Goal: Information Seeking & Learning: Check status

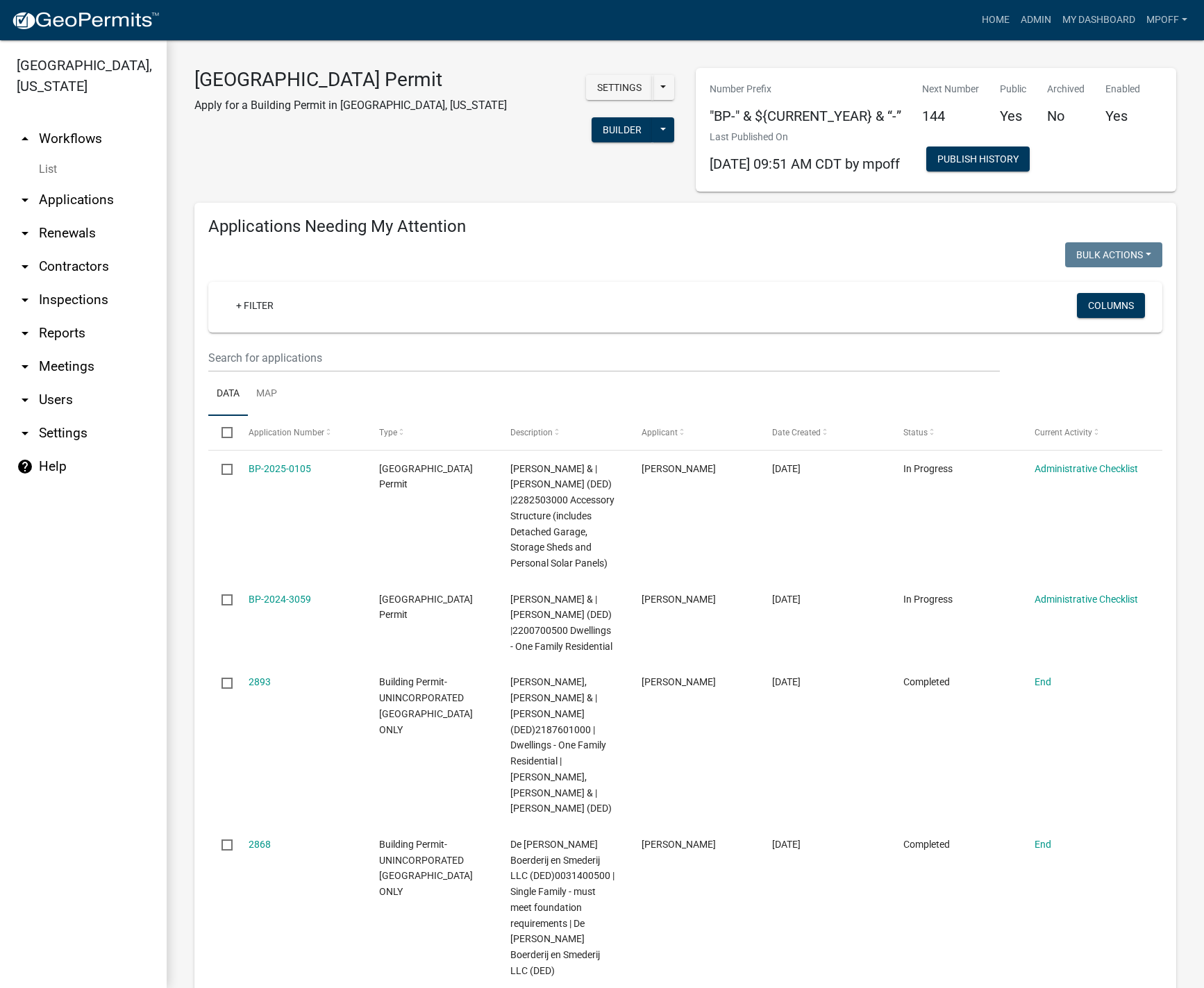
scroll to position [2302, 0]
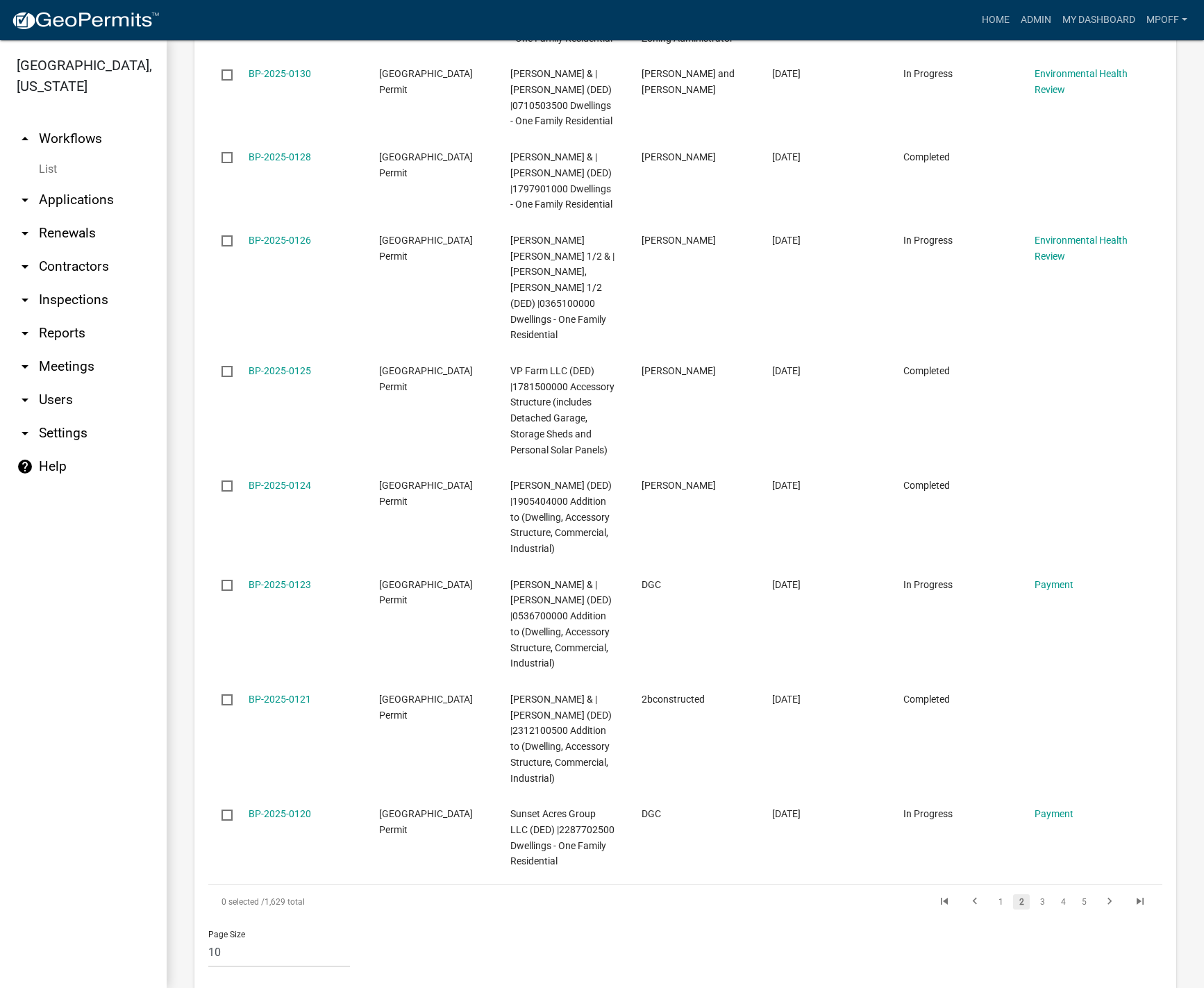
click at [49, 156] on link "List" at bounding box center [83, 169] width 167 height 28
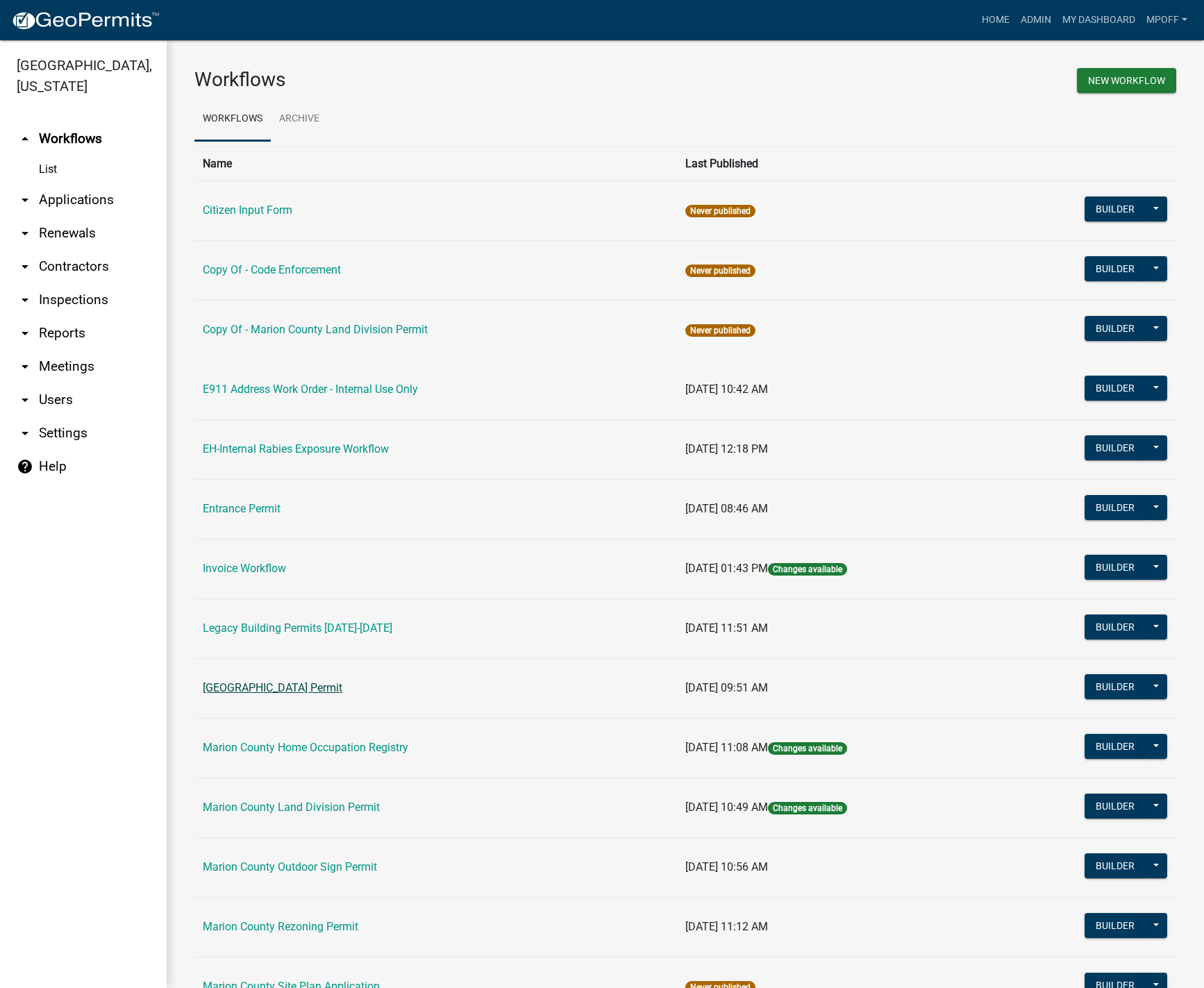
click at [280, 690] on link "[GEOGRAPHIC_DATA] Permit" at bounding box center [272, 688] width 140 height 14
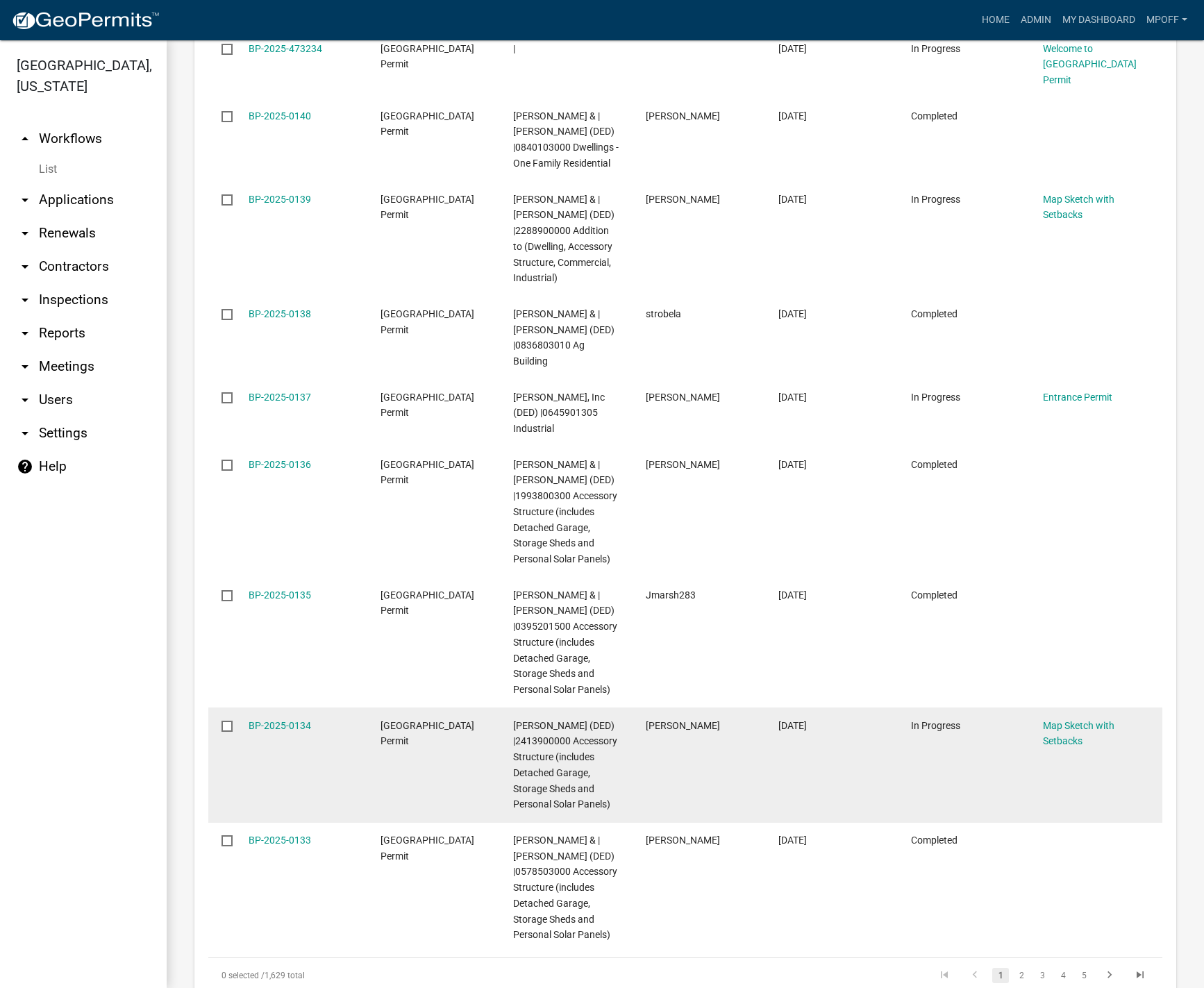
scroll to position [2302, 0]
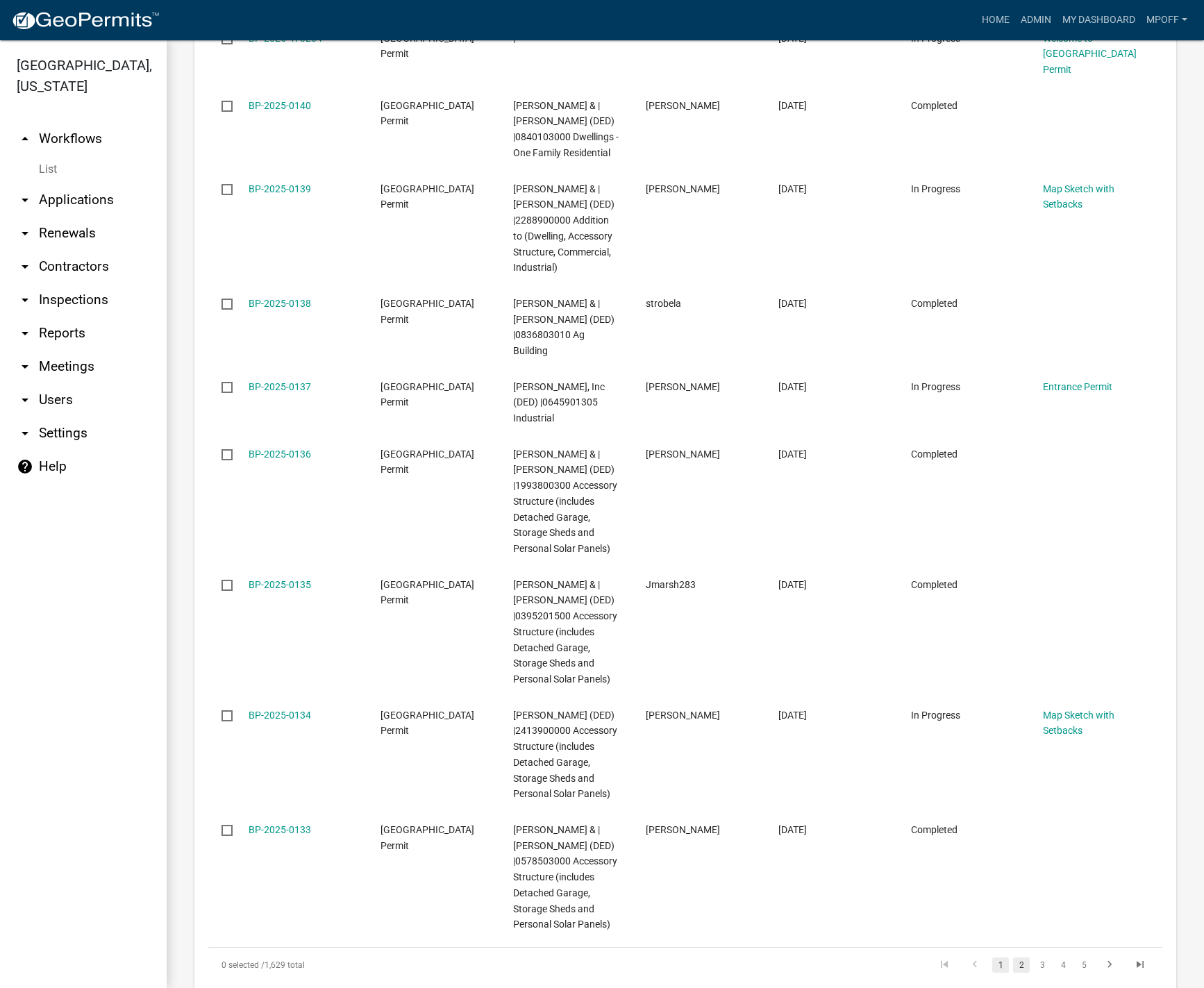
click at [1018, 958] on link "2" at bounding box center [1021, 965] width 17 height 15
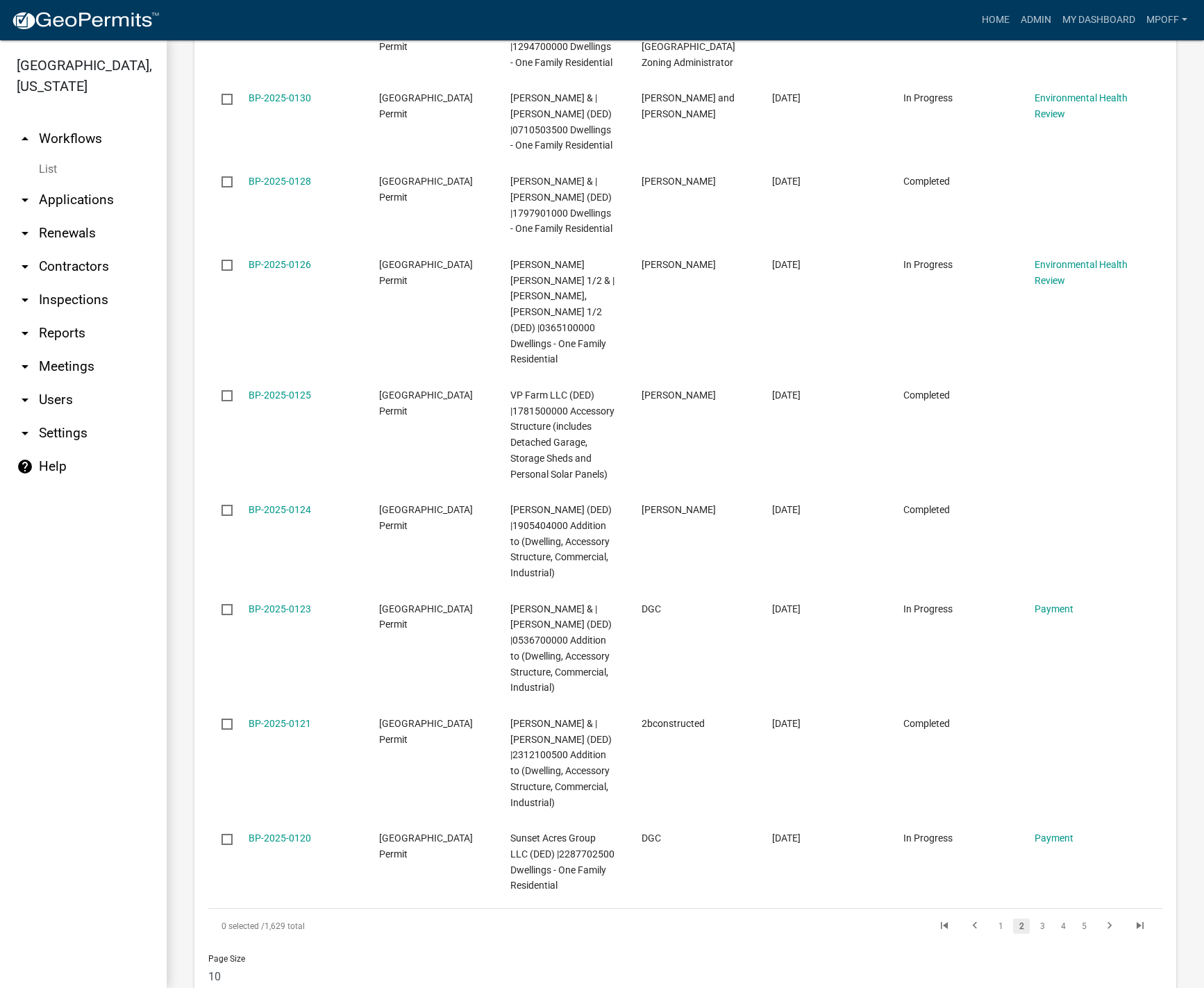
scroll to position [2302, 0]
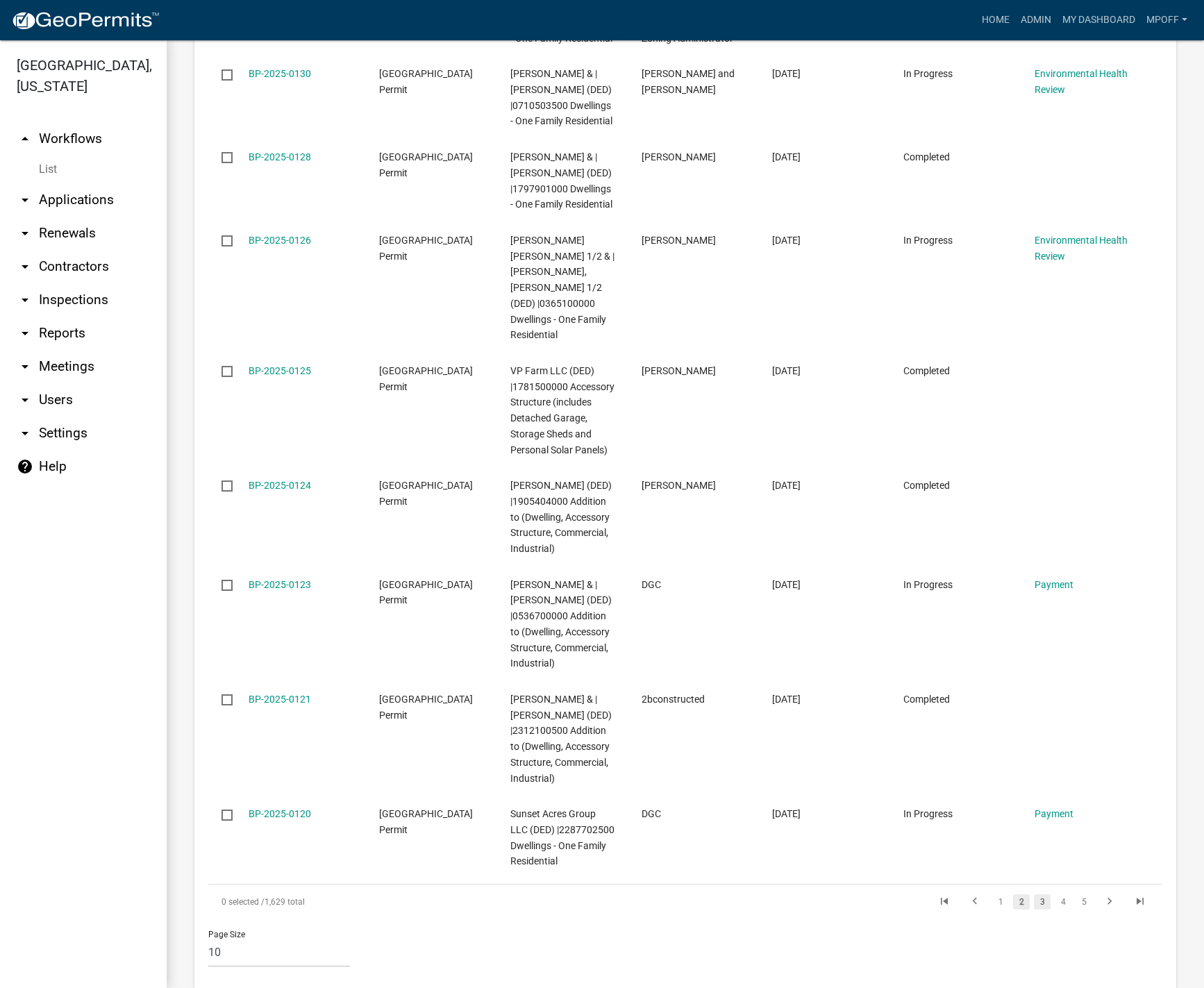
click at [1034, 894] on link "3" at bounding box center [1042, 901] width 17 height 15
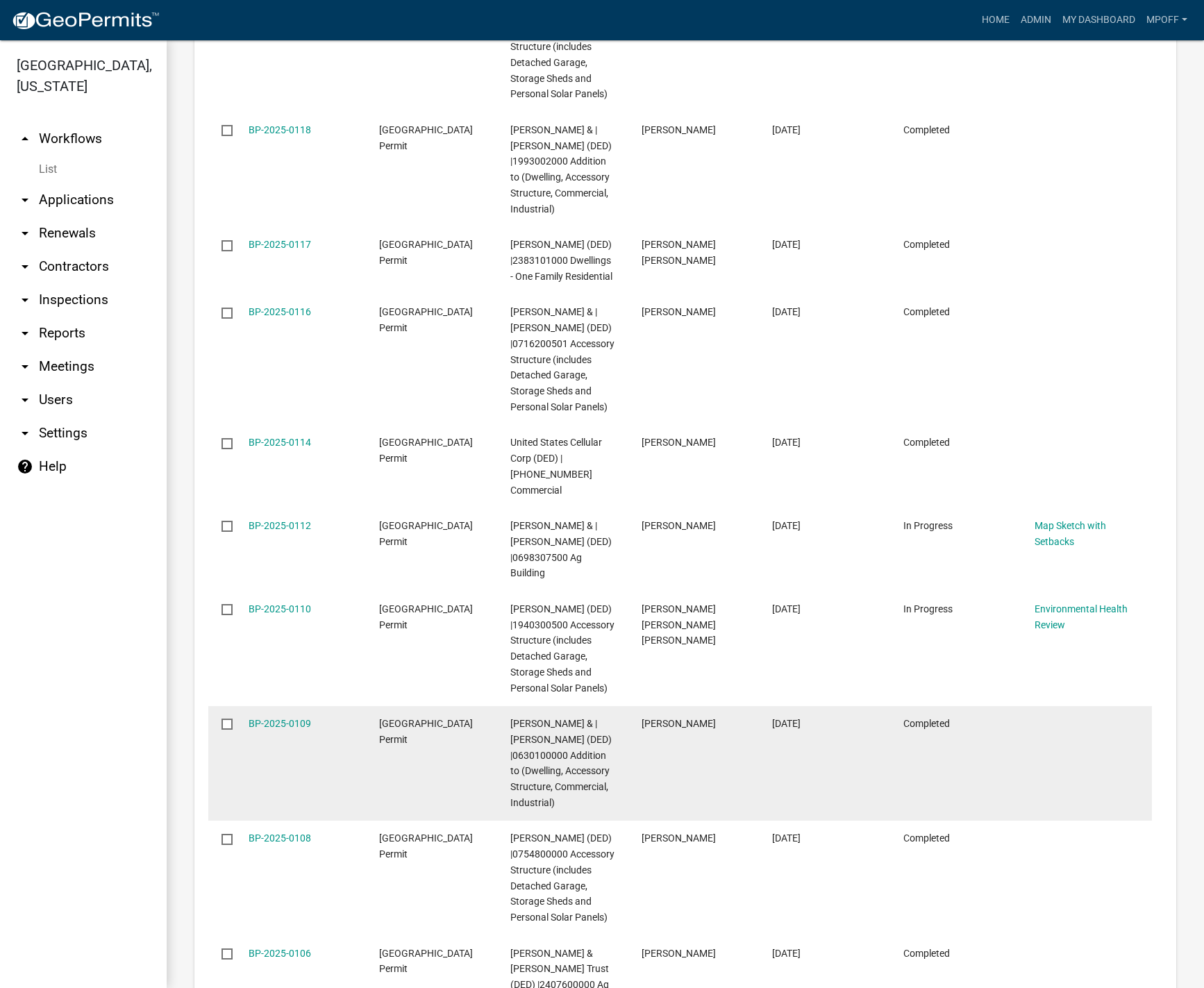
scroll to position [2364, 0]
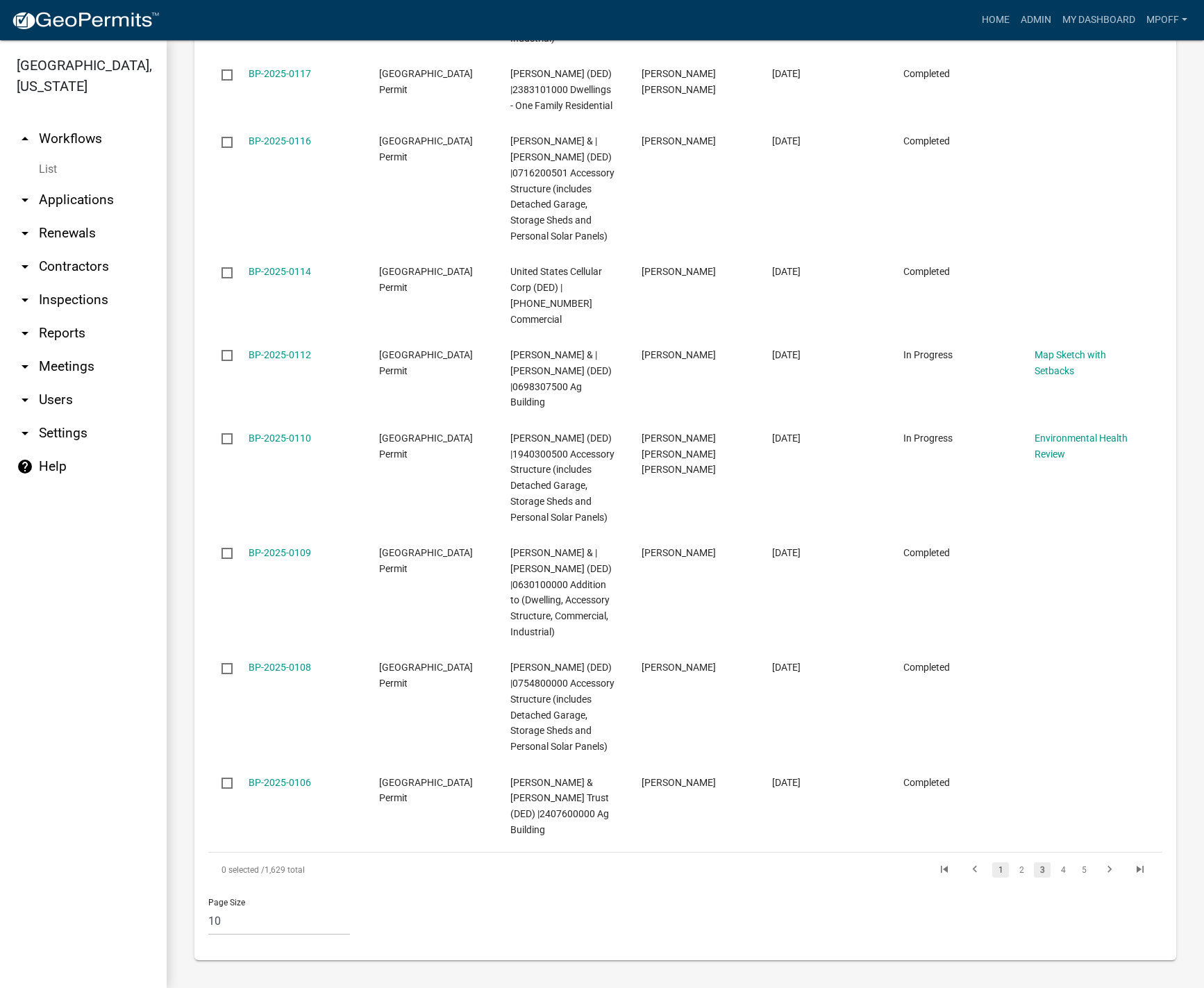
click at [992, 874] on link "1" at bounding box center [1000, 870] width 17 height 15
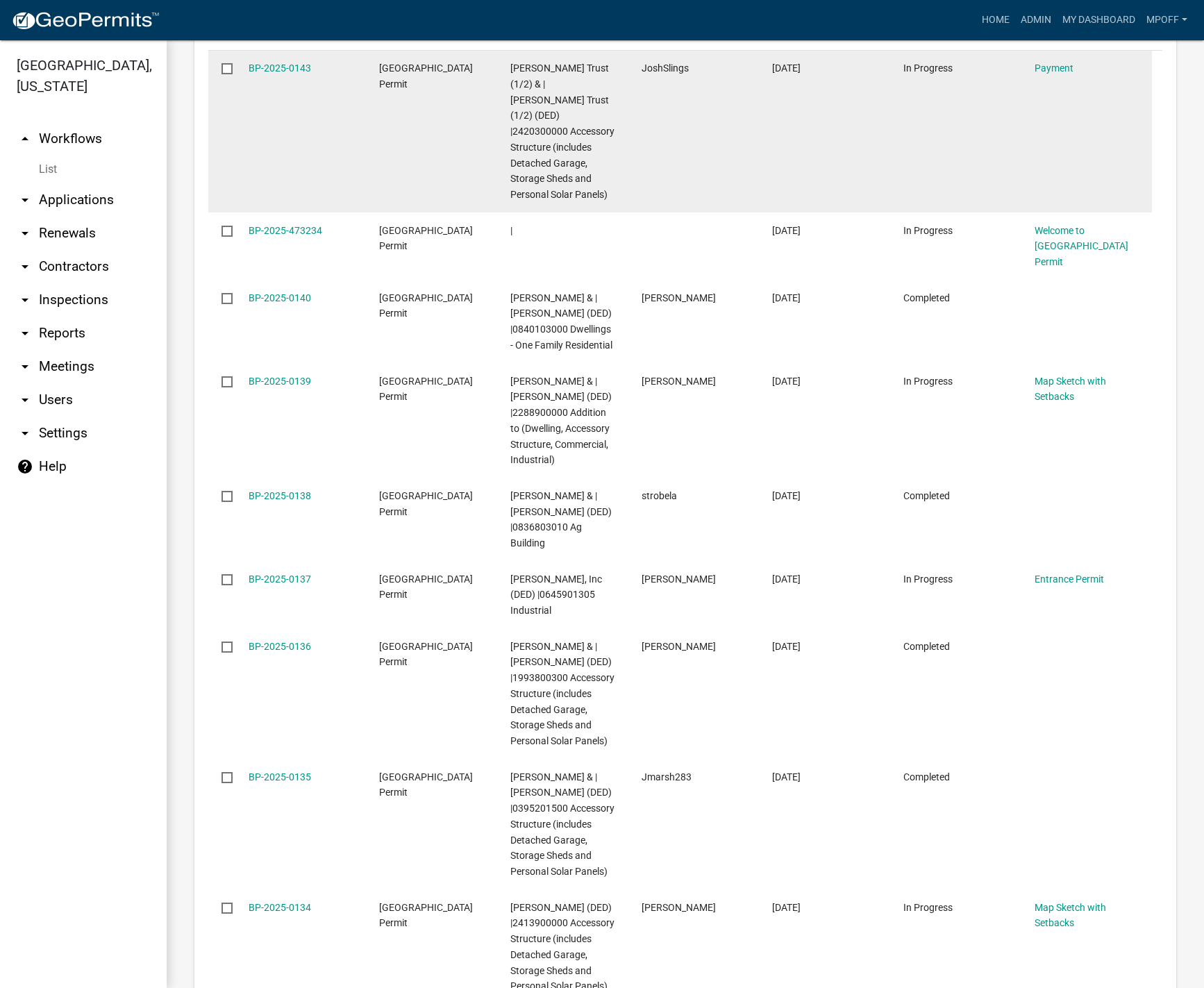
scroll to position [2364, 0]
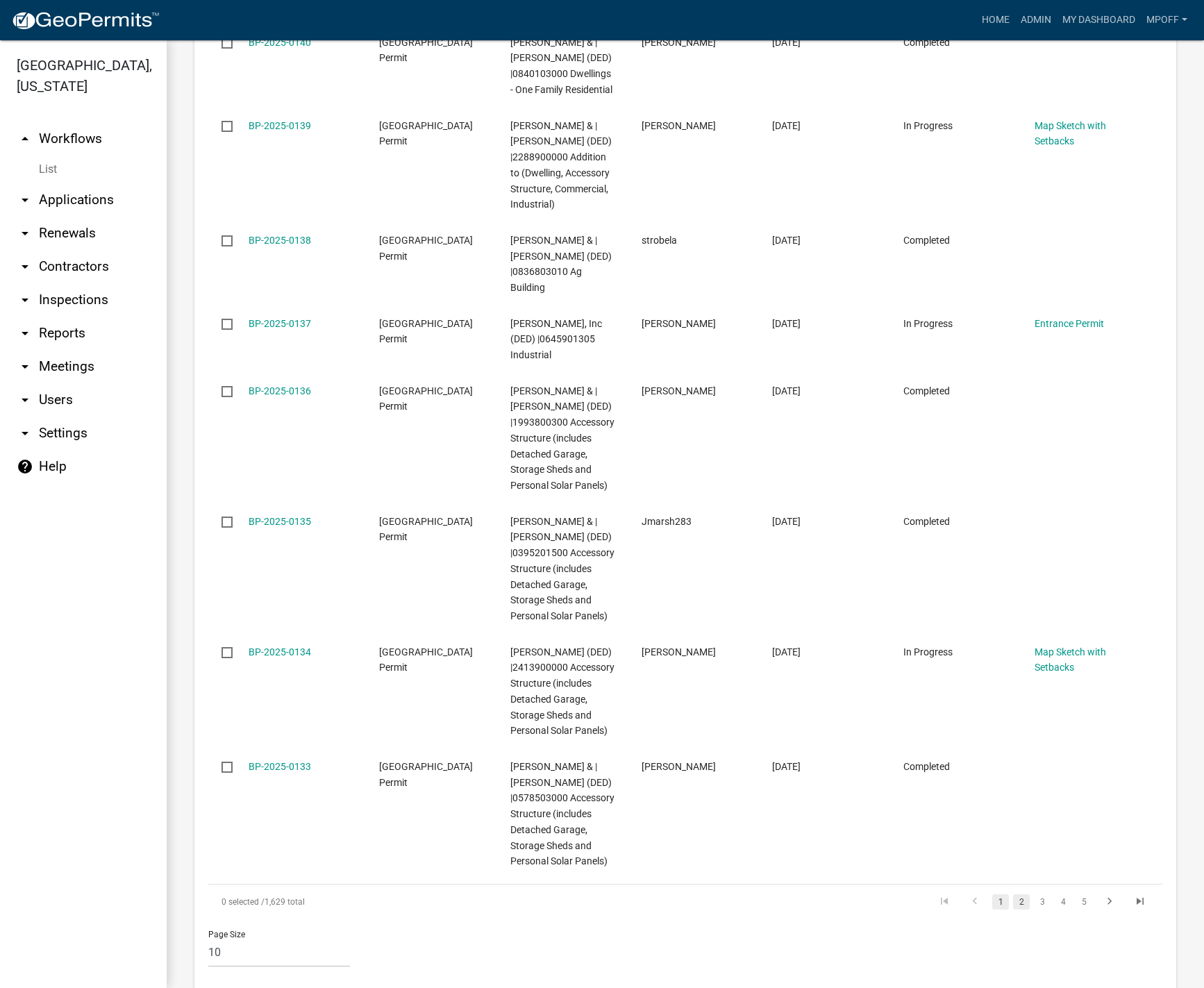
click at [1013, 894] on link "2" at bounding box center [1021, 901] width 17 height 15
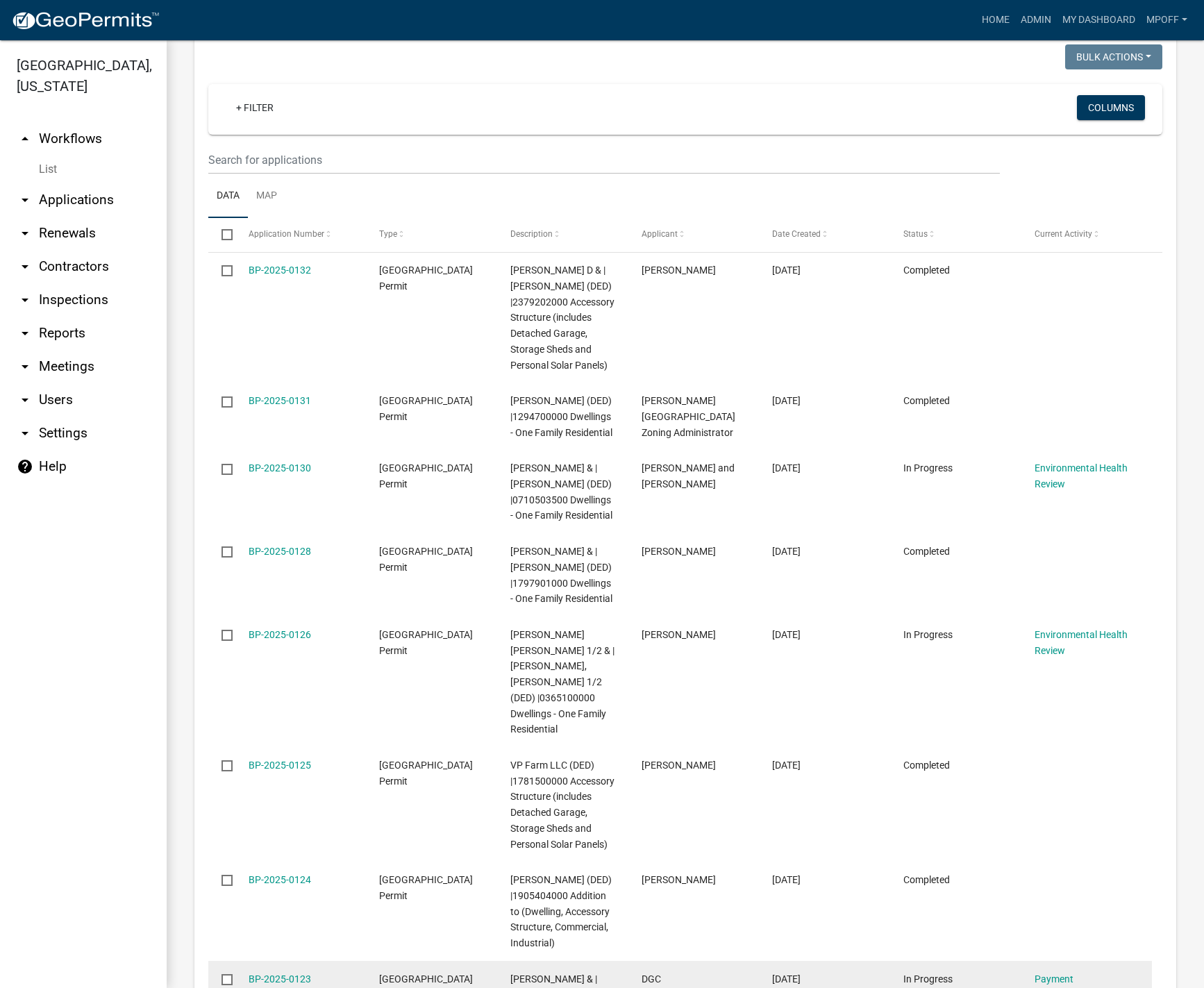
scroll to position [1885, 0]
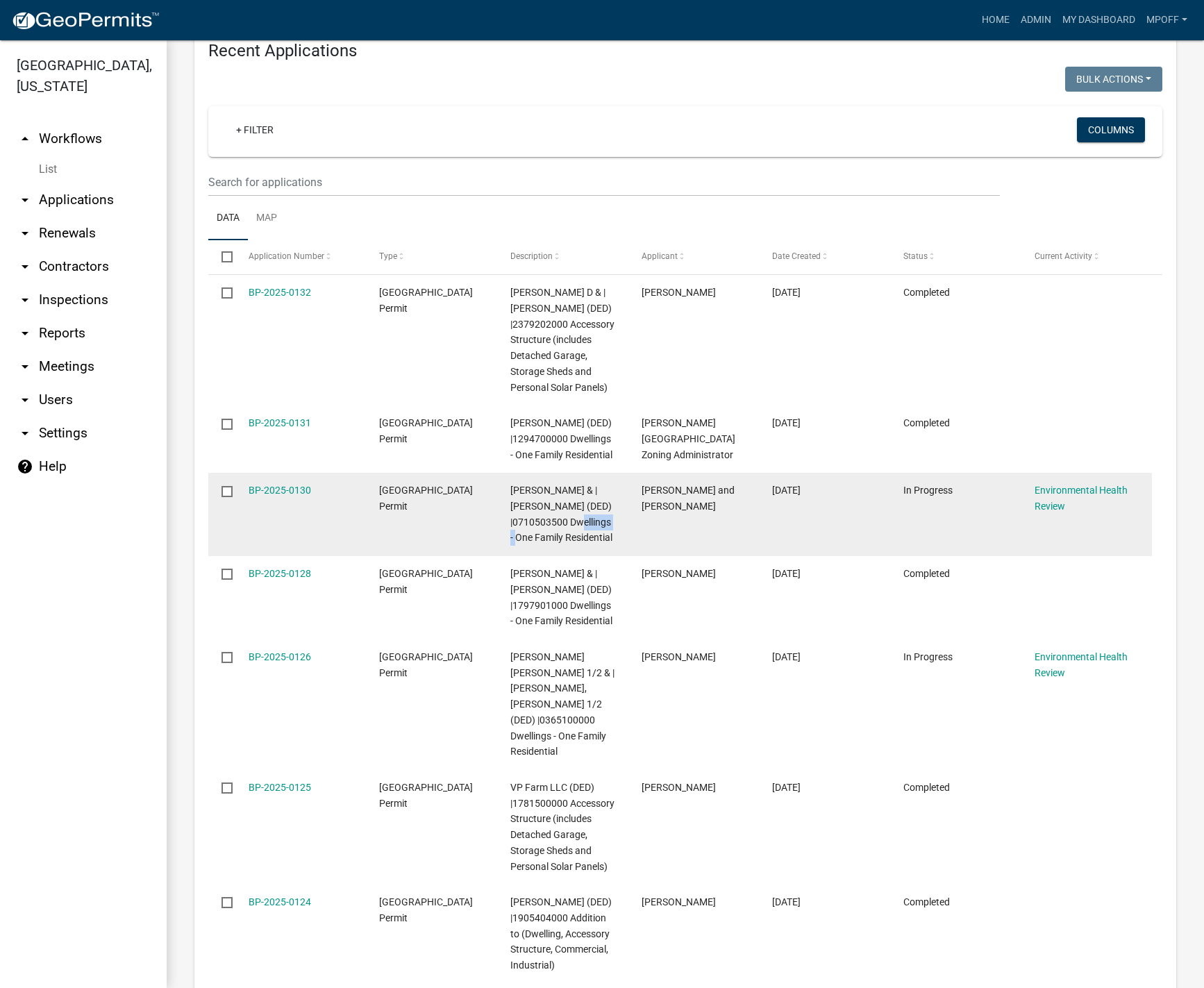
drag, startPoint x: 541, startPoint y: 473, endPoint x: 595, endPoint y: 473, distance: 54.0
click at [595, 483] on div "[PERSON_NAME] & | [PERSON_NAME] (DED) |0710503500 Dwellings - One Family Reside…" at bounding box center [562, 515] width 104 height 64
copy span "0710503500"
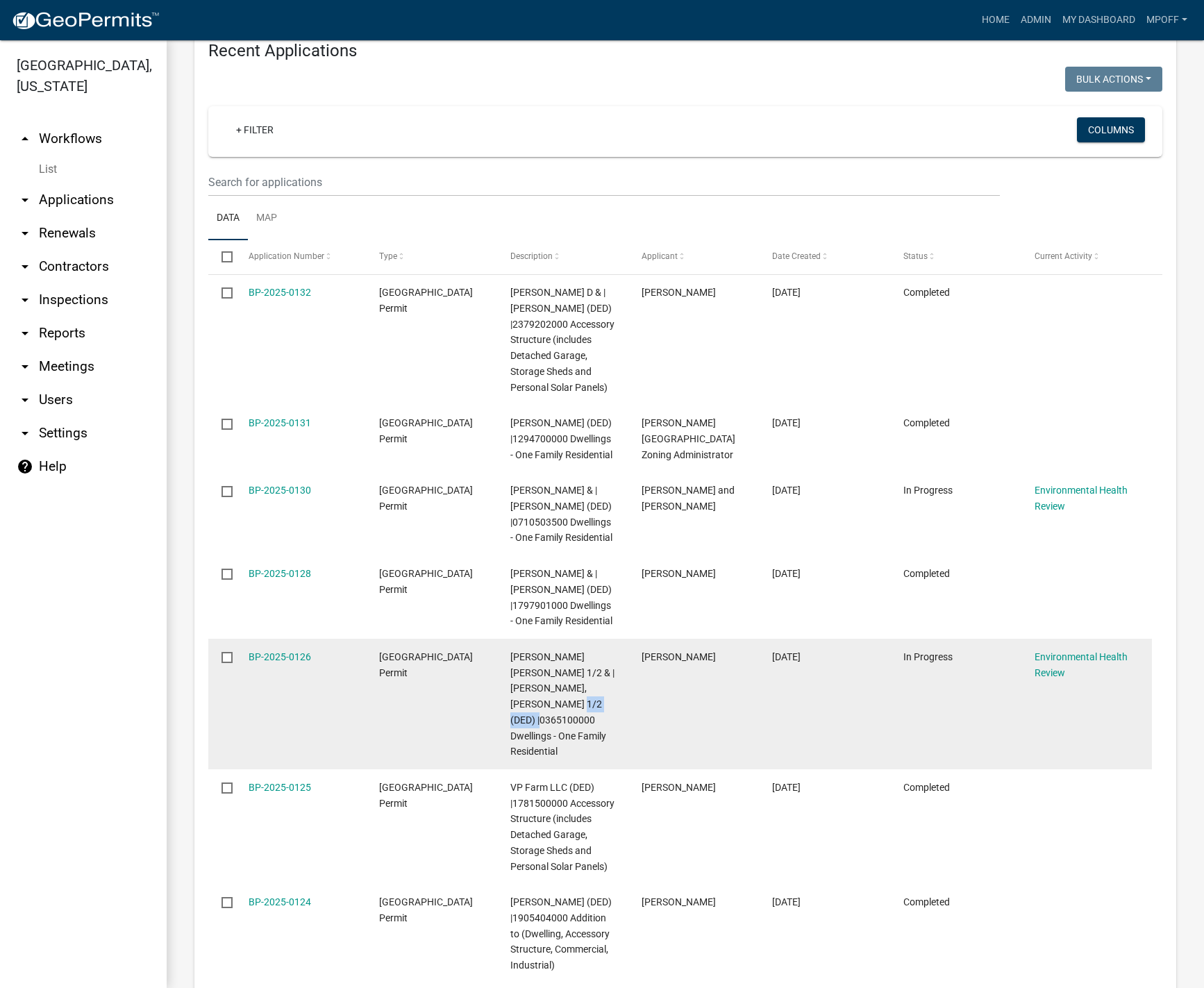
drag, startPoint x: 514, startPoint y: 692, endPoint x: 569, endPoint y: 687, distance: 55.2
click at [569, 687] on span "[PERSON_NAME] [PERSON_NAME] 1/2 & | [PERSON_NAME], [PERSON_NAME] 1/2 (DED) |036…" at bounding box center [562, 704] width 104 height 106
copy span "0365100000"
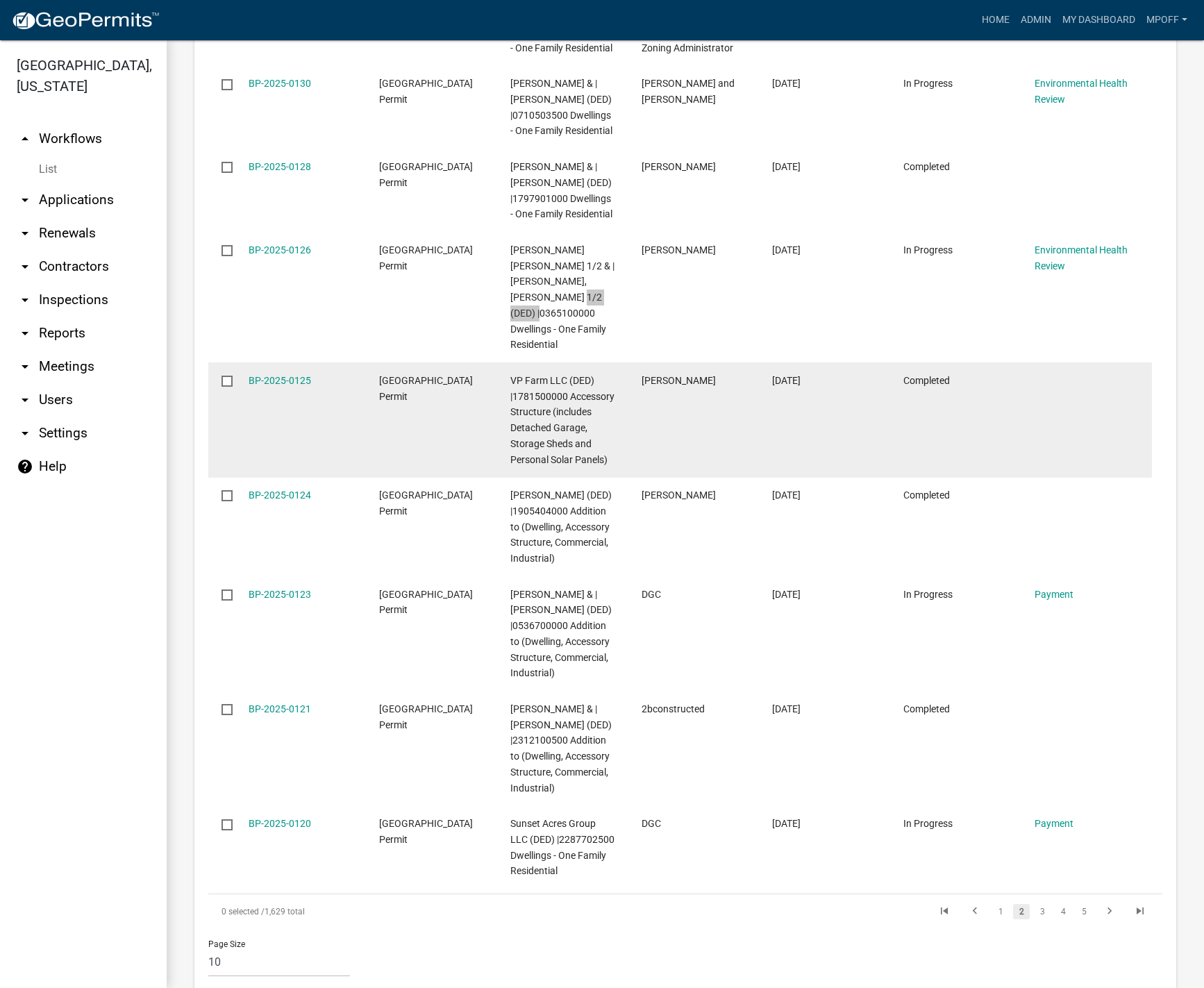
scroll to position [2302, 0]
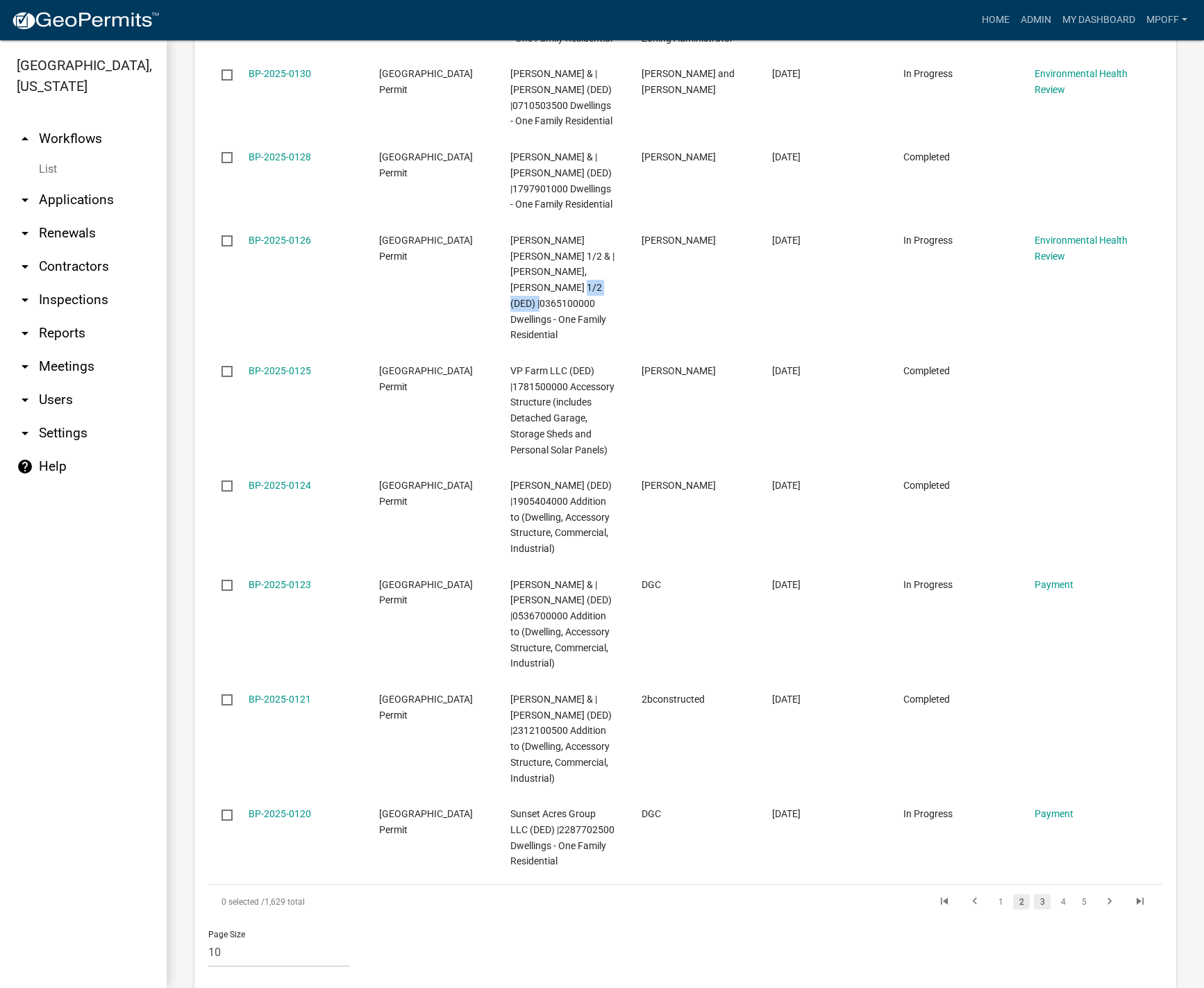
click at [1034, 894] on link "3" at bounding box center [1042, 901] width 17 height 15
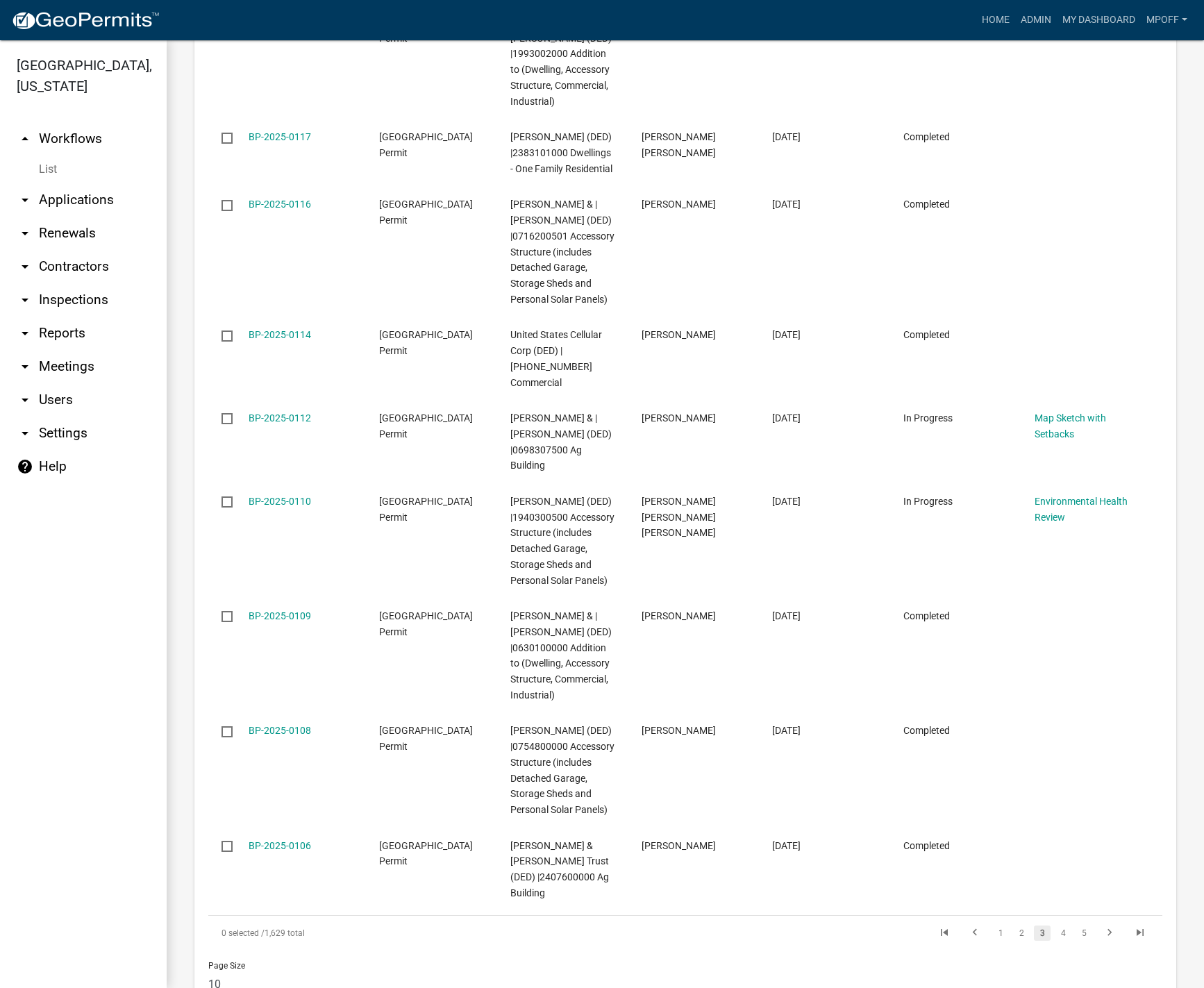
scroll to position [2348, 0]
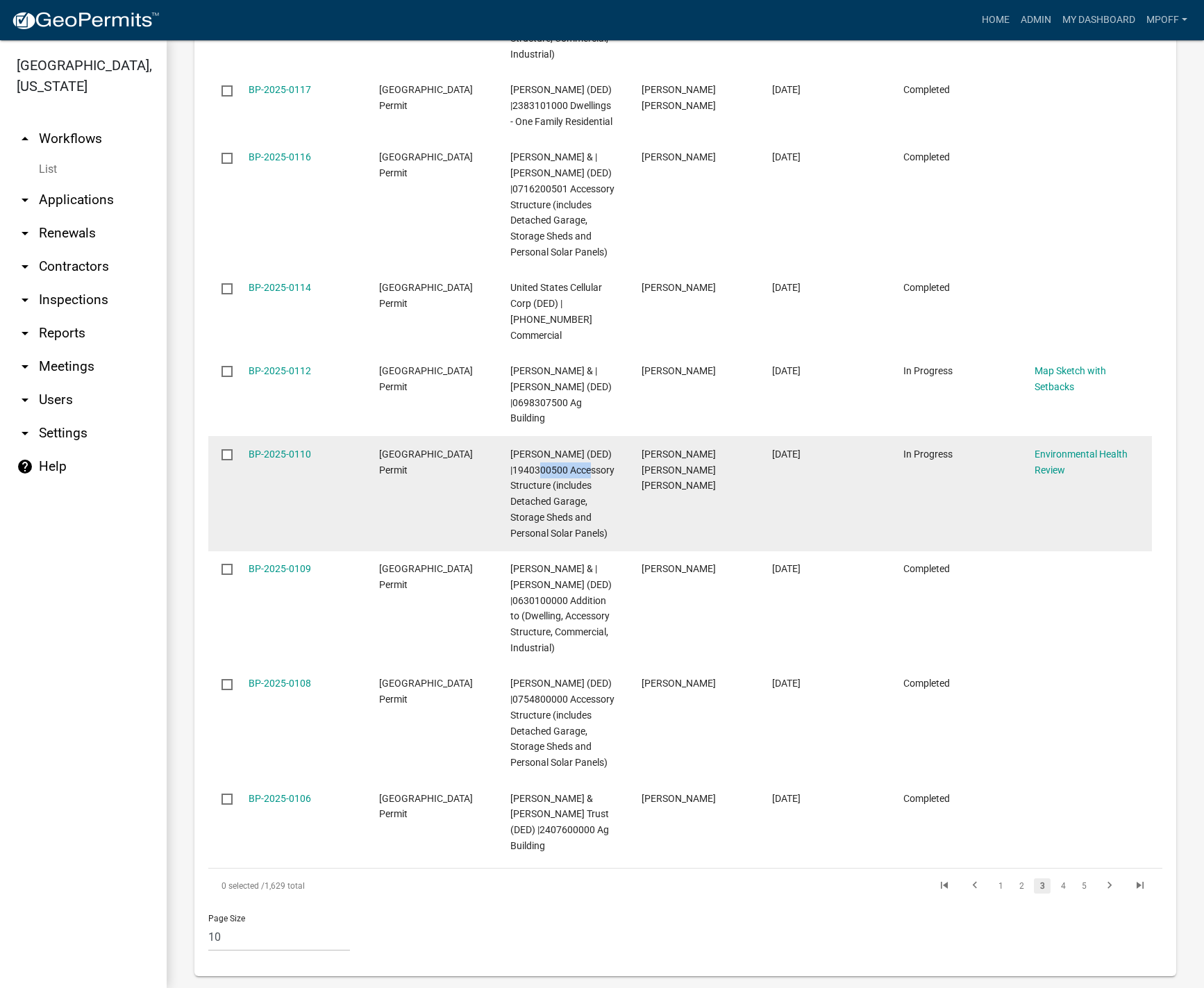
drag, startPoint x: 542, startPoint y: 438, endPoint x: 599, endPoint y: 439, distance: 57.0
click at [599, 446] on div "[PERSON_NAME] (DED) |1940300500 Accessory Structure (includes Detached Garage, …" at bounding box center [562, 494] width 104 height 95
copy span "1940300500"
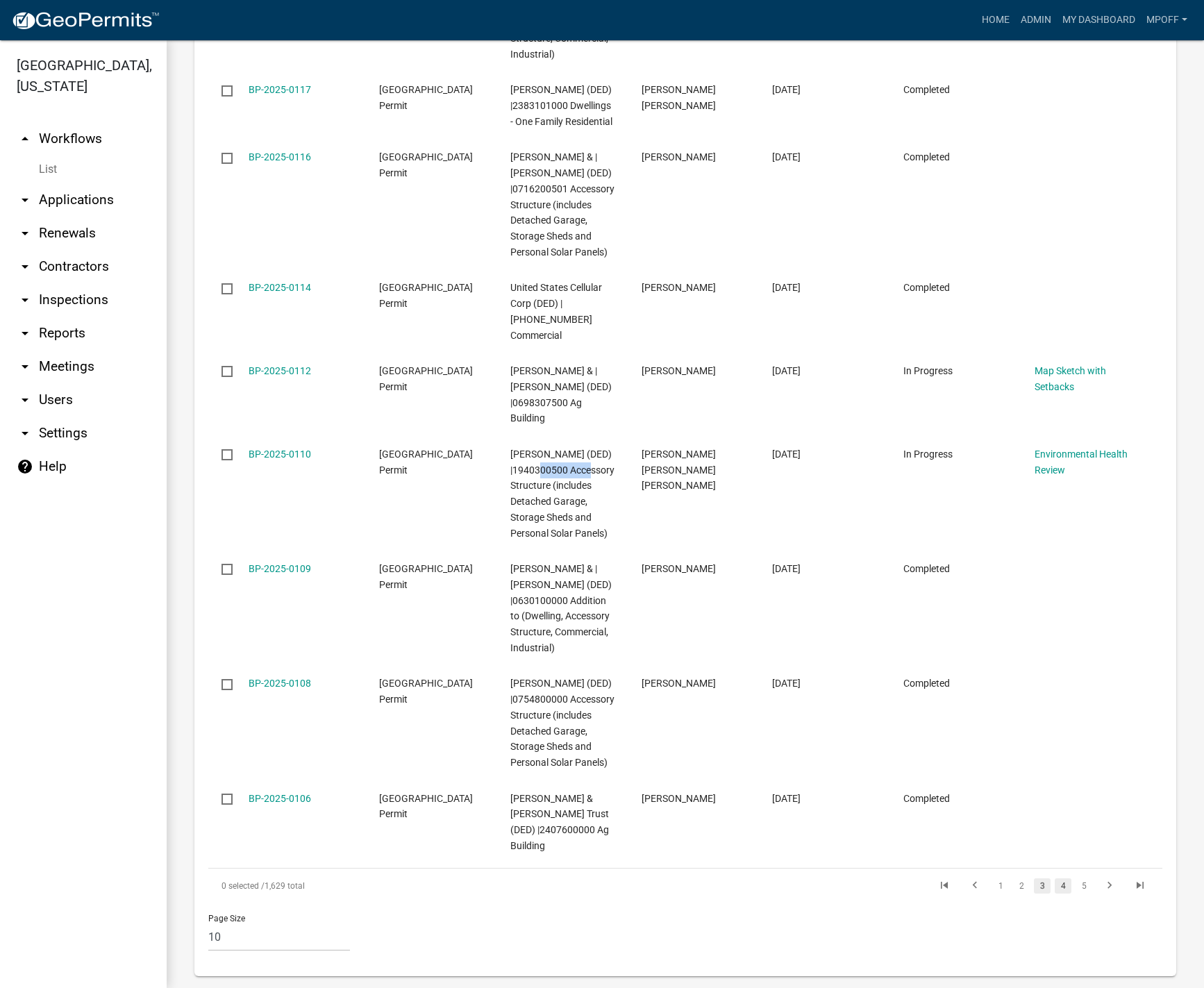
click at [1055, 887] on link "4" at bounding box center [1063, 886] width 17 height 15
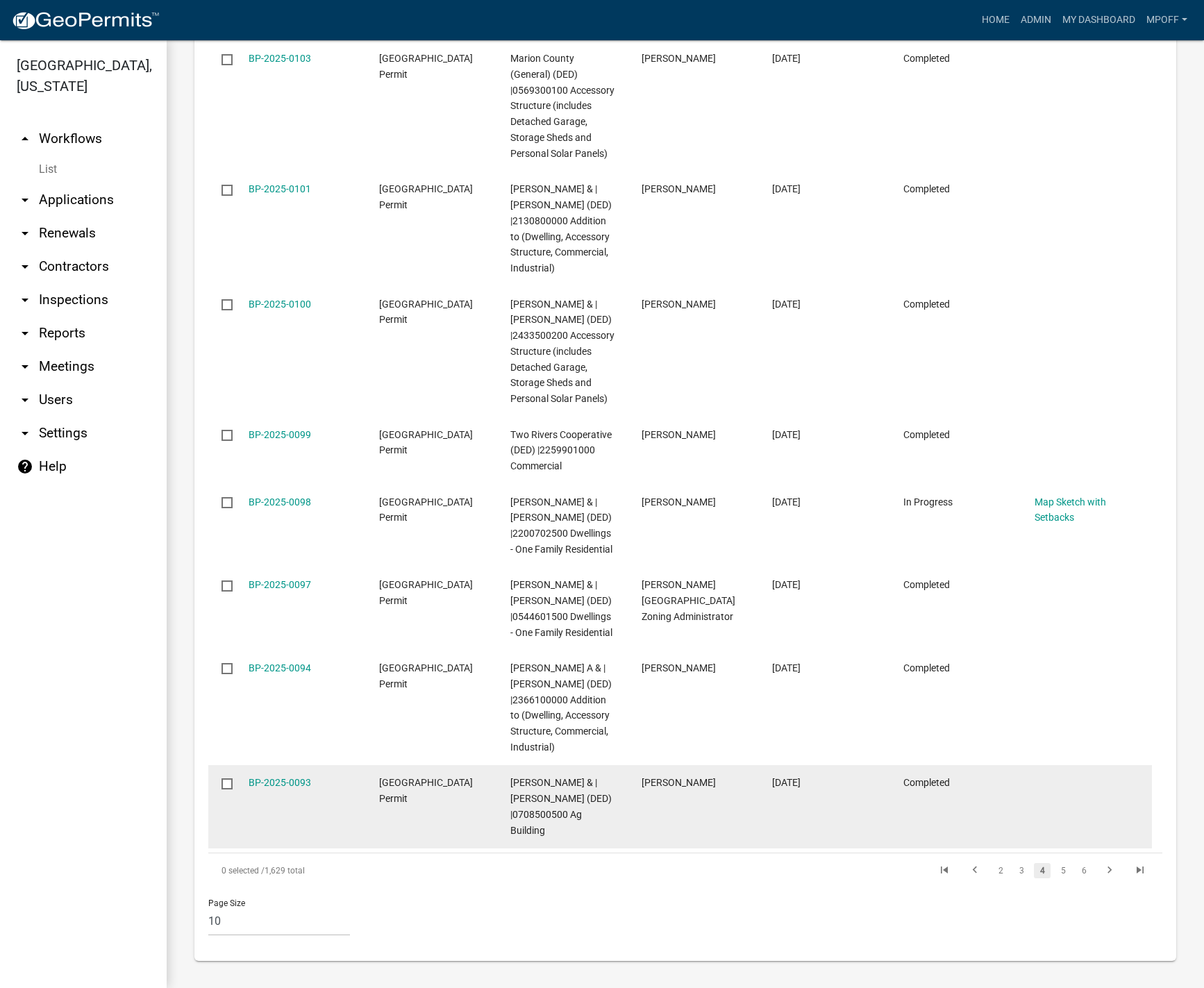
scroll to position [2396, 0]
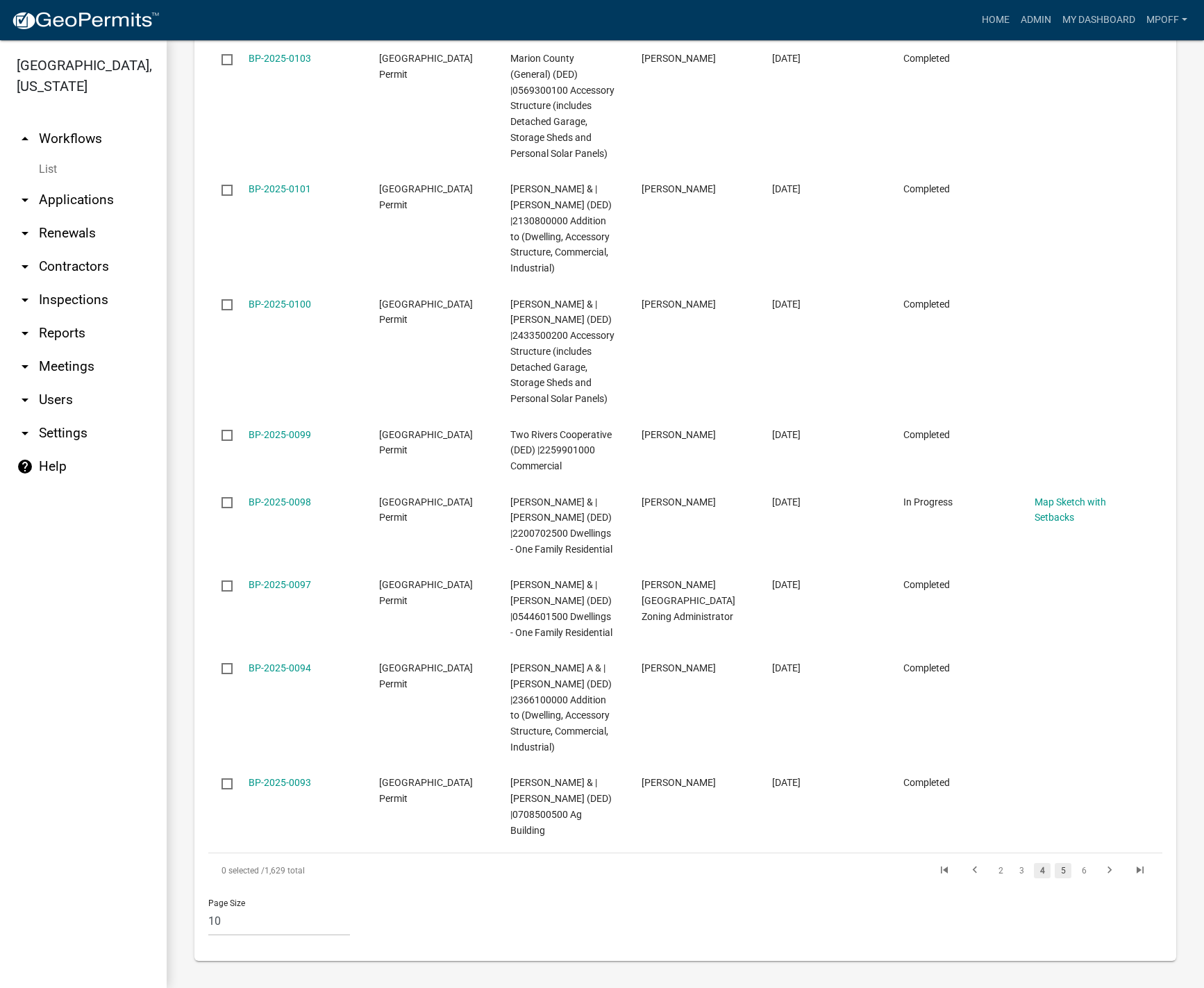
click at [1055, 874] on link "5" at bounding box center [1063, 870] width 17 height 15
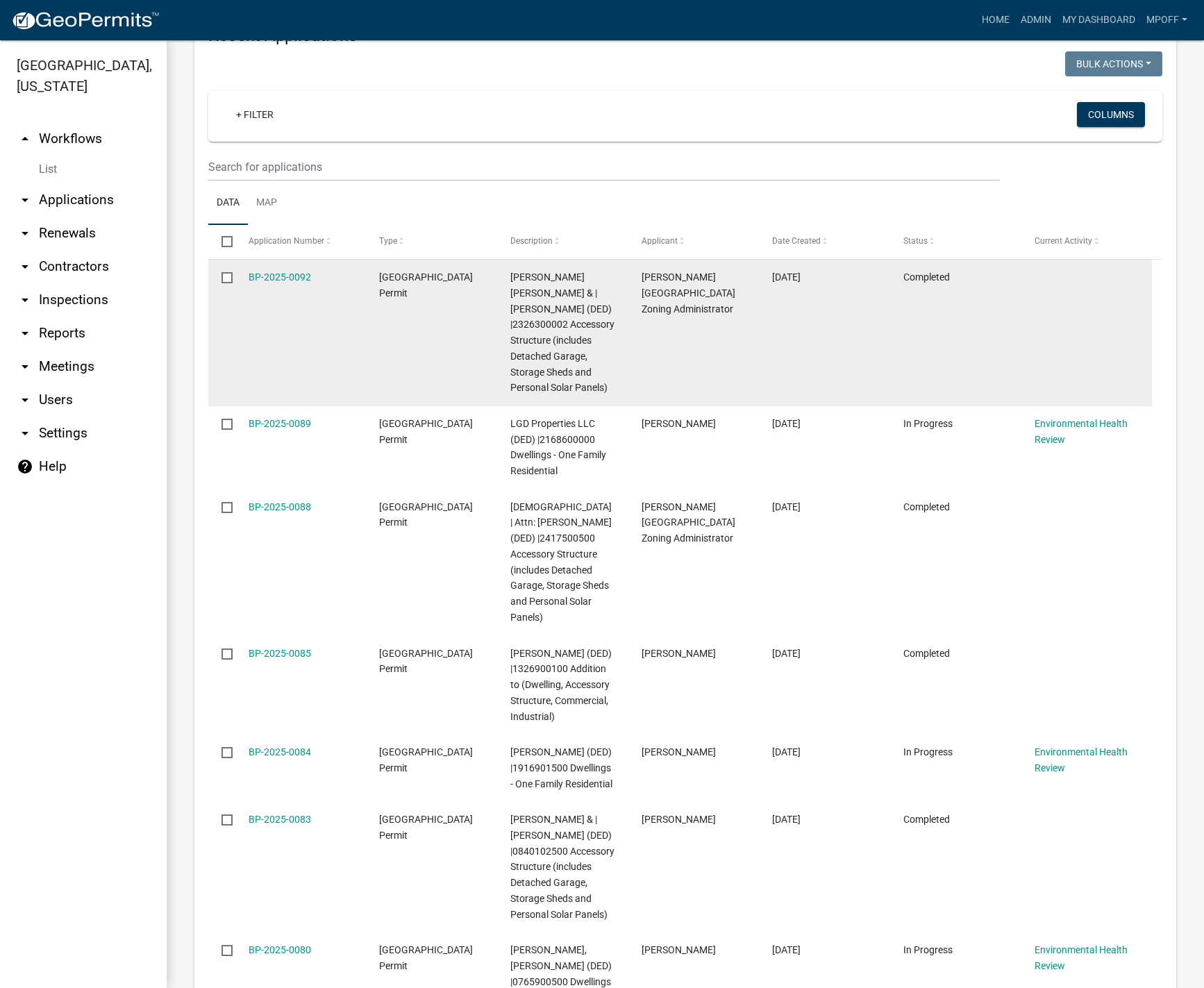
scroll to position [1831, 0]
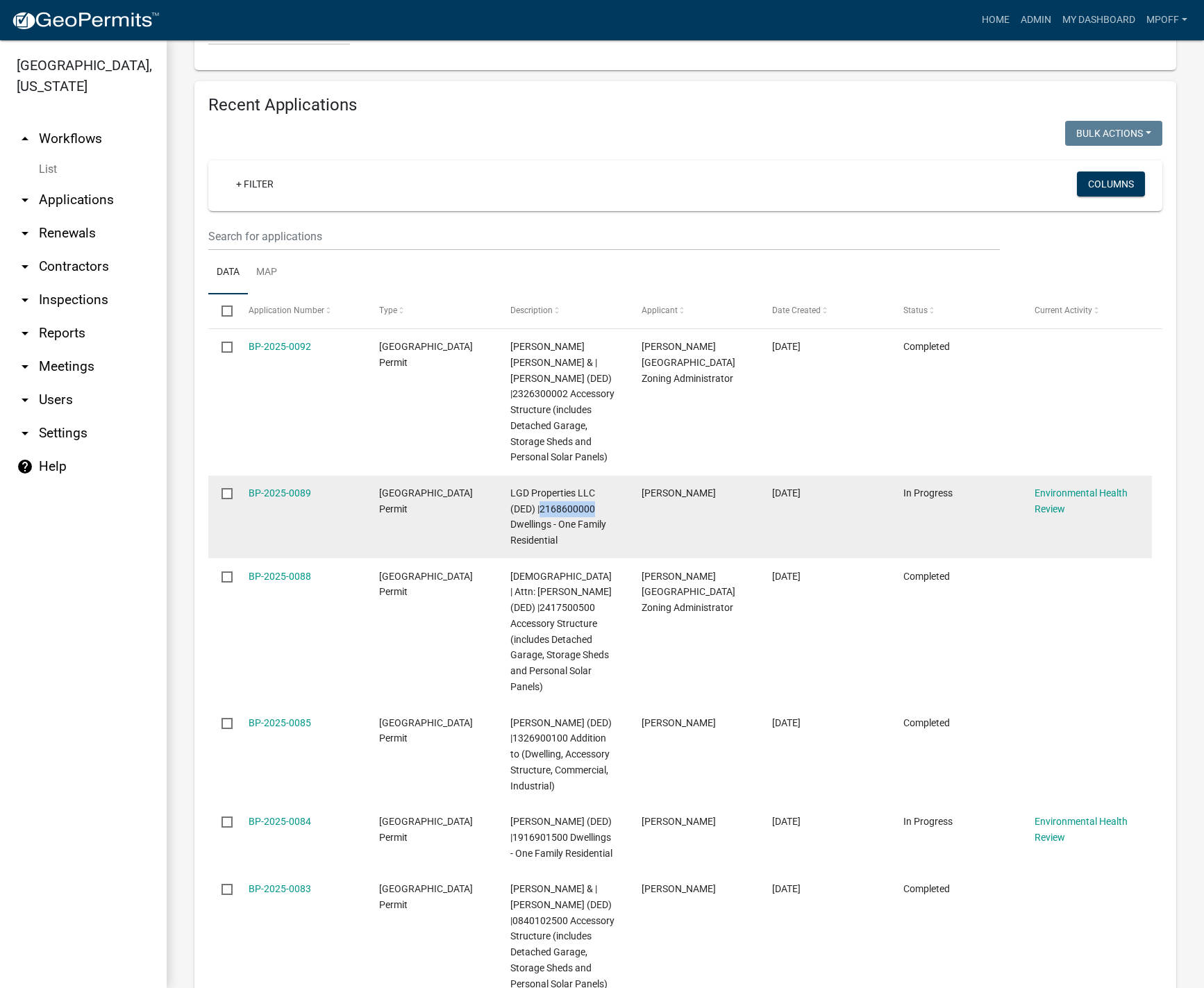
drag, startPoint x: 539, startPoint y: 447, endPoint x: 603, endPoint y: 446, distance: 64.0
click at [603, 485] on div "LGD Properties LLC (DED) |2168600000 Dwellings - One Family Residential" at bounding box center [562, 517] width 104 height 64
copy span "2168600000"
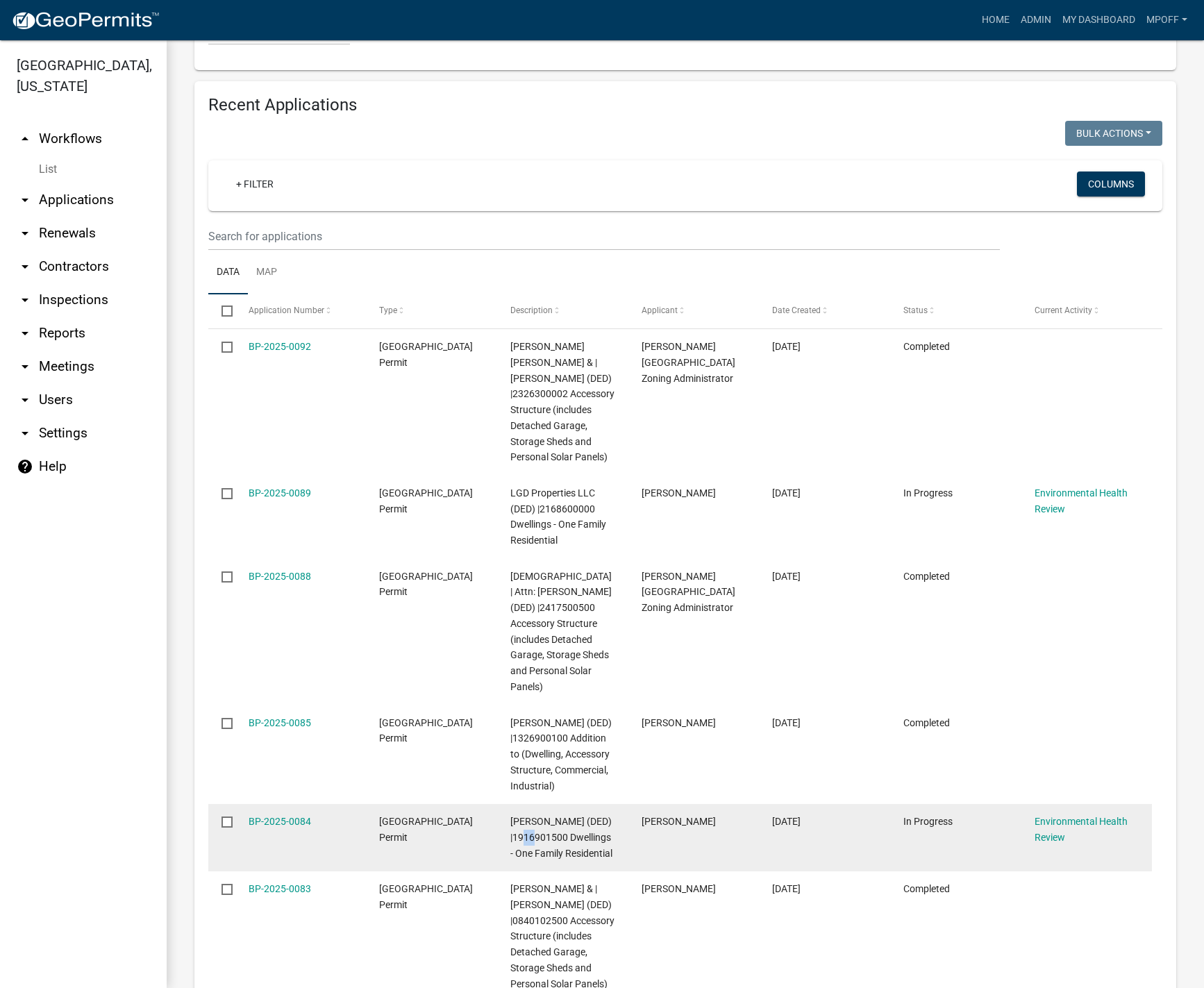
drag, startPoint x: 516, startPoint y: 789, endPoint x: 528, endPoint y: 789, distance: 12.0
click at [528, 816] on span "[PERSON_NAME] (DED) |1916901500 Dwellings - One Family Residential" at bounding box center [561, 837] width 102 height 43
drag, startPoint x: 513, startPoint y: 790, endPoint x: 568, endPoint y: 793, distance: 55.1
click at [568, 816] on span "[PERSON_NAME] (DED) |1916901500 Dwellings - One Family Residential" at bounding box center [561, 837] width 102 height 43
copy span "1916901500"
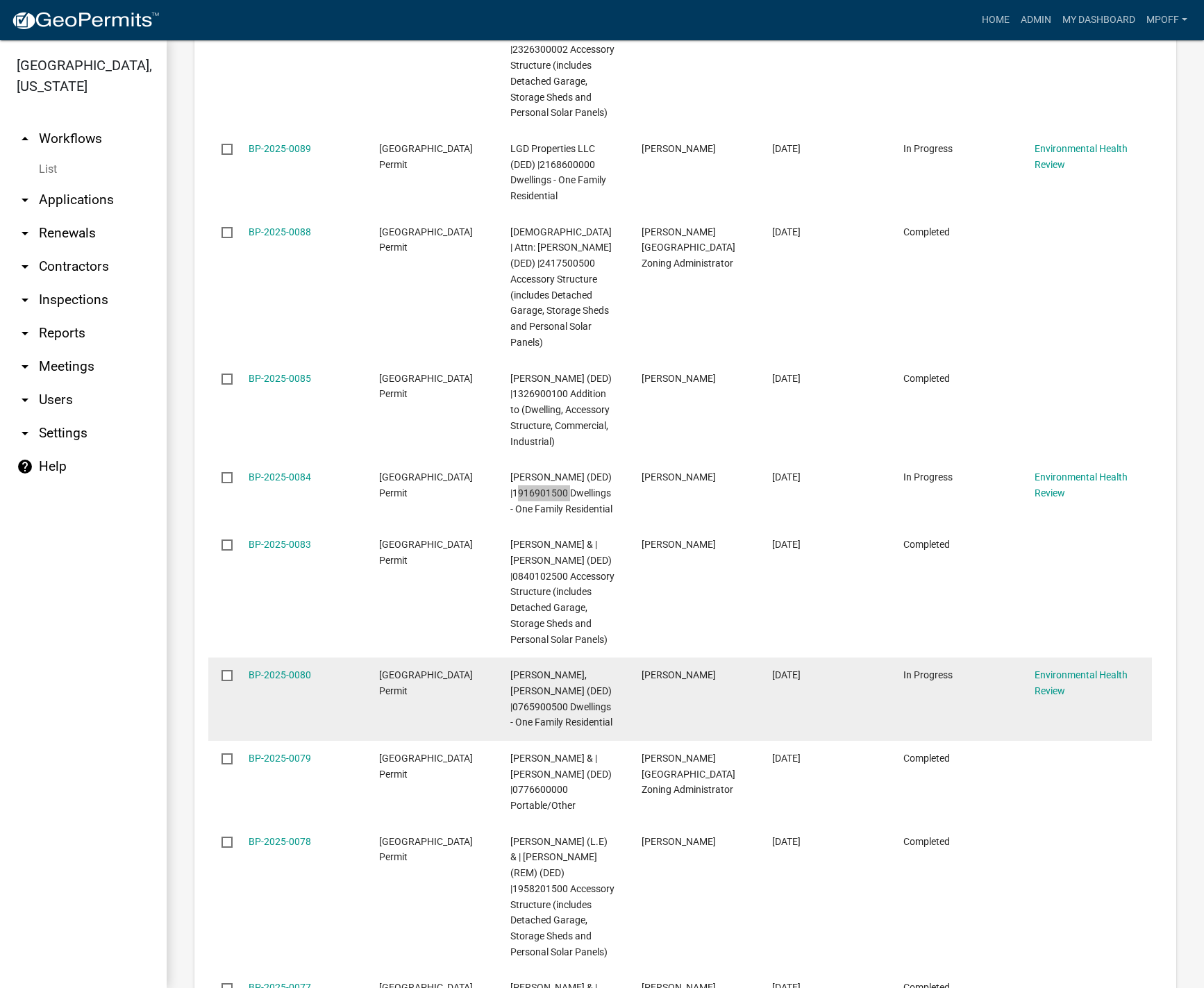
scroll to position [2178, 0]
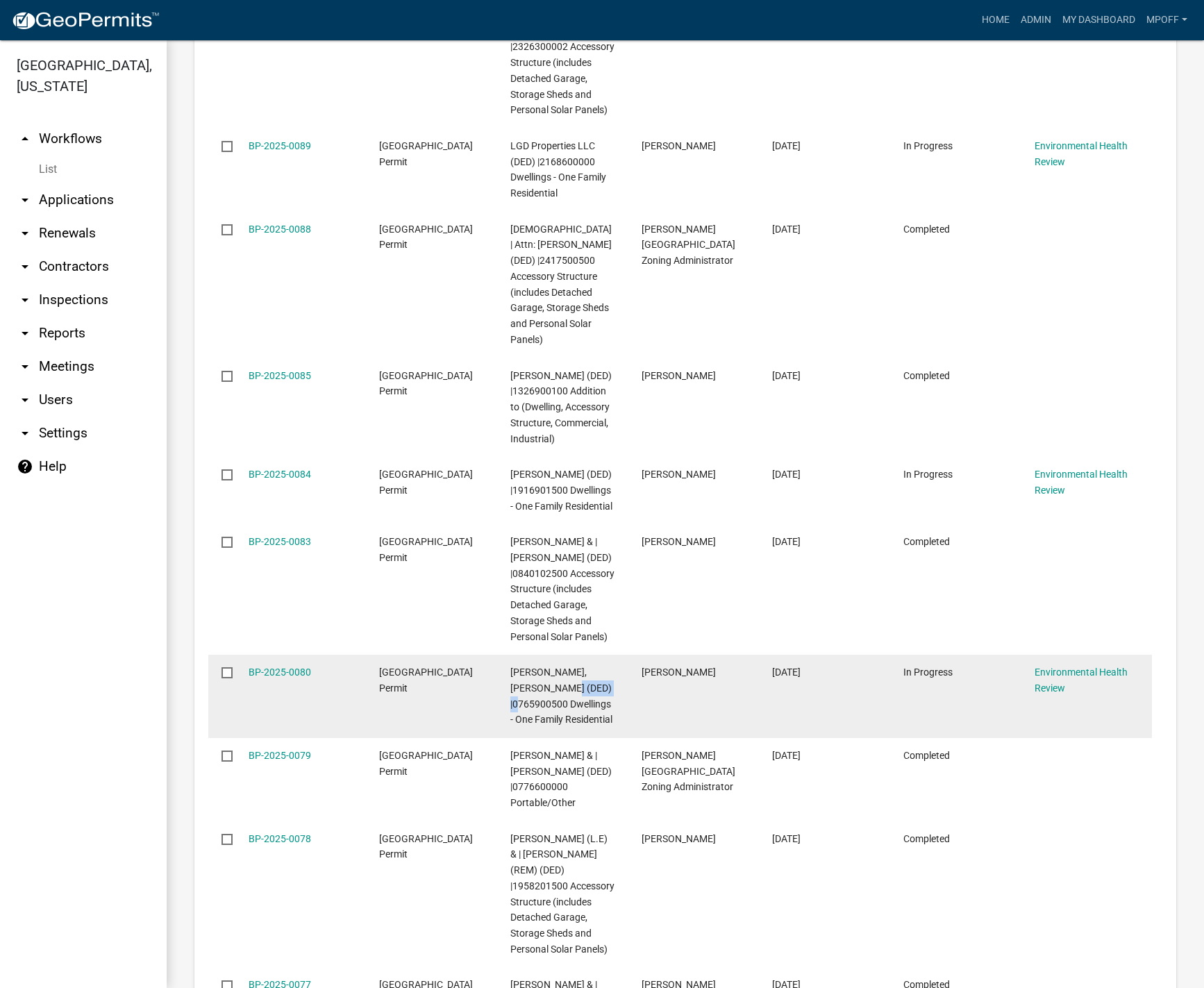
drag, startPoint x: 542, startPoint y: 655, endPoint x: 598, endPoint y: 654, distance: 56.0
click at [598, 665] on div "[PERSON_NAME], [PERSON_NAME] (DED) |0765900500 Dwellings - One Family Residenti…" at bounding box center [562, 697] width 104 height 64
copy span "0765900500"
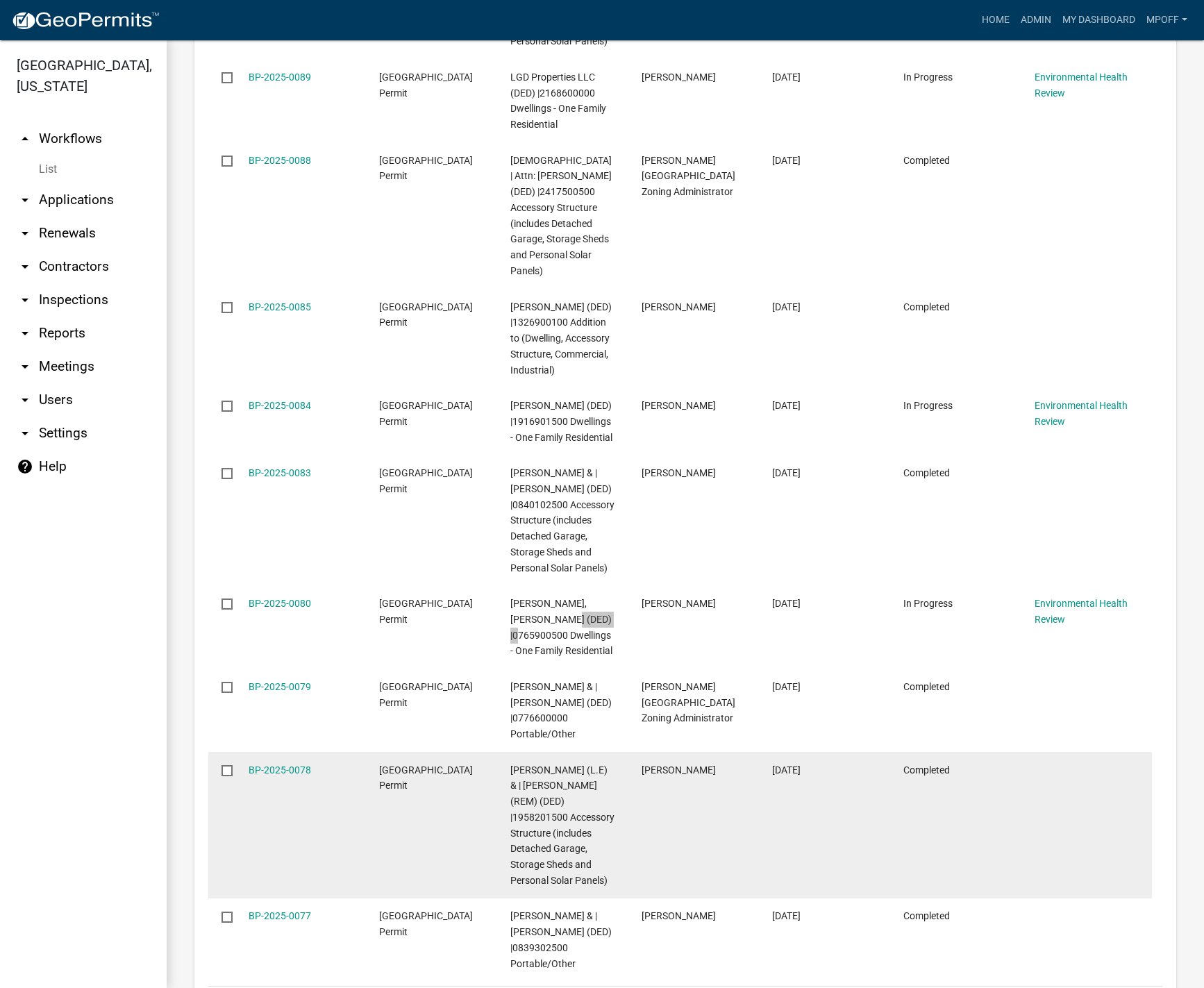
scroll to position [2348, 0]
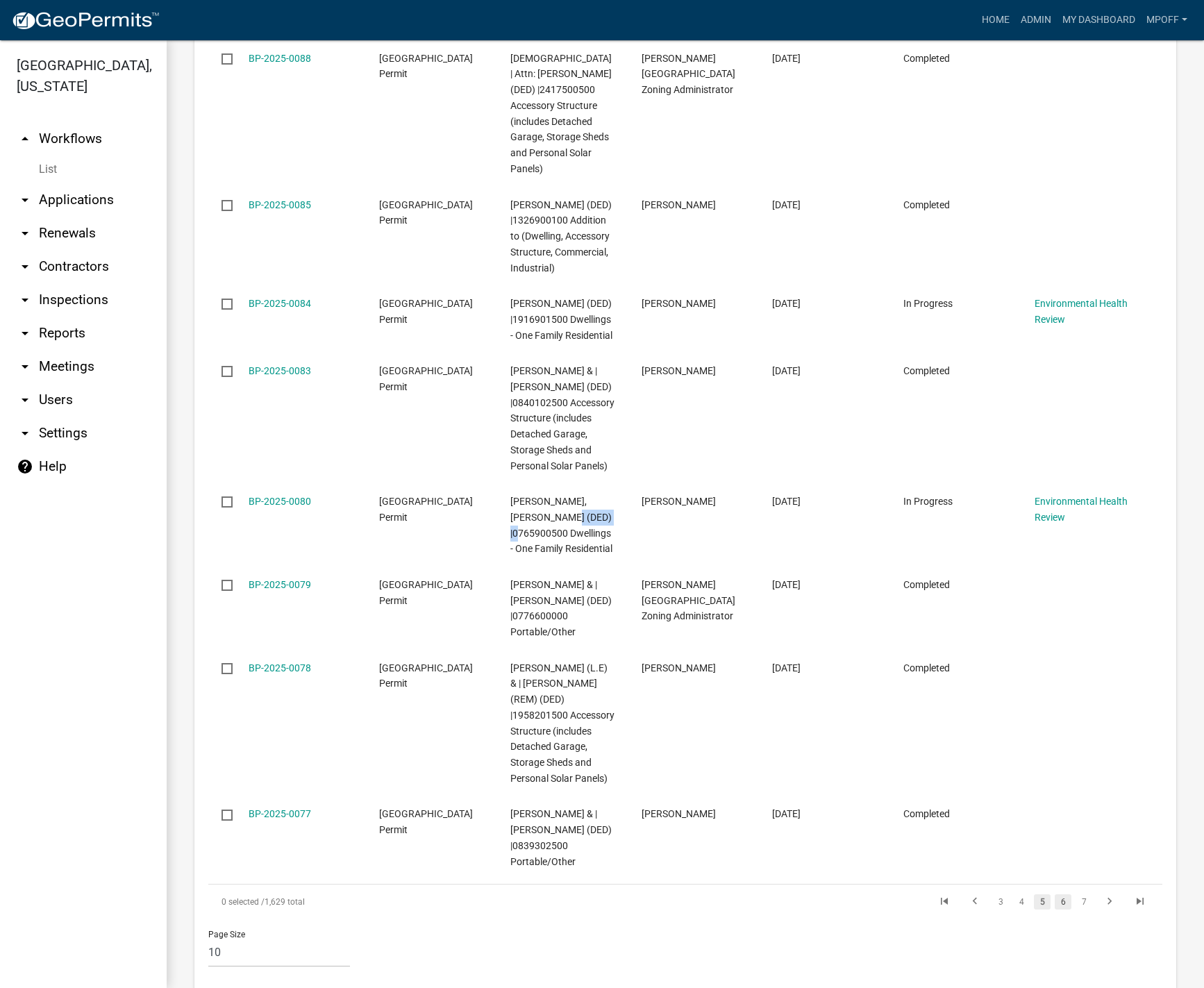
click at [1055, 894] on link "6" at bounding box center [1063, 901] width 17 height 15
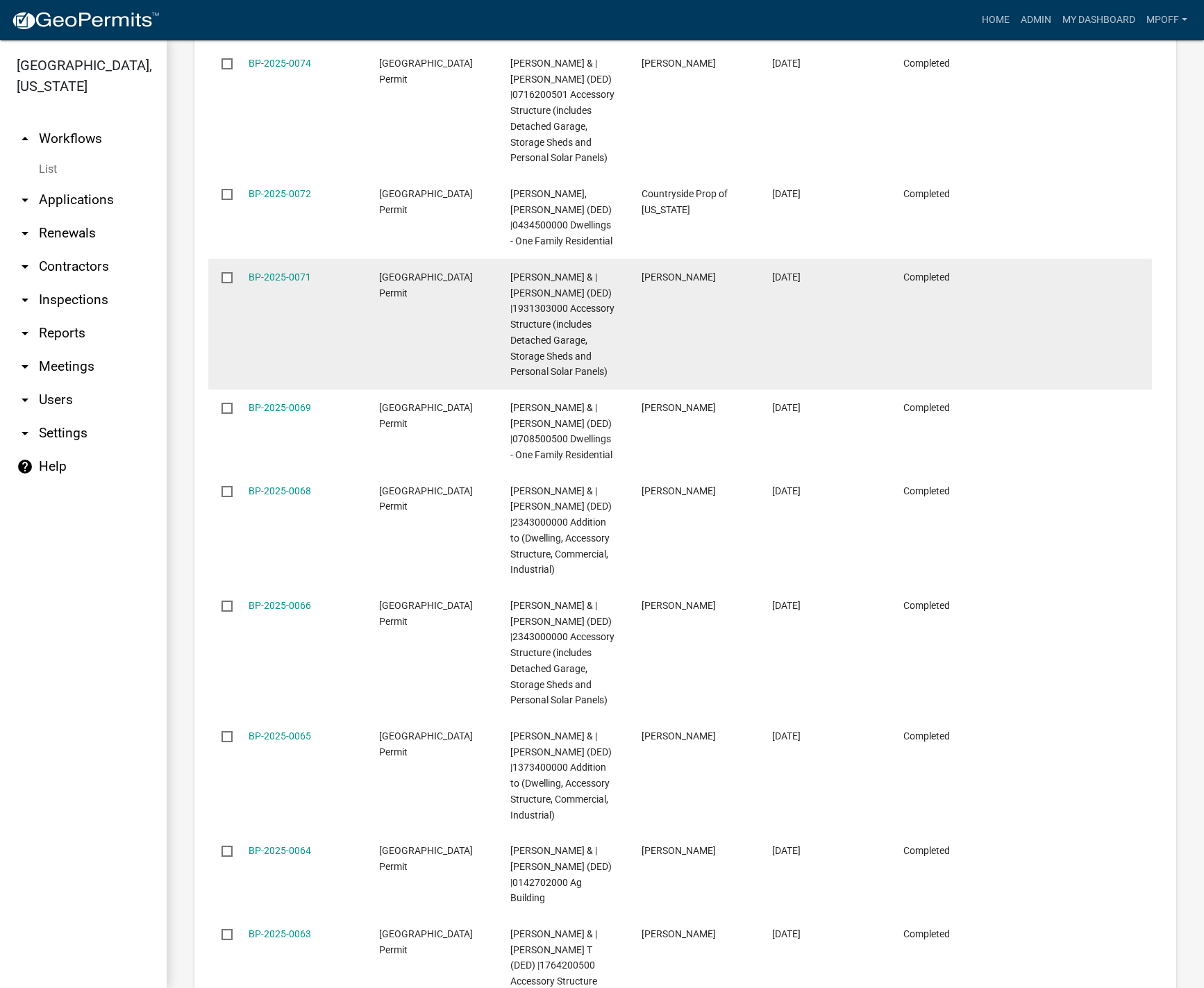
scroll to position [1932, 0]
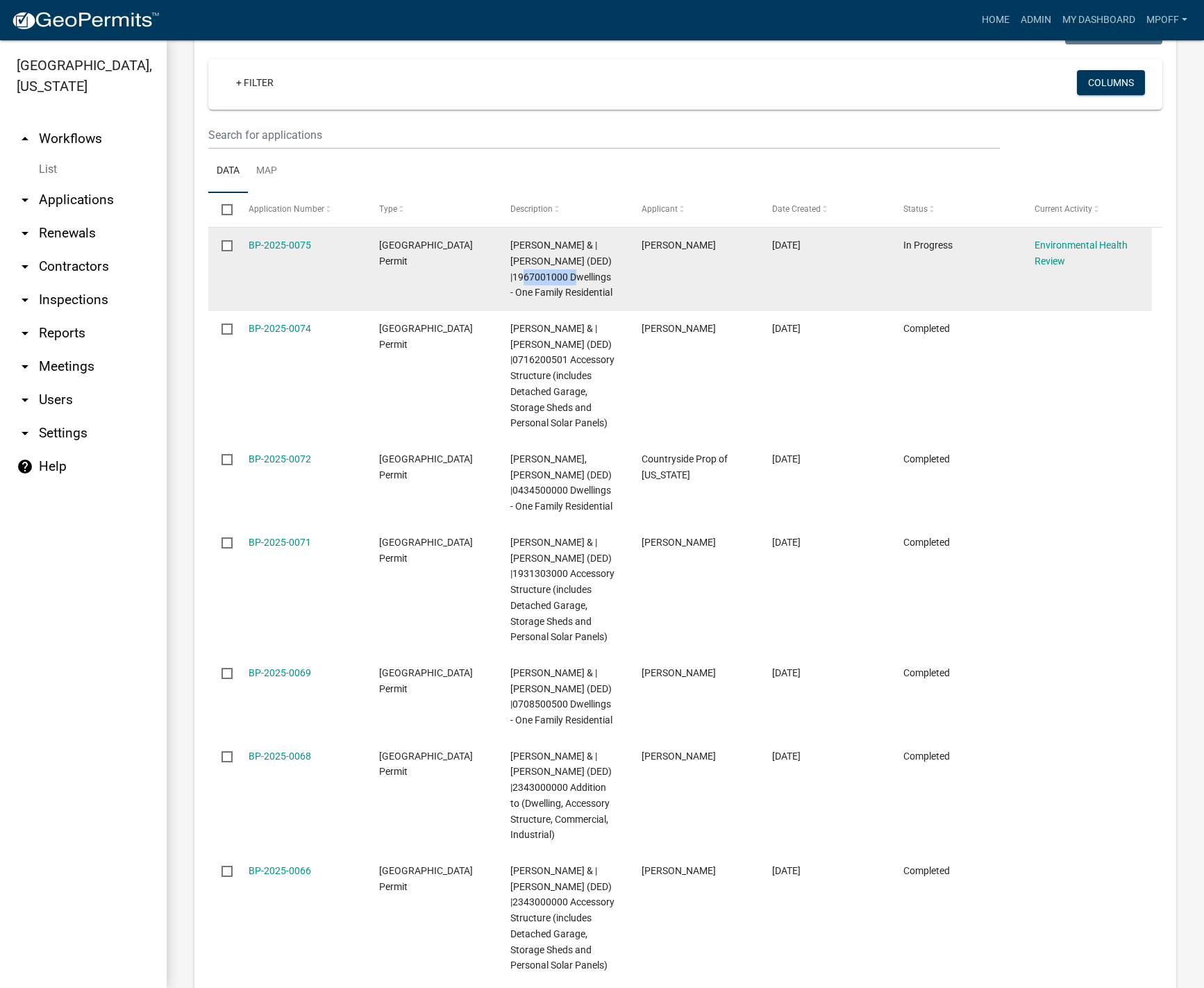
drag, startPoint x: 513, startPoint y: 212, endPoint x: 566, endPoint y: 213, distance: 53.0
click at [566, 240] on span "[PERSON_NAME] & | [PERSON_NAME] (DED) |1967001000 Dwellings - One Family Reside…" at bounding box center [561, 268] width 102 height 58
copy span "1967001000"
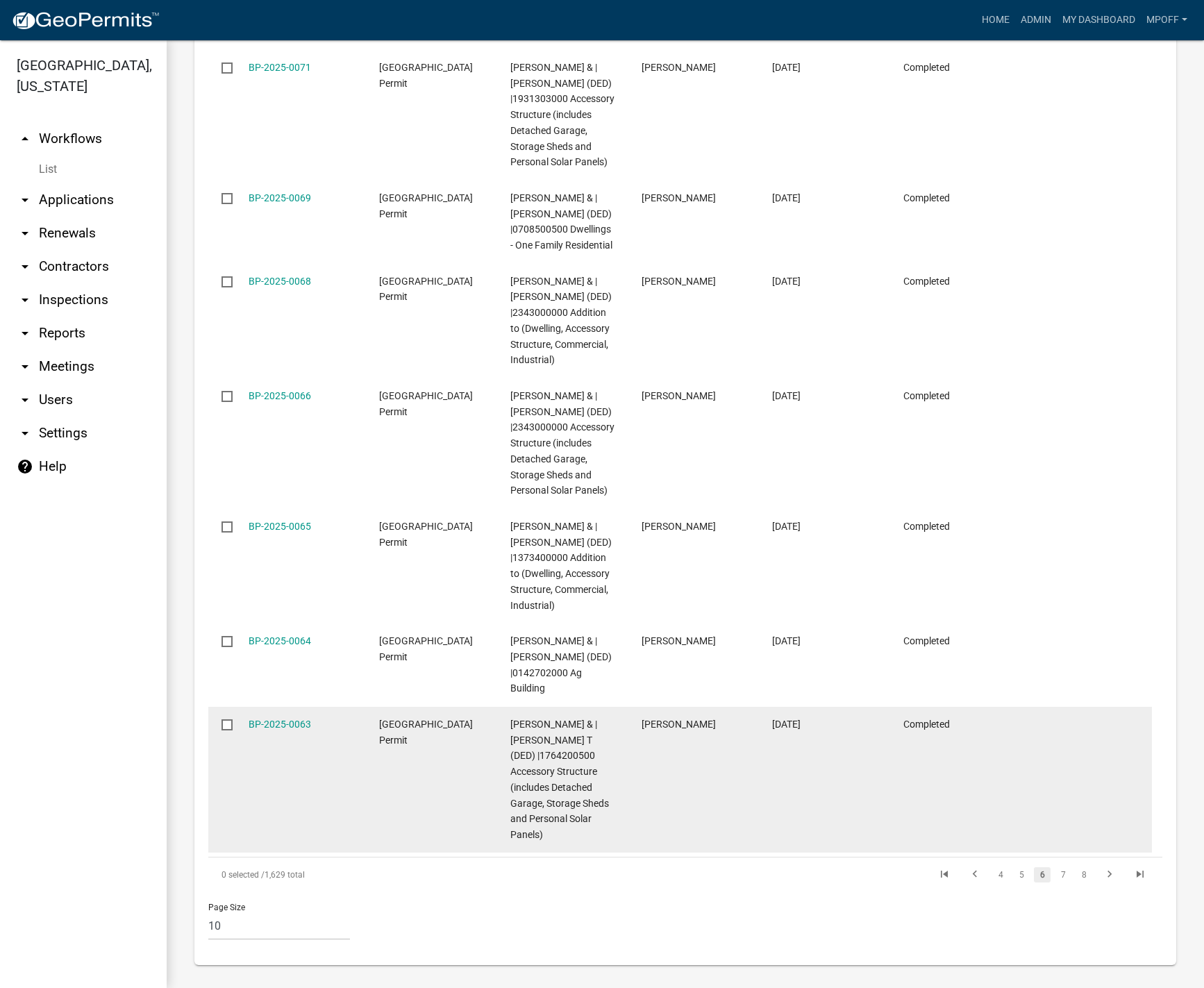
scroll to position [2412, 0]
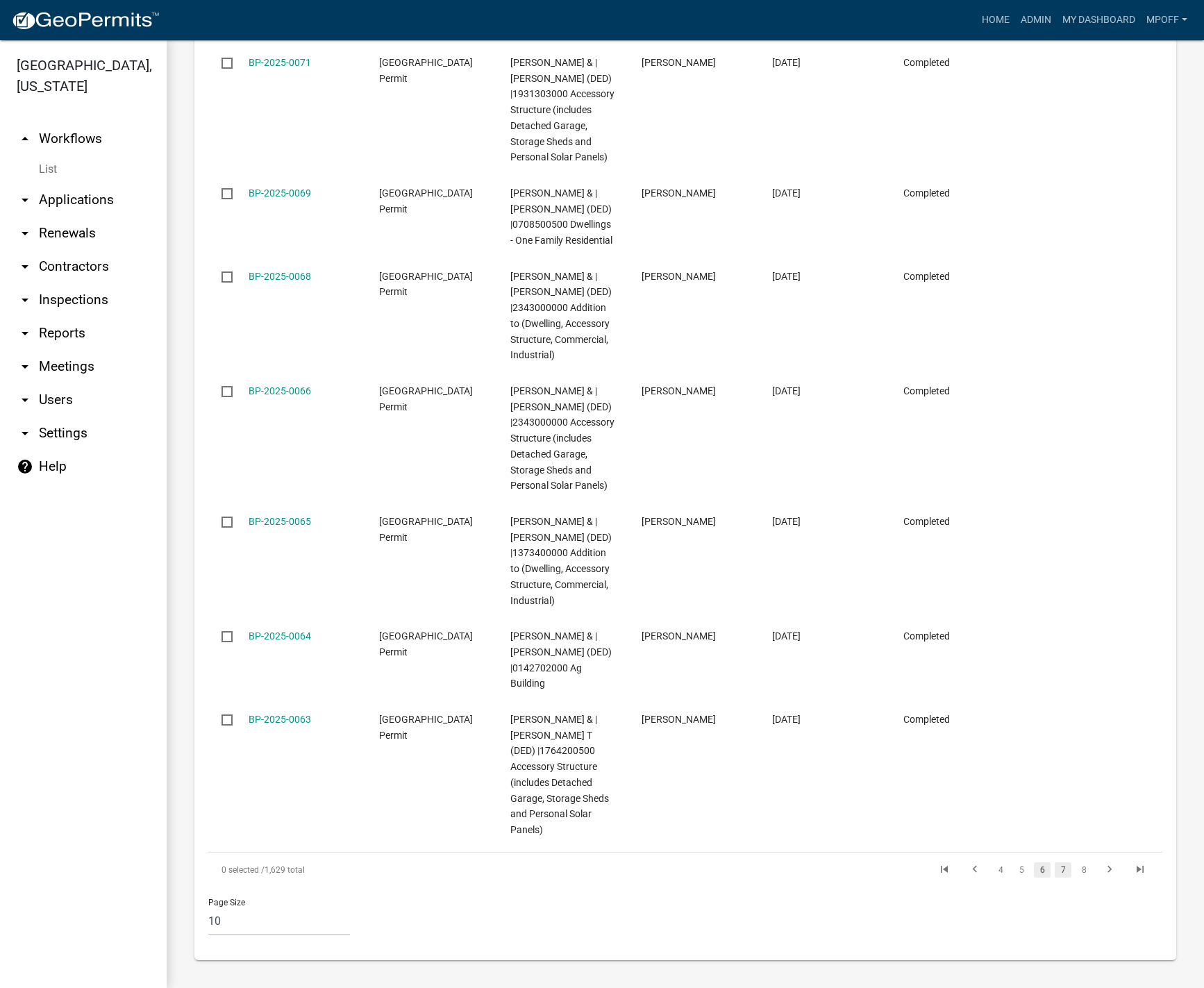
click at [1055, 875] on link "7" at bounding box center [1063, 870] width 17 height 15
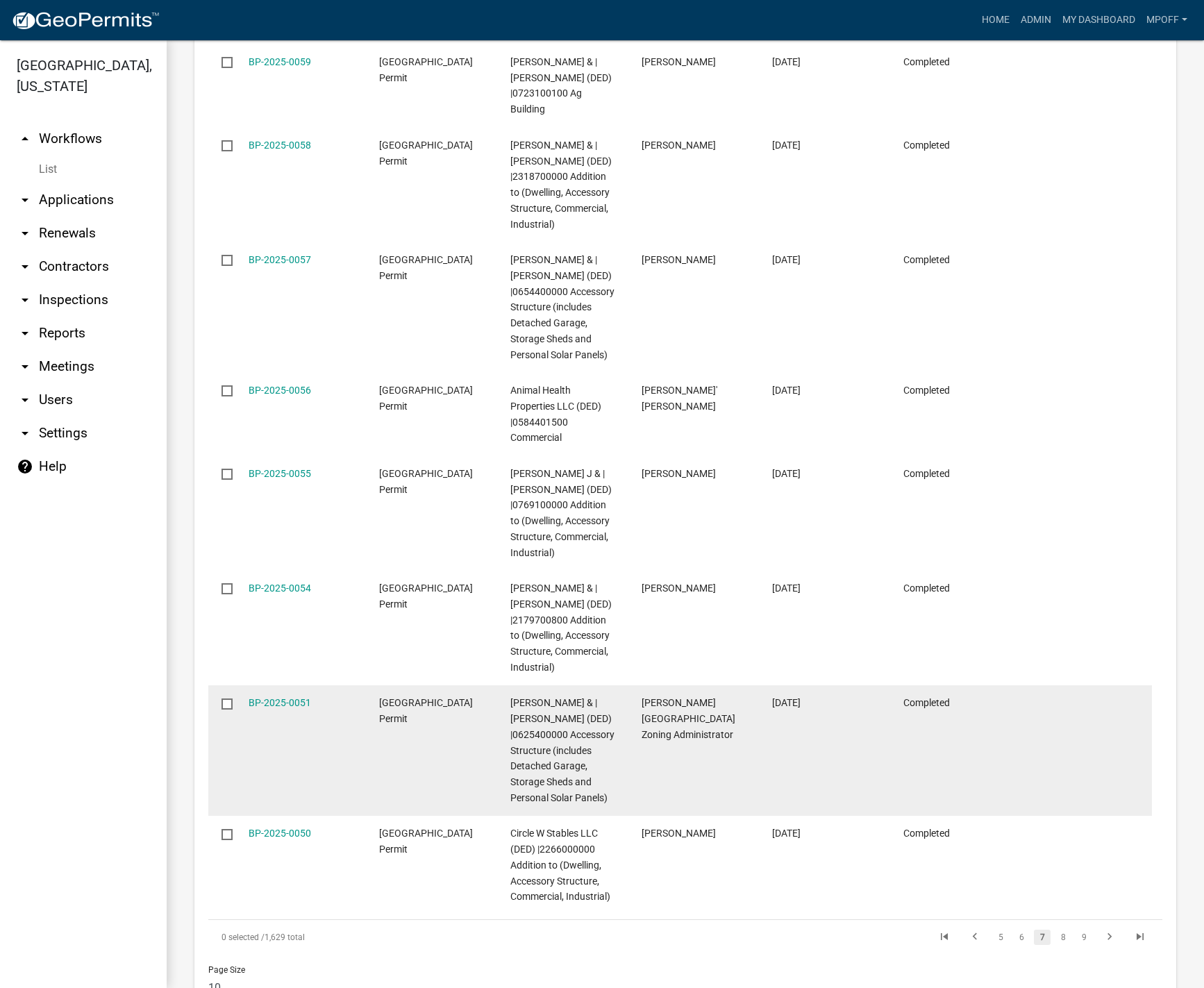
scroll to position [2379, 0]
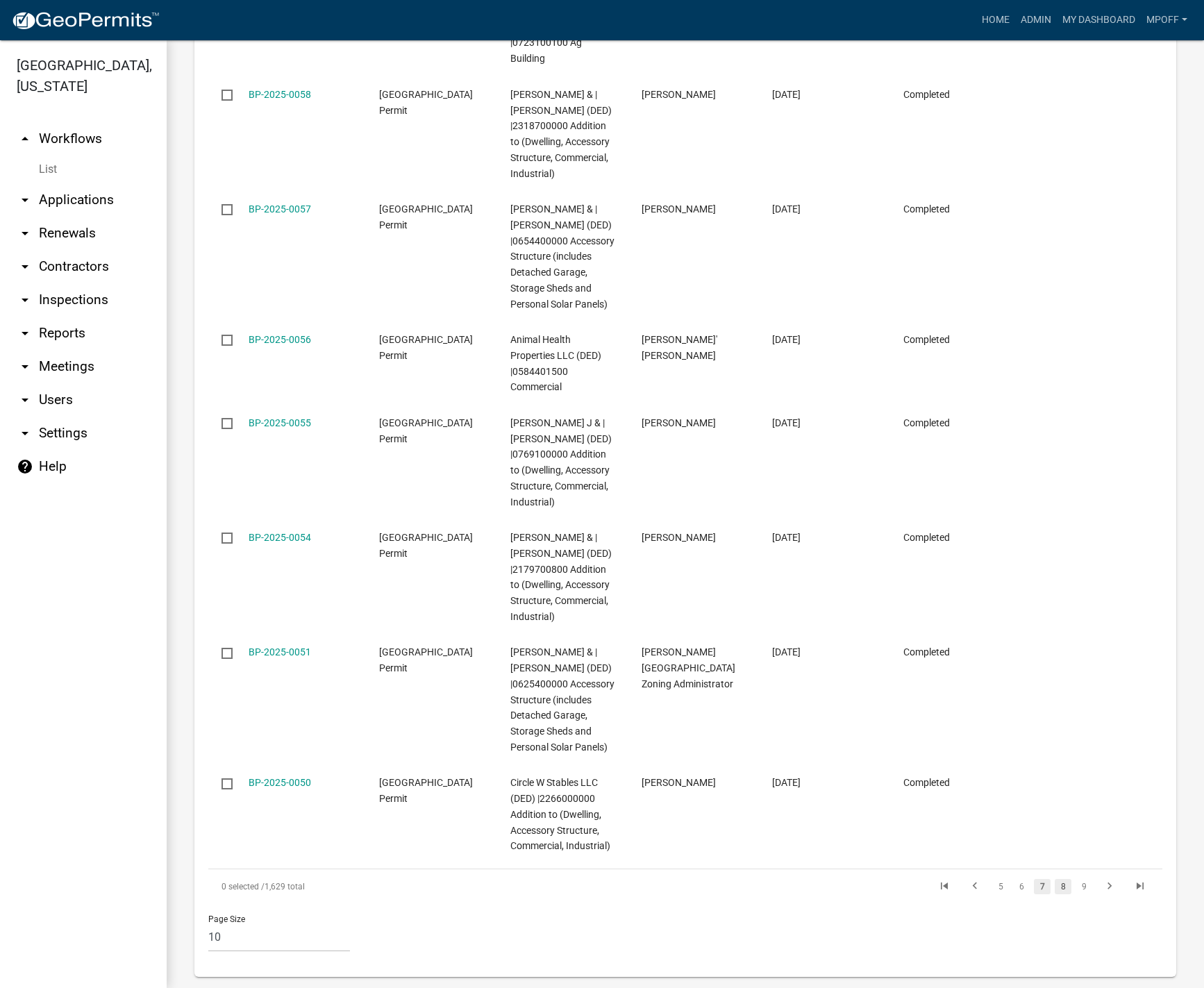
click at [1055, 879] on link "8" at bounding box center [1063, 886] width 17 height 15
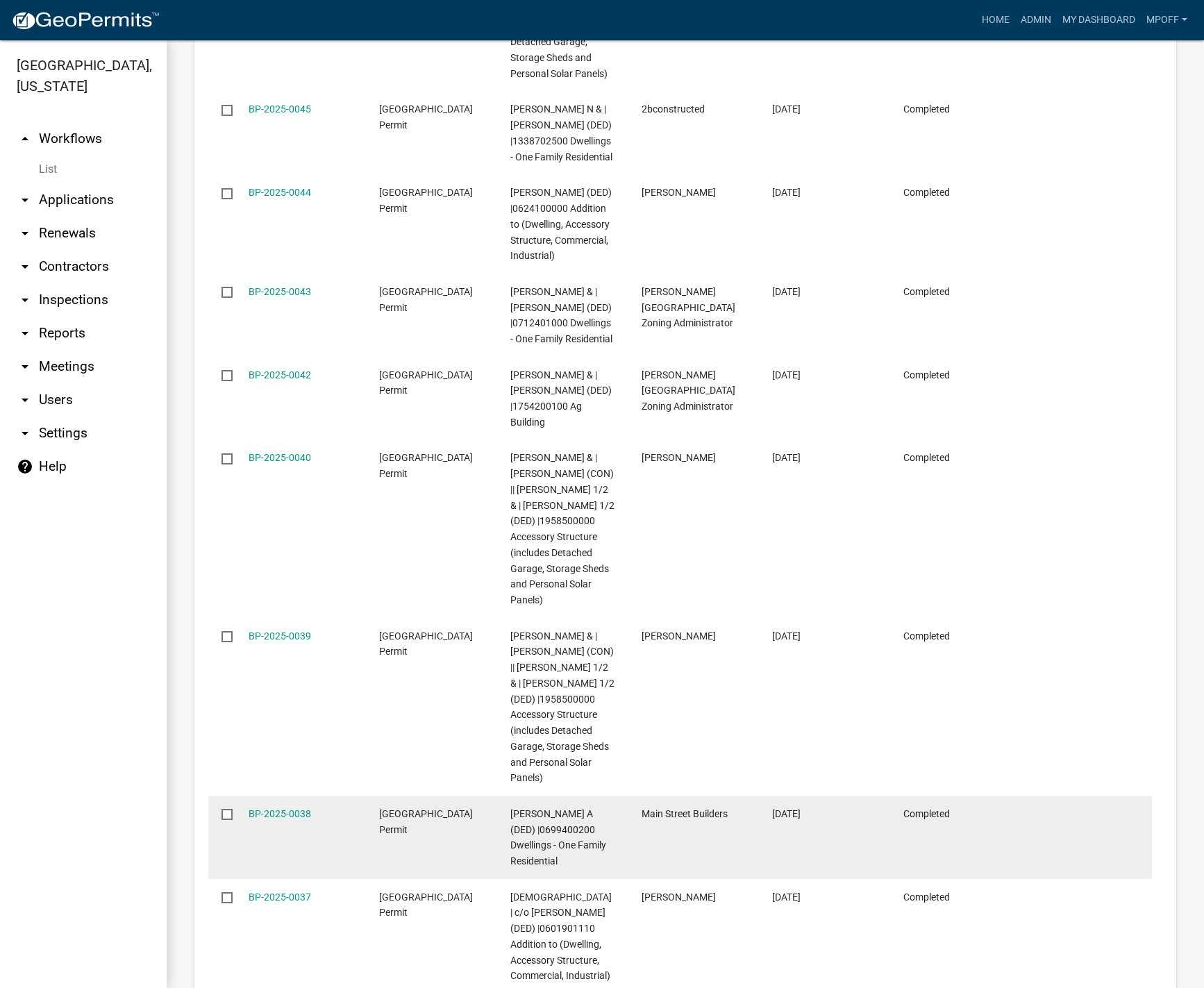
scroll to position [2428, 0]
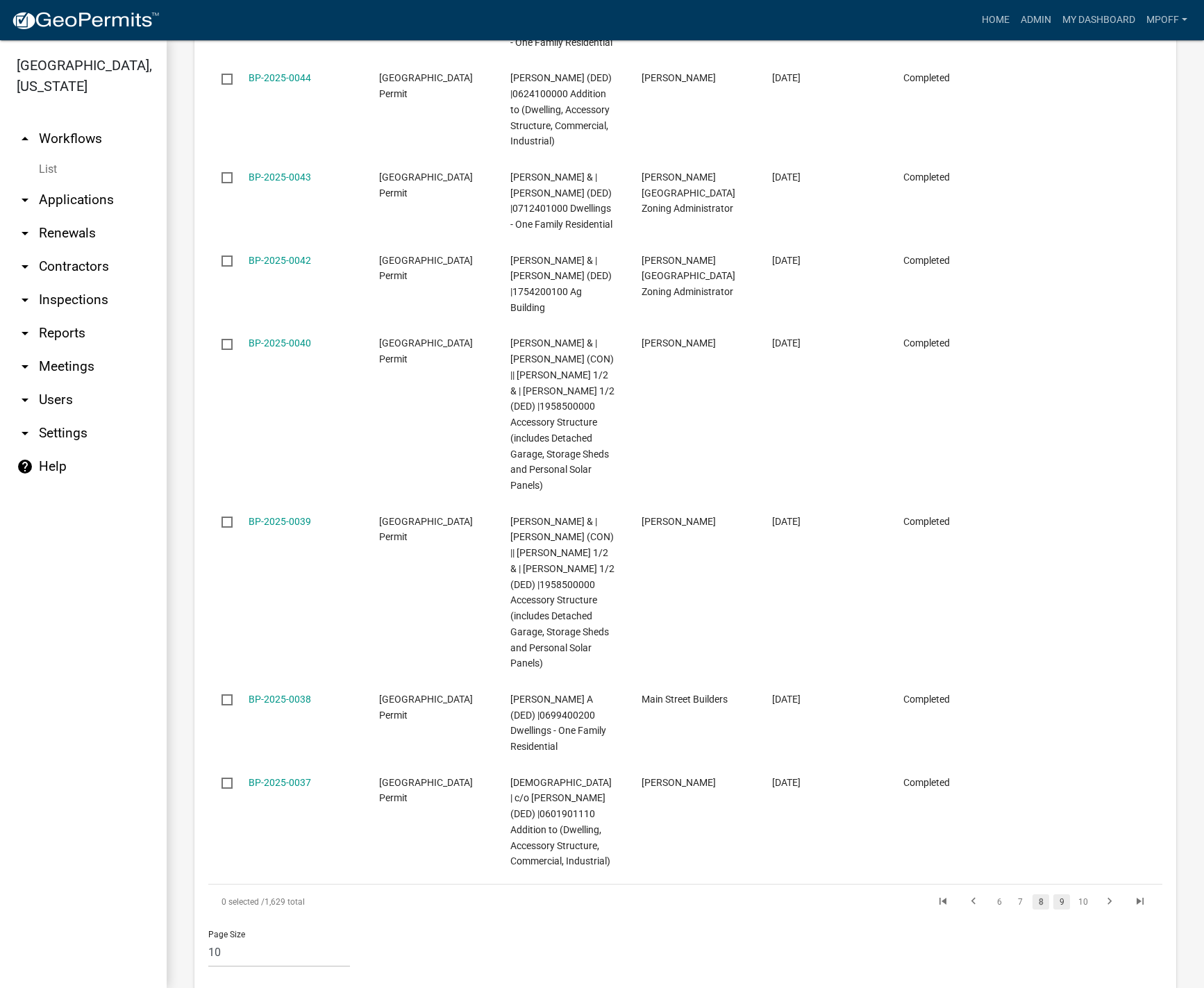
click at [1053, 894] on link "9" at bounding box center [1061, 901] width 17 height 15
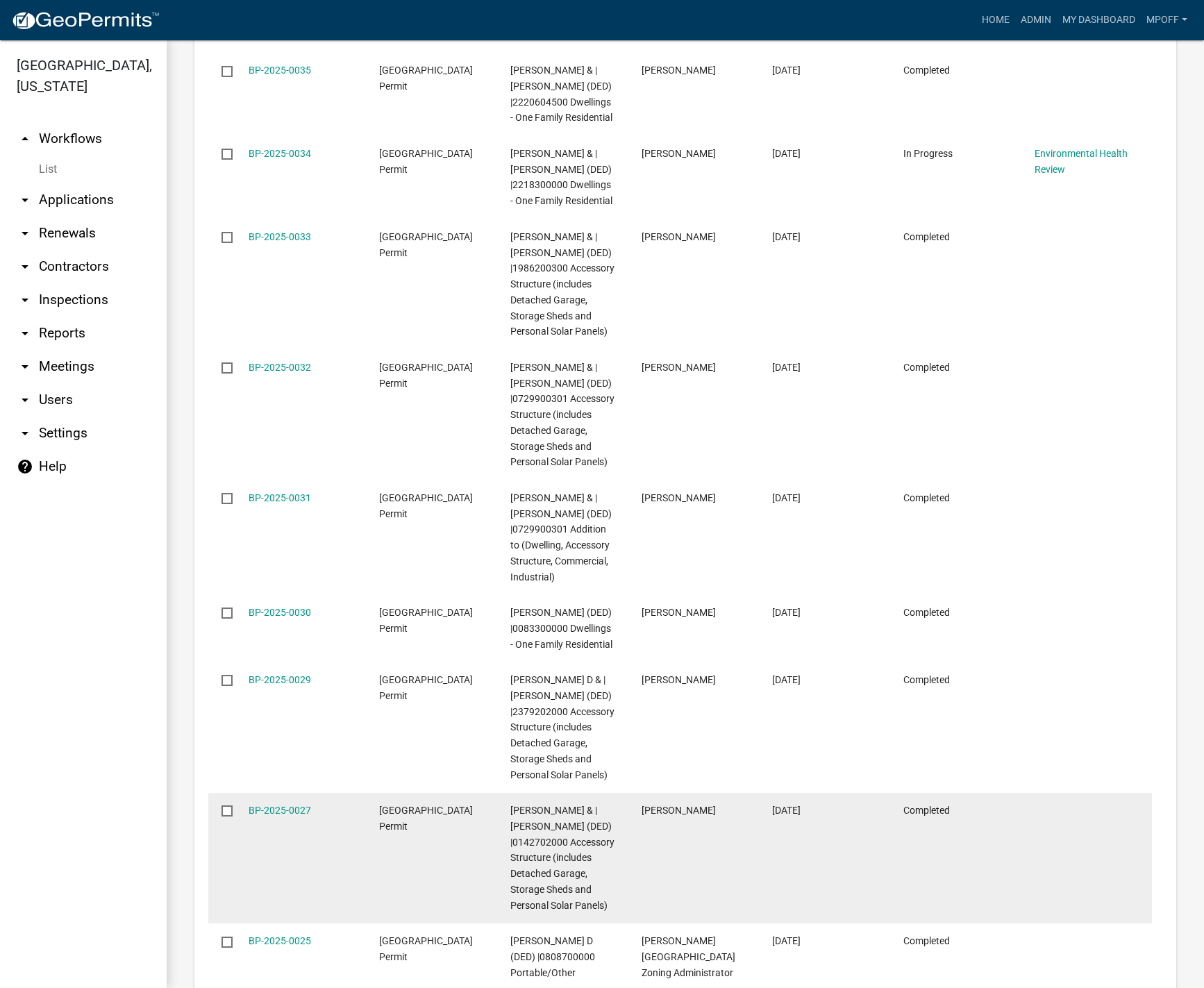
scroll to position [1910, 0]
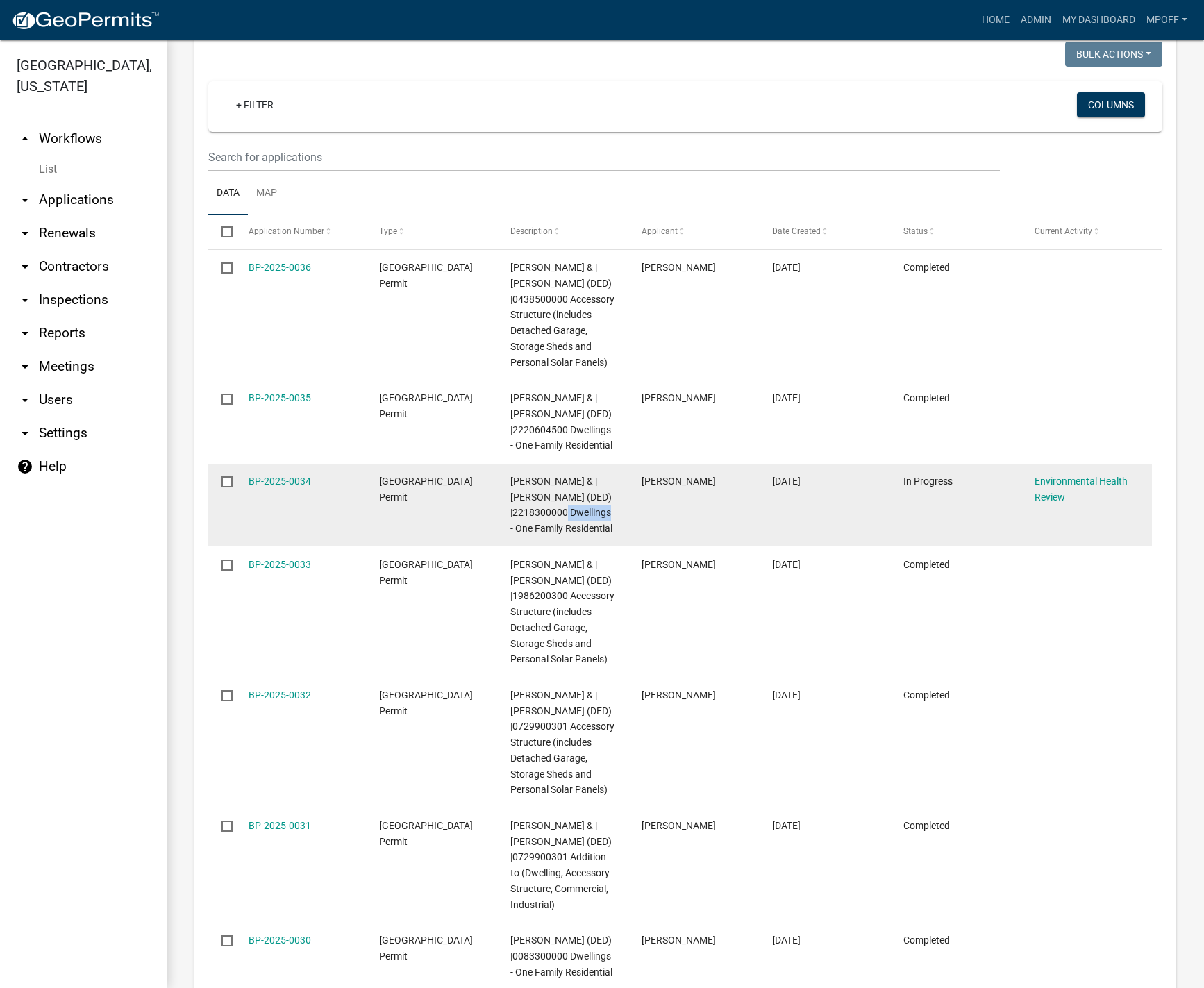
drag, startPoint x: 514, startPoint y: 467, endPoint x: 565, endPoint y: 464, distance: 51.1
click at [565, 476] on span "[PERSON_NAME] & | [PERSON_NAME] (DED) |2218300000 Dwellings - One Family Reside…" at bounding box center [561, 504] width 102 height 58
copy span "2218300000"
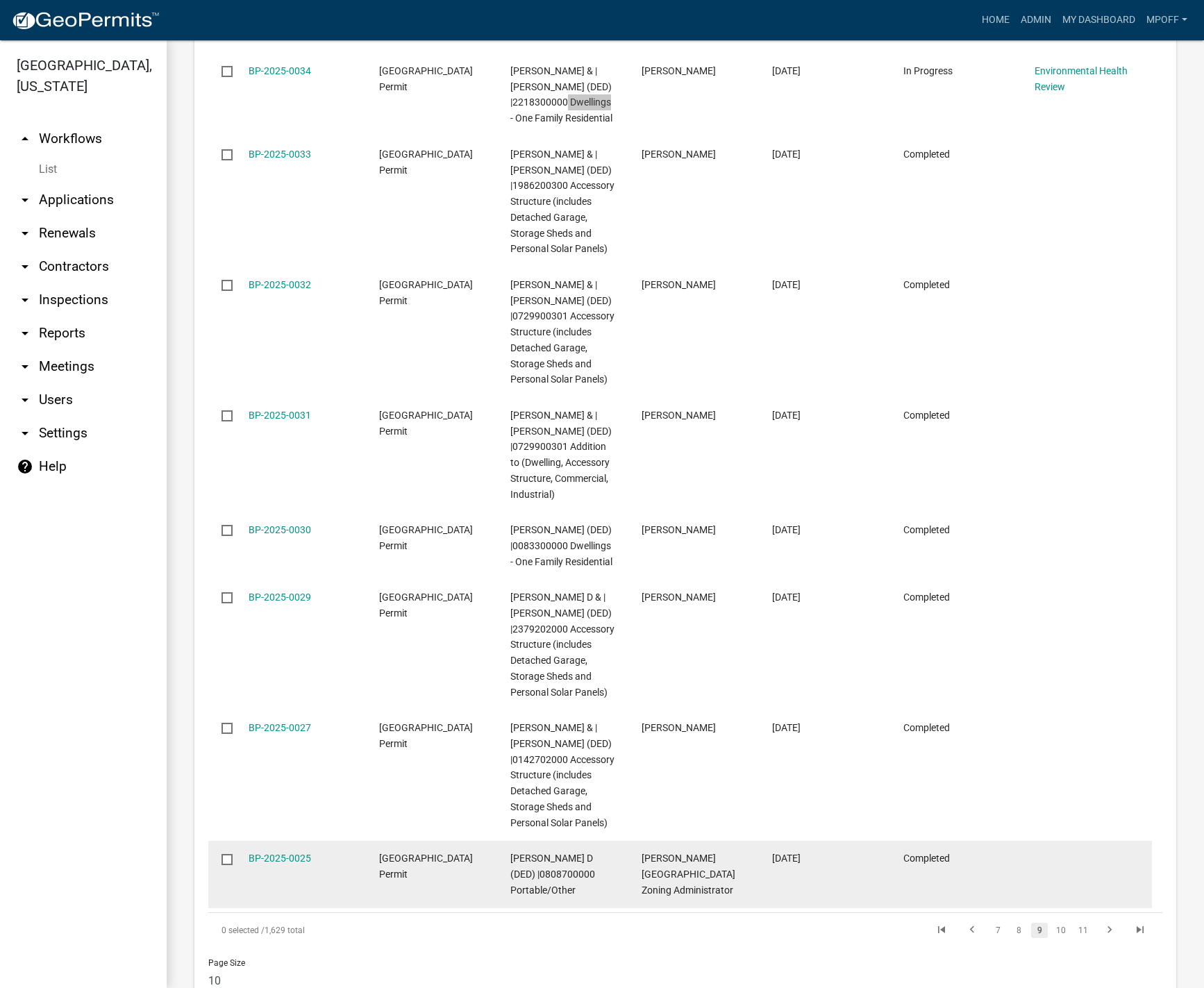
scroll to position [2396, 0]
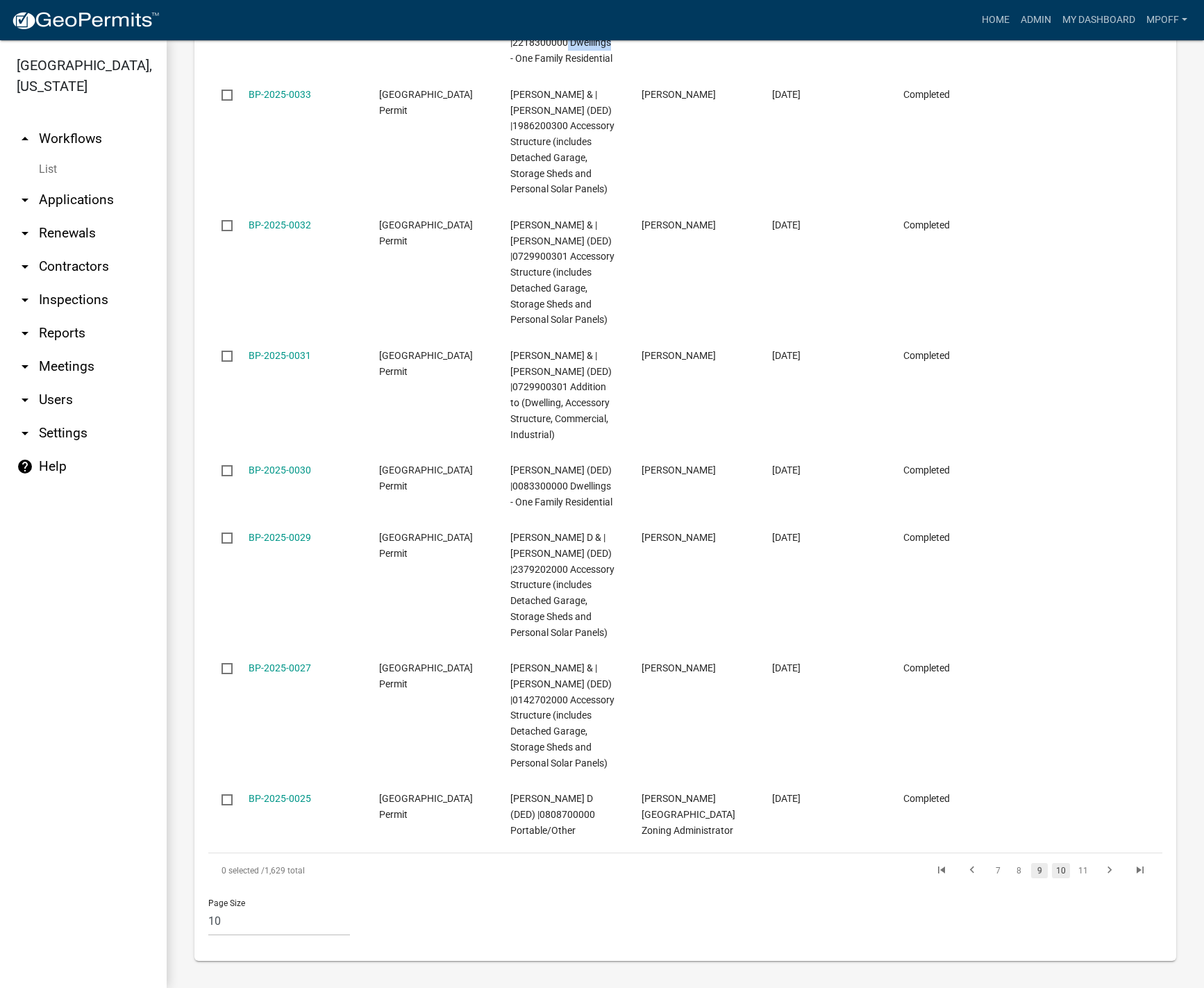
click at [1055, 870] on link "10" at bounding box center [1061, 870] width 18 height 15
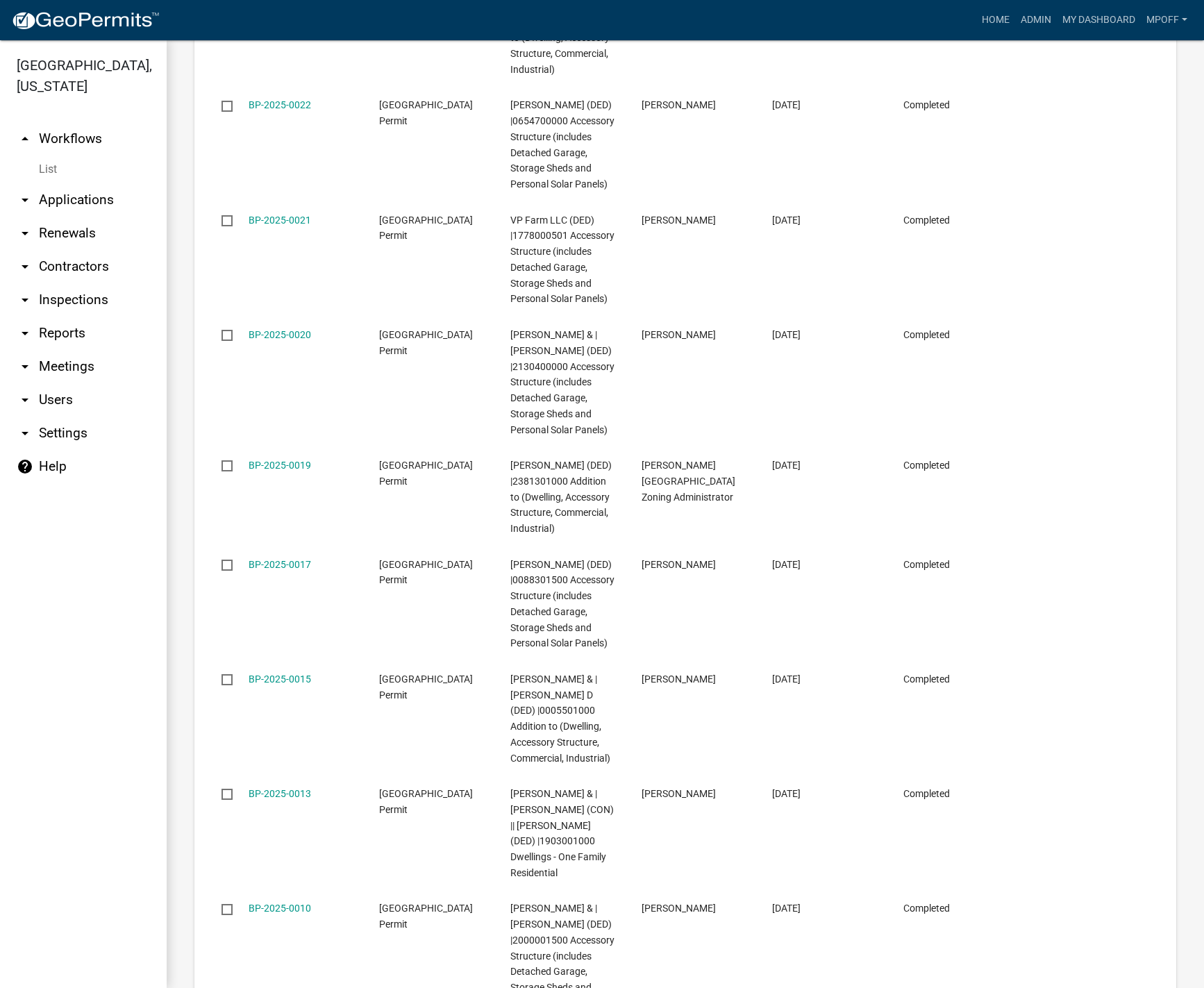
scroll to position [2459, 0]
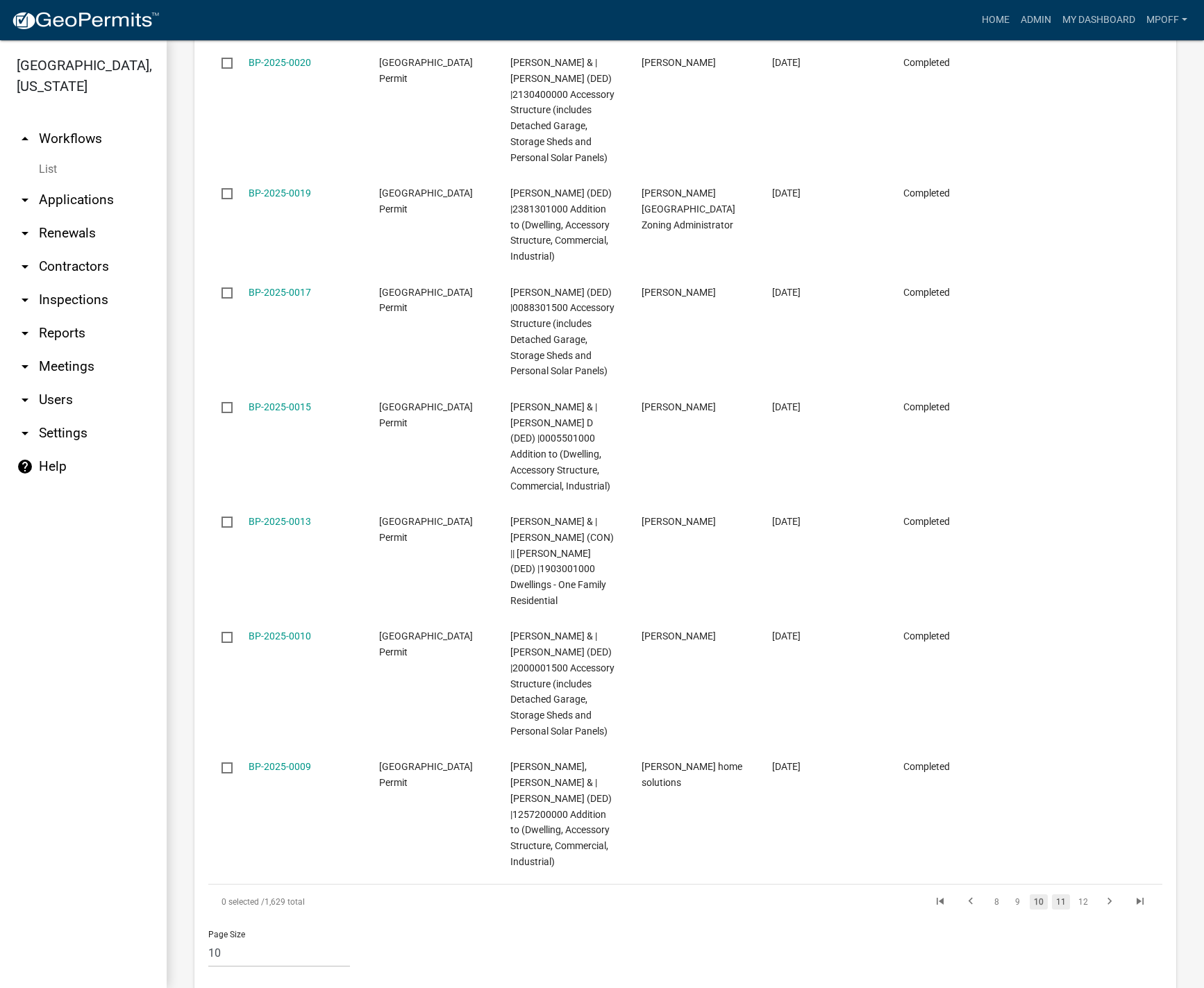
click at [1055, 894] on link "11" at bounding box center [1061, 901] width 18 height 15
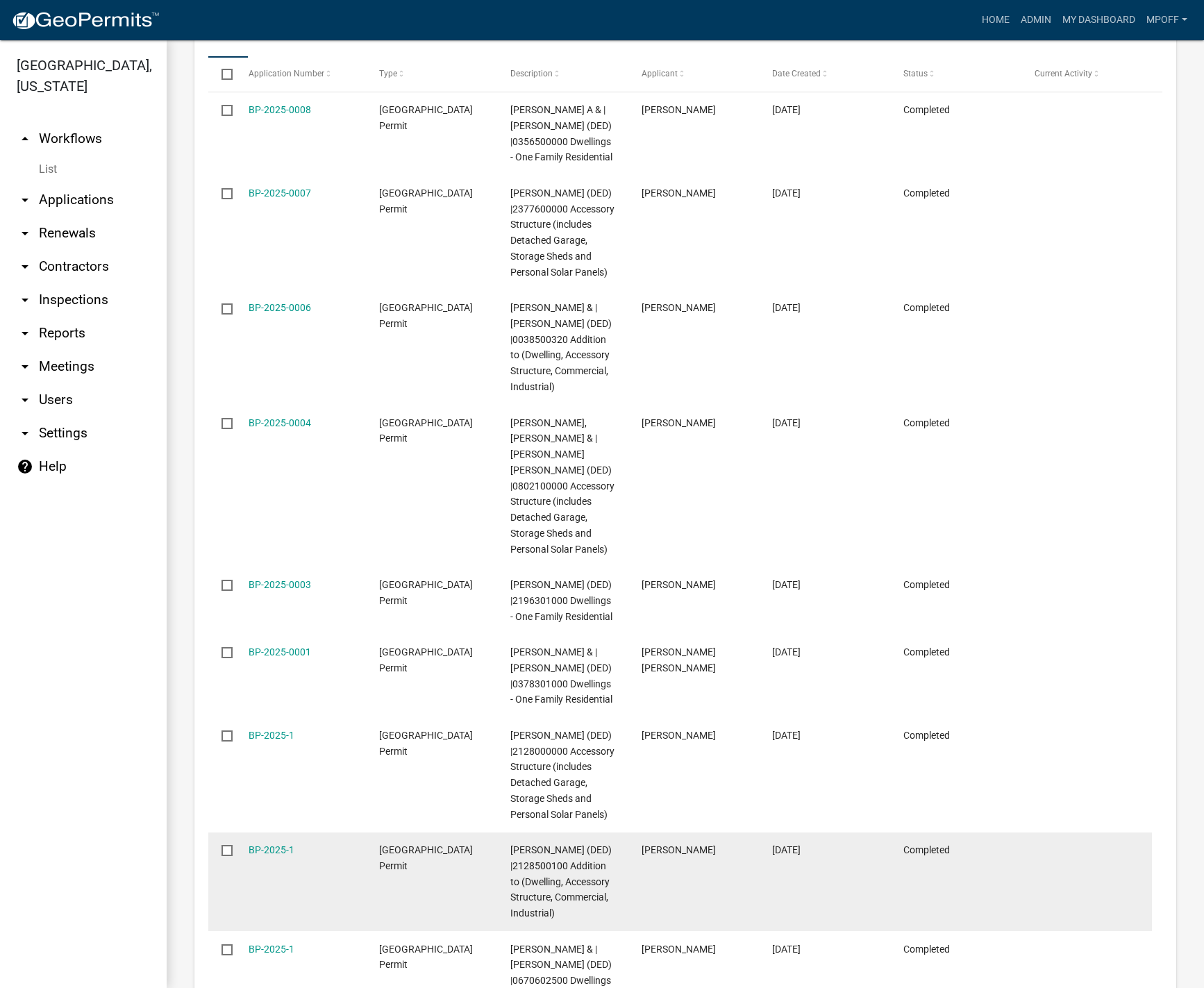
scroll to position [2302, 0]
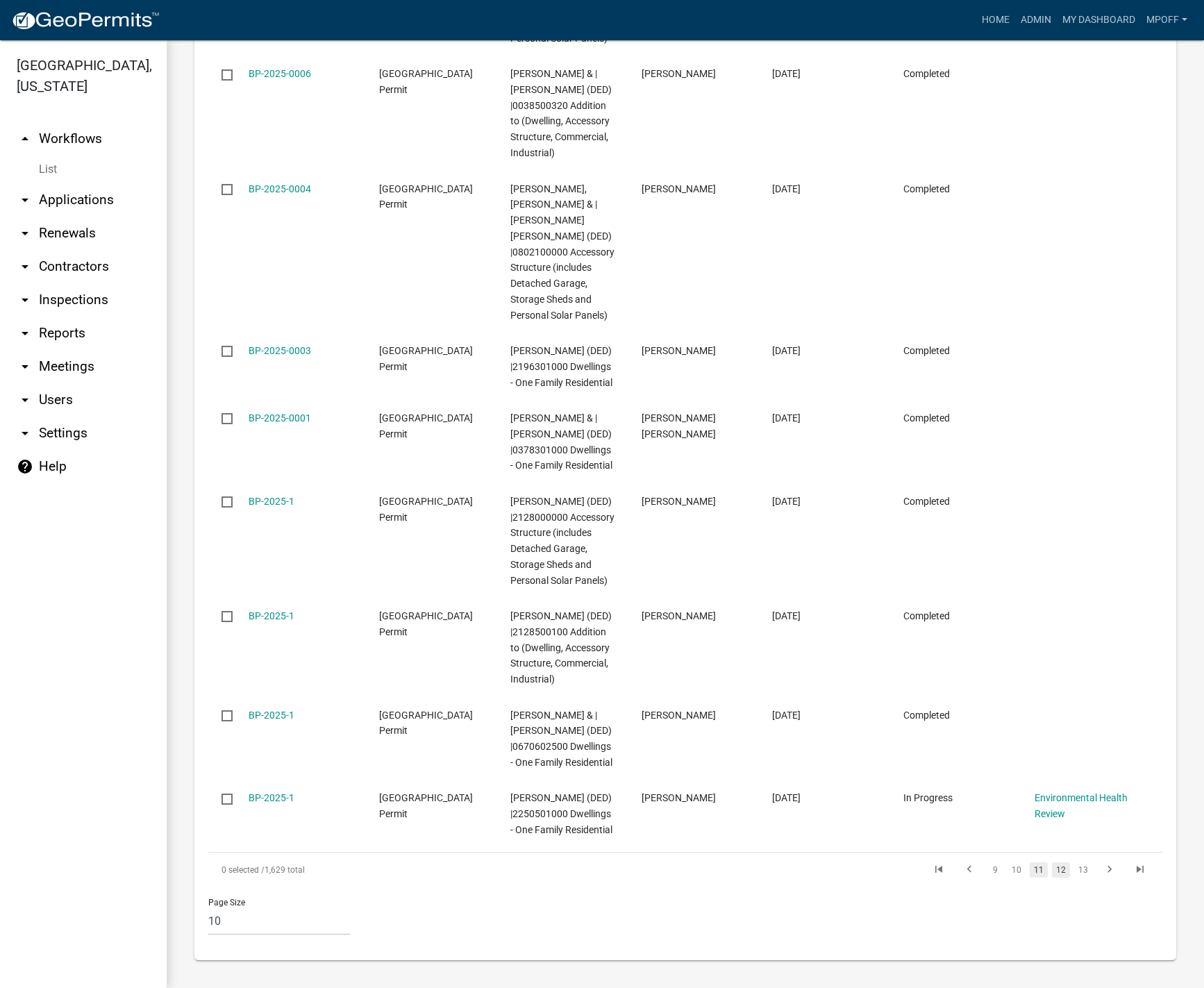
click at [1052, 873] on link "12" at bounding box center [1061, 870] width 18 height 15
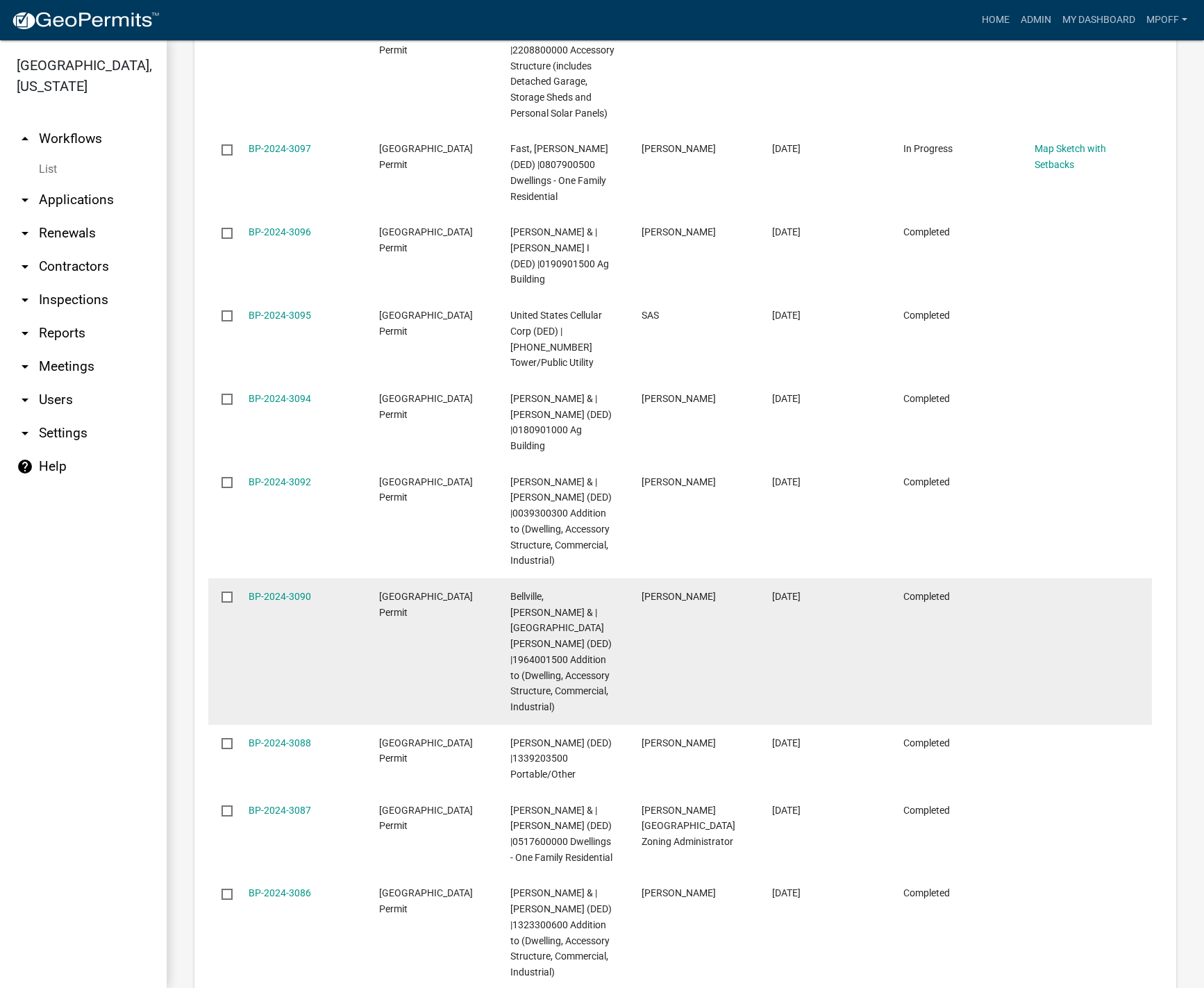
scroll to position [2190, 0]
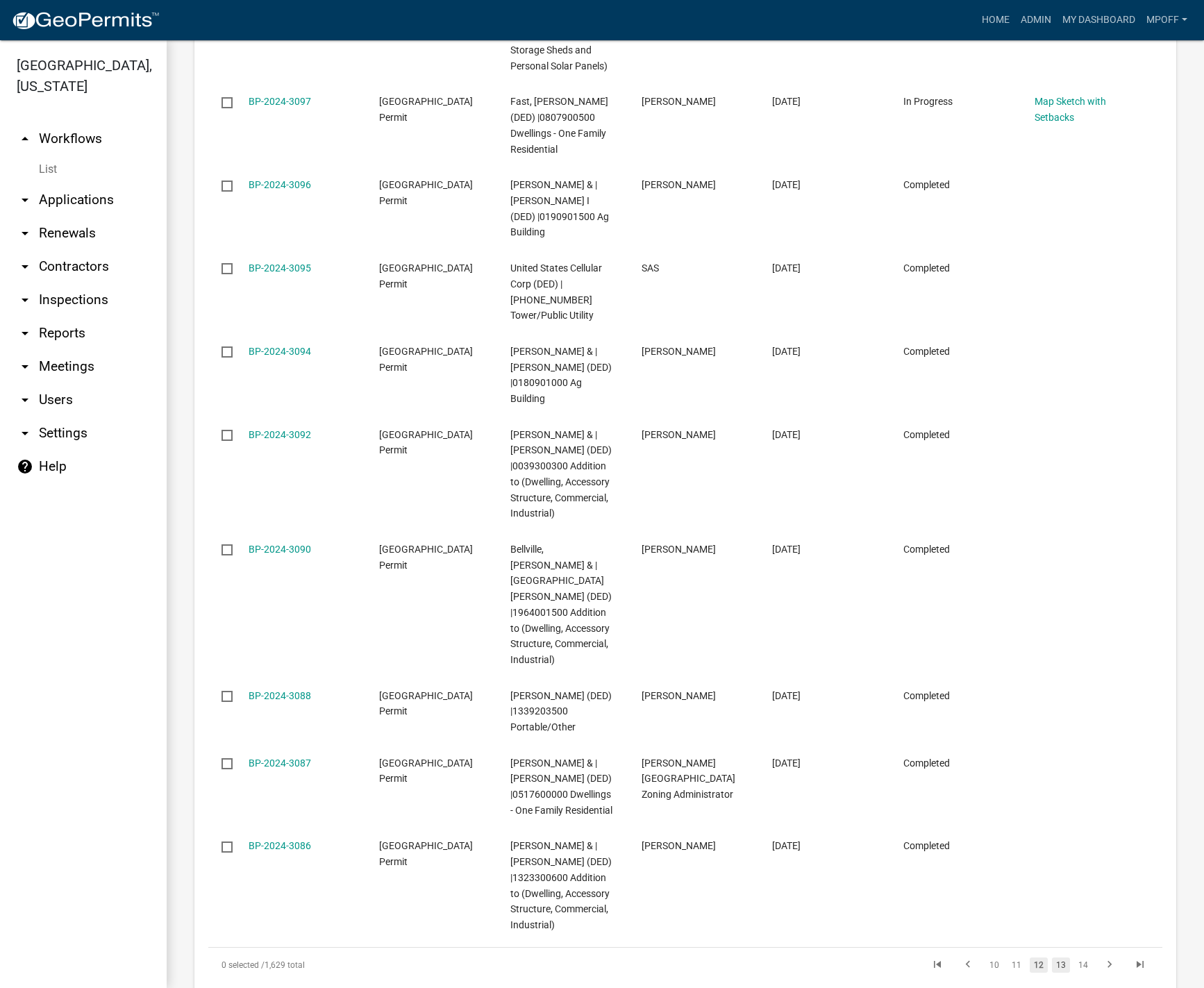
click at [1055, 958] on link "13" at bounding box center [1061, 965] width 18 height 15
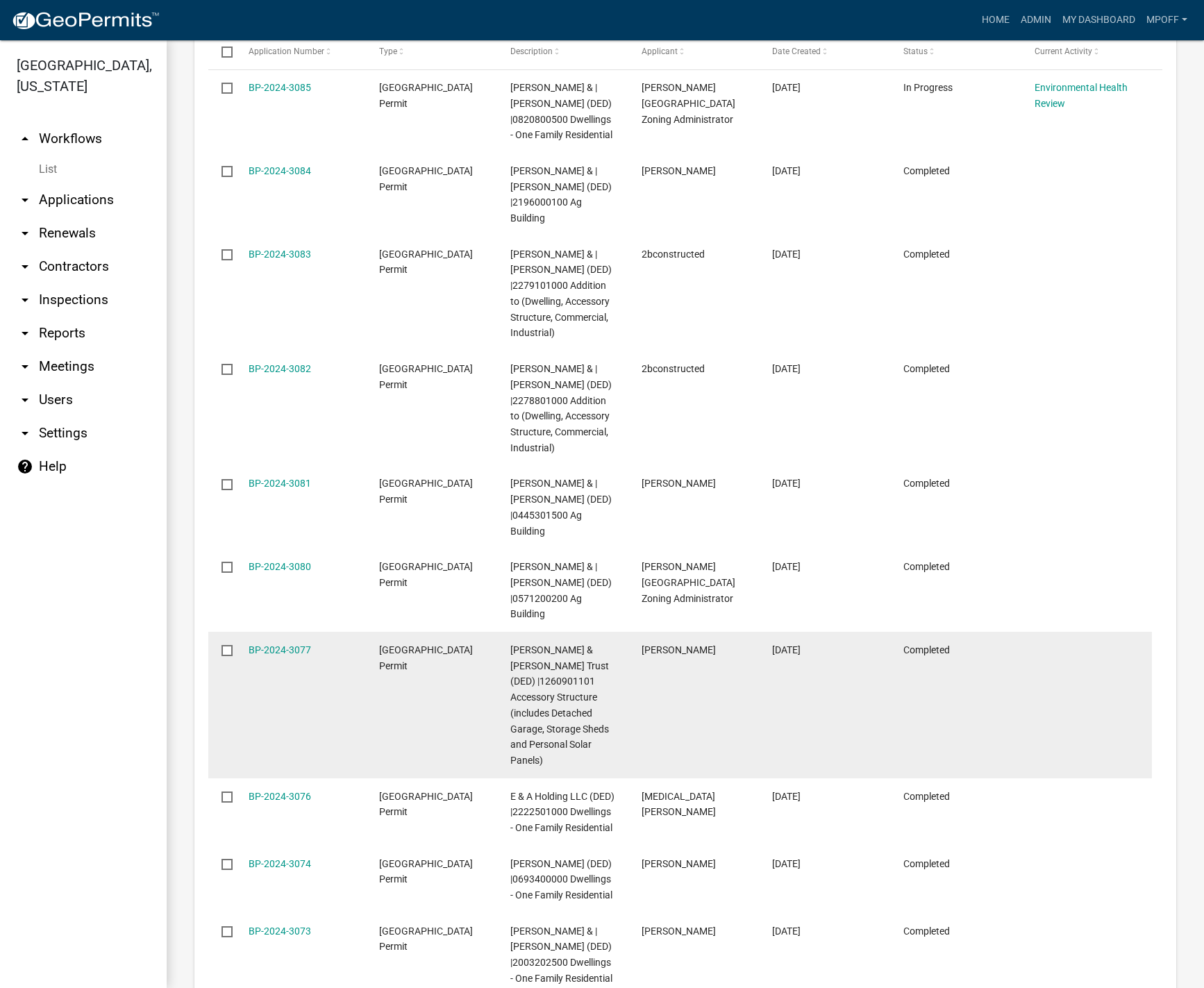
scroll to position [2222, 0]
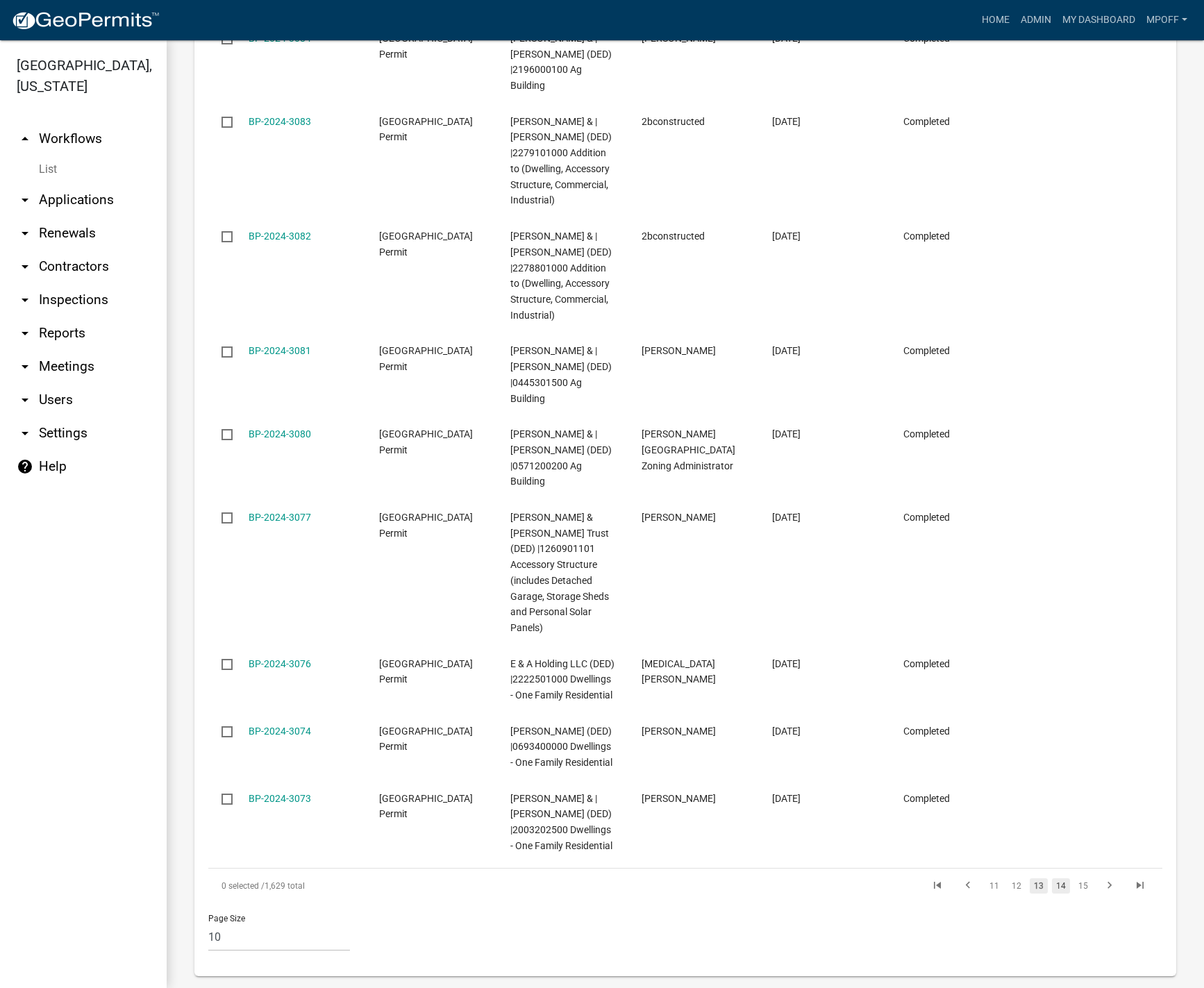
click at [1055, 878] on link "14" at bounding box center [1061, 886] width 18 height 15
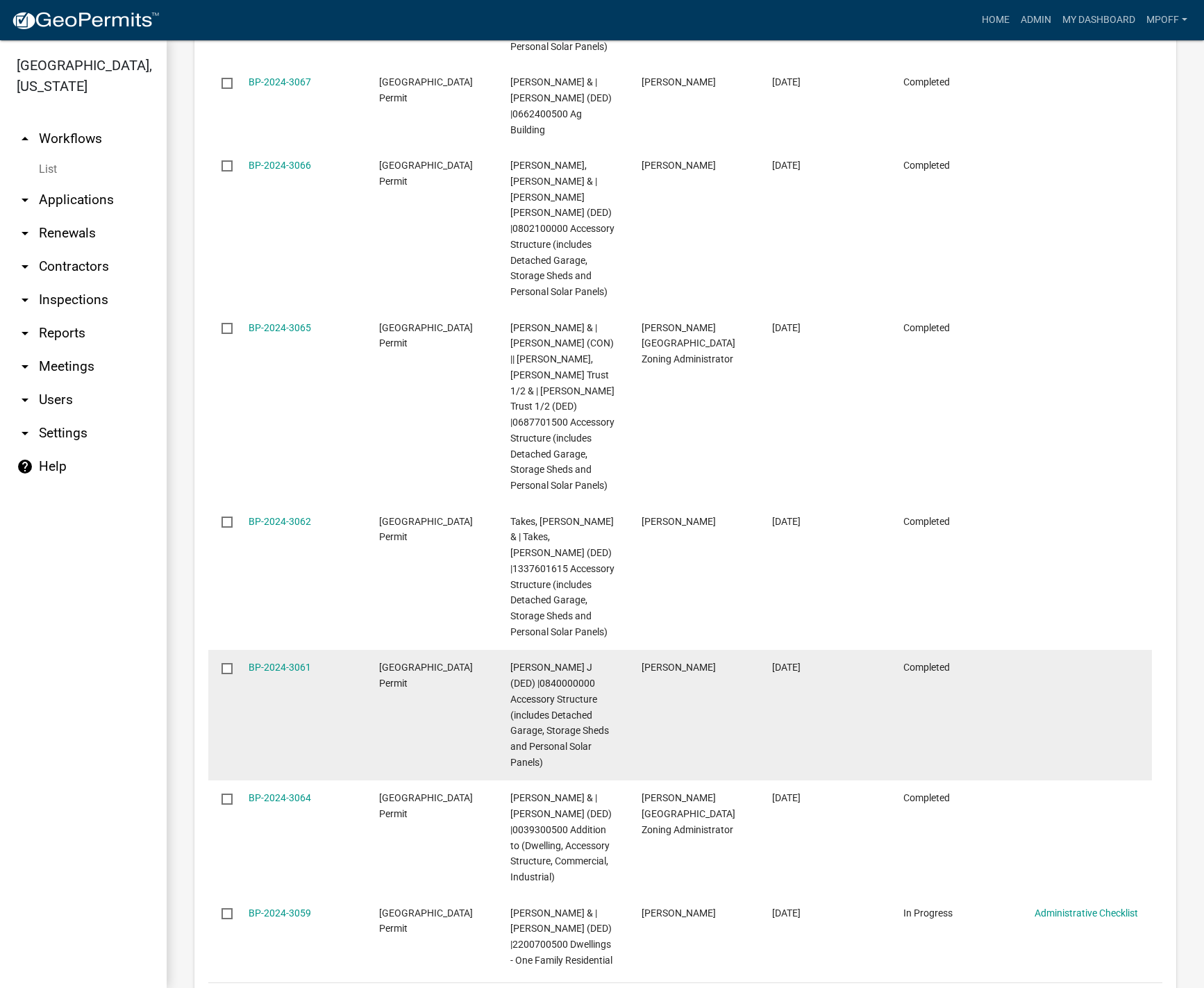
scroll to position [2491, 0]
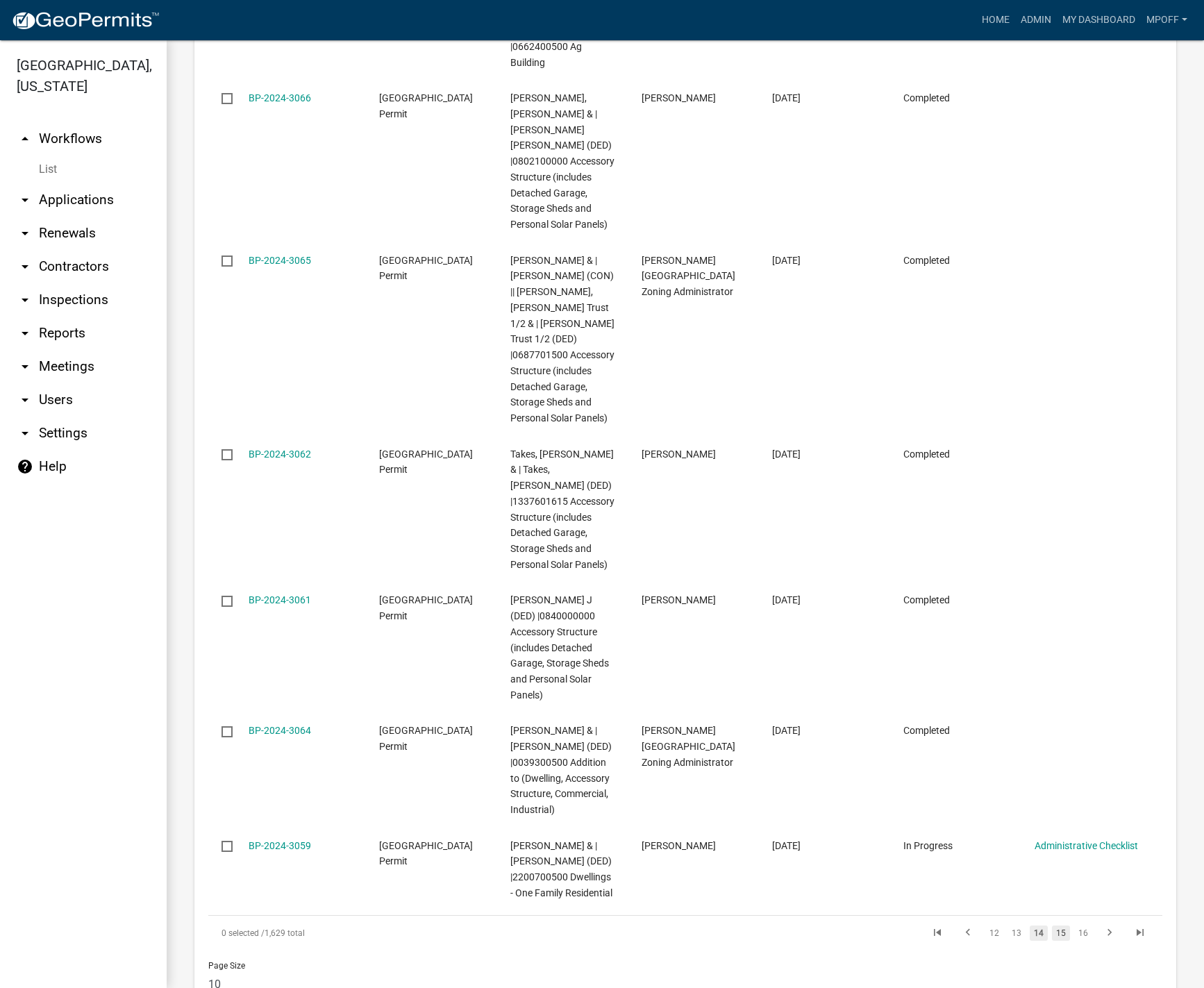
click at [1052, 926] on link "15" at bounding box center [1061, 933] width 18 height 15
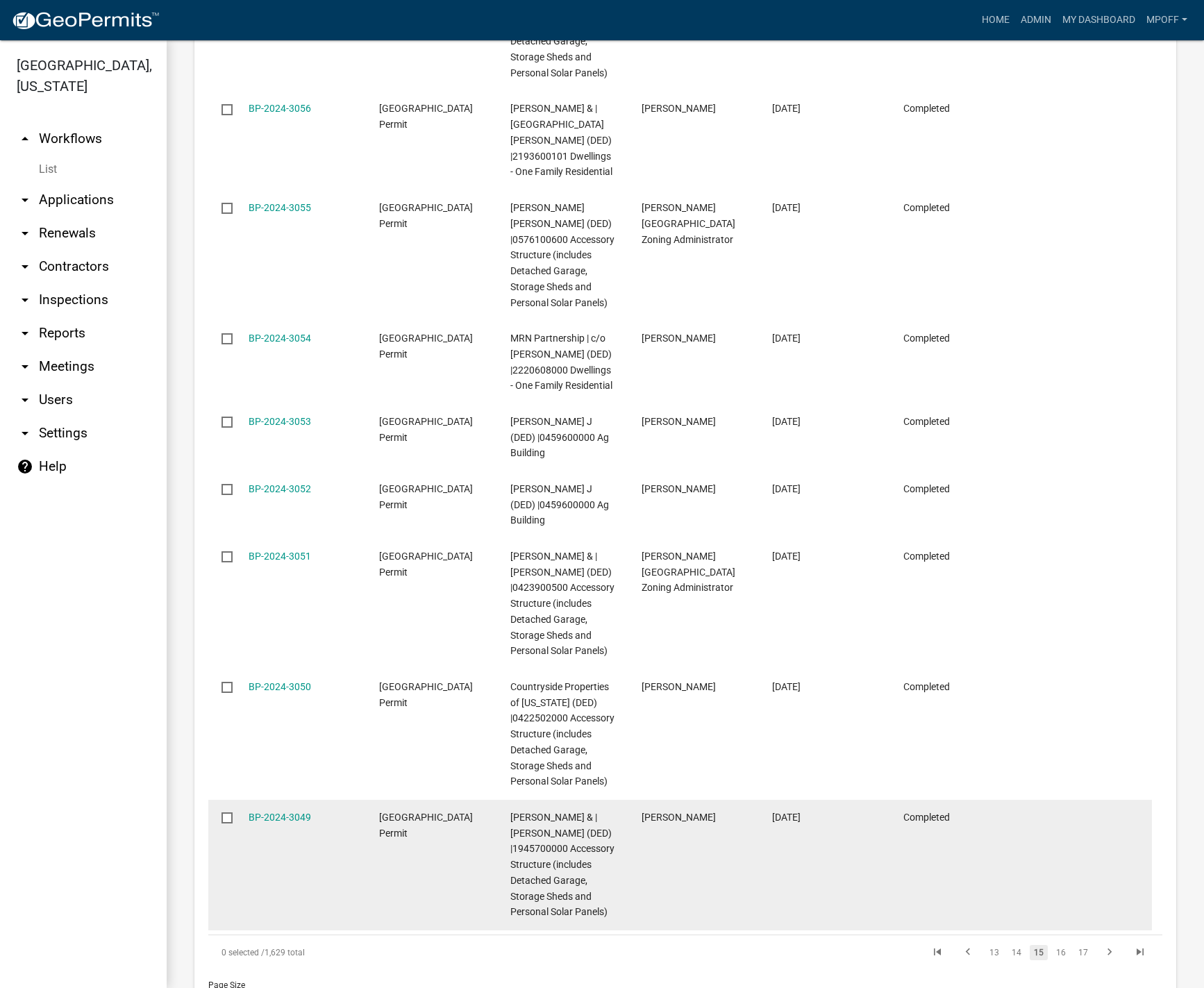
scroll to position [2333, 0]
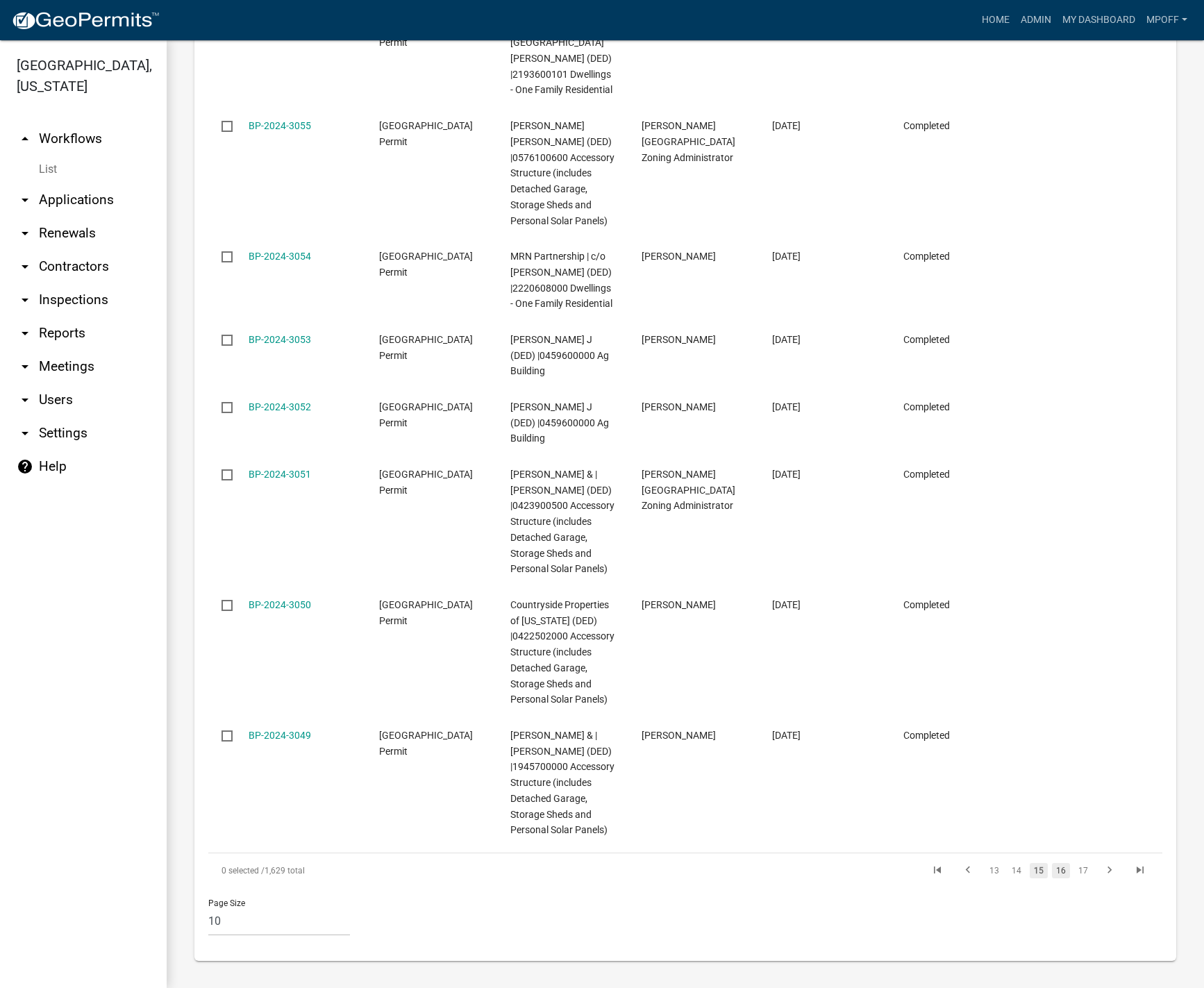
click at [1055, 869] on link "16" at bounding box center [1061, 870] width 18 height 15
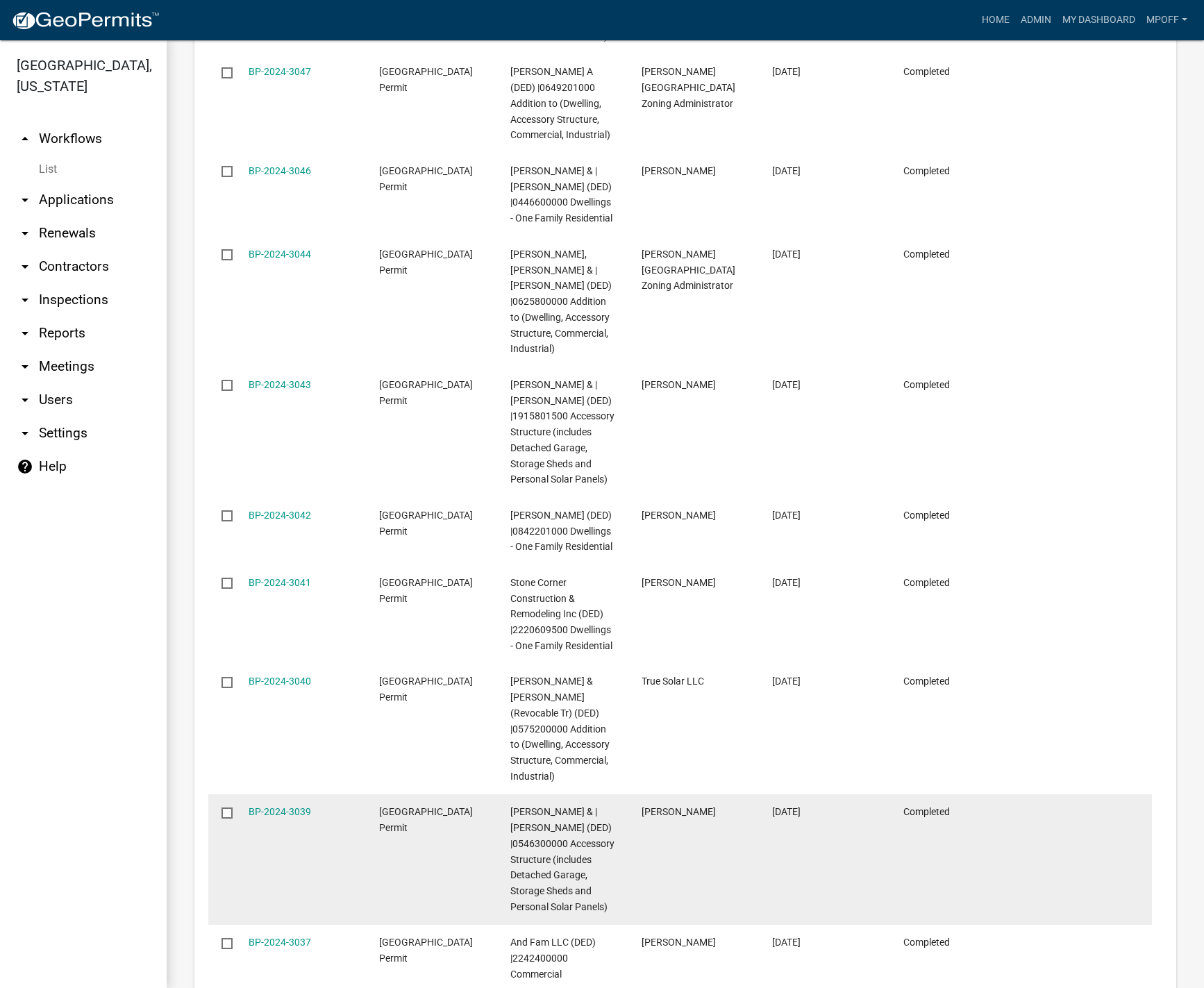
scroll to position [2364, 0]
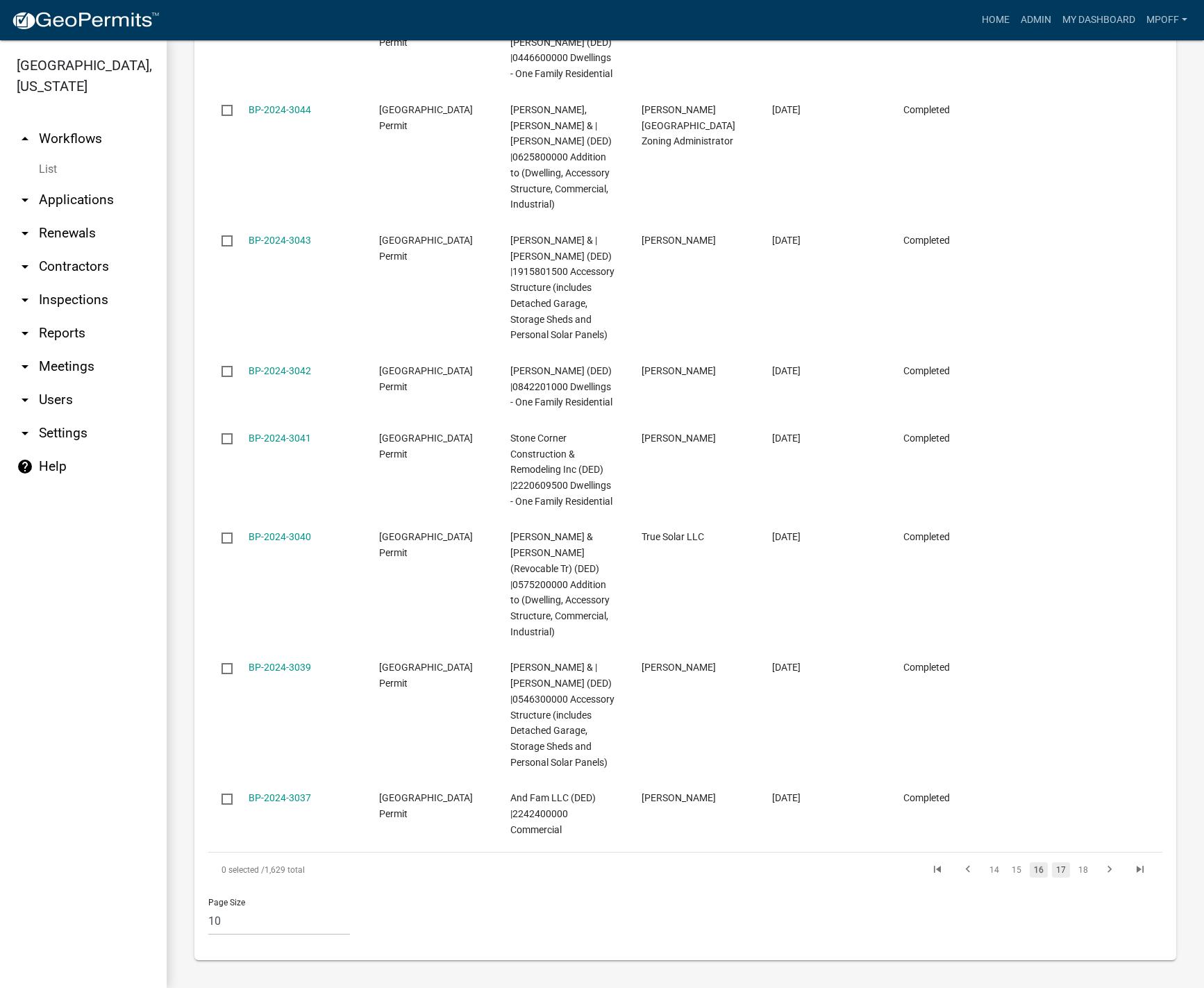
click at [1053, 872] on link "17" at bounding box center [1061, 870] width 18 height 15
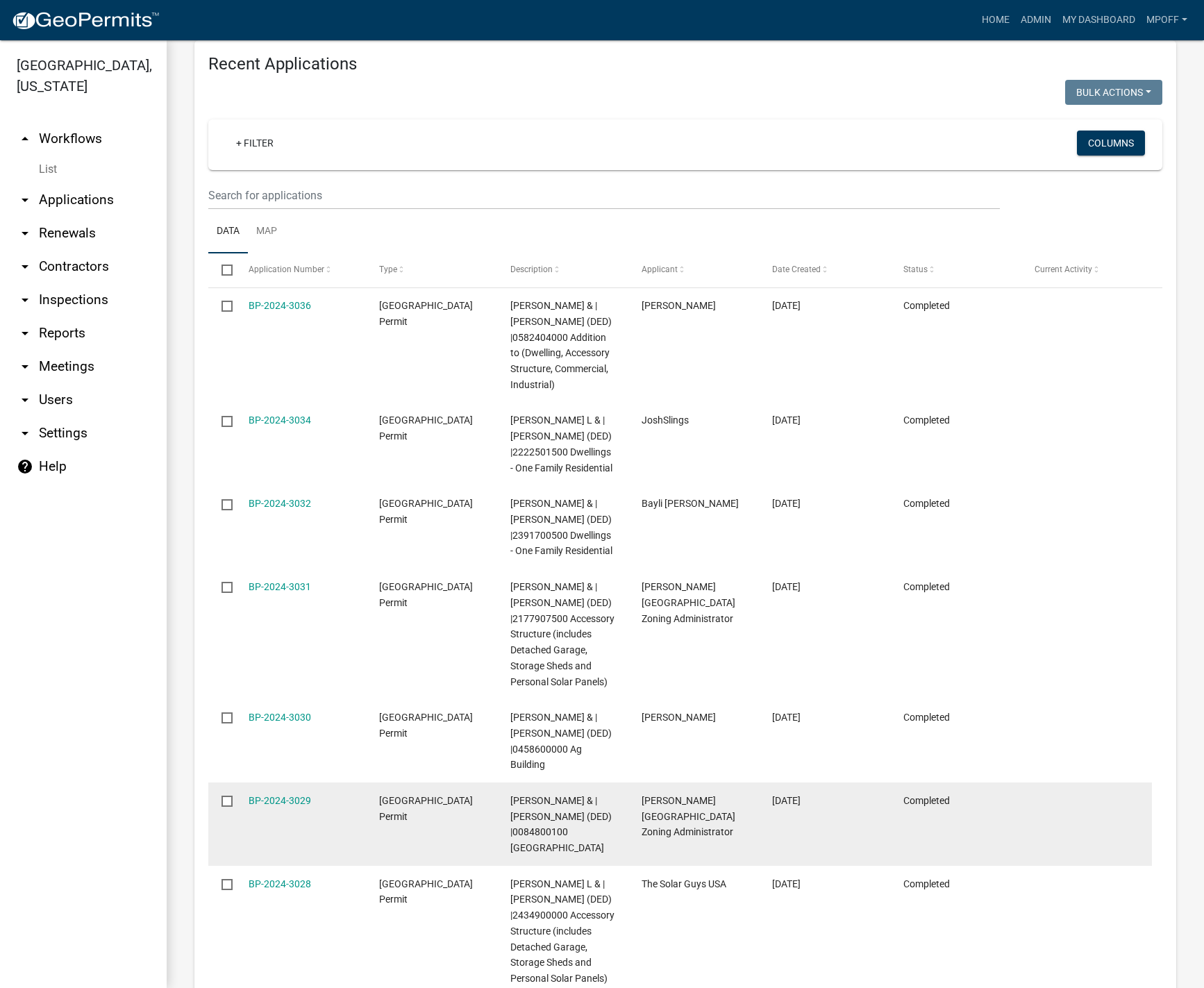
scroll to position [1869, 0]
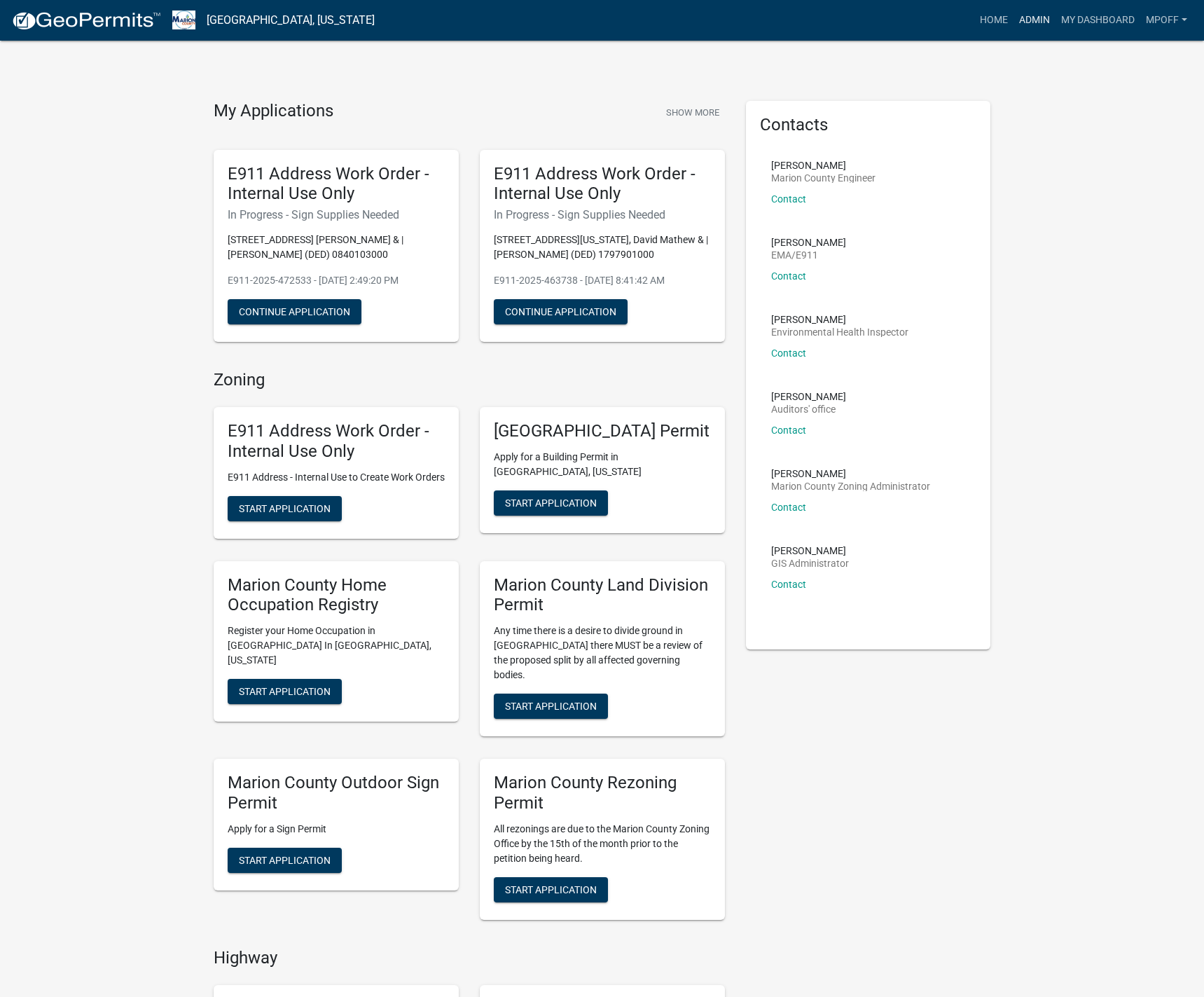
click at [1036, 22] on link "Admin" at bounding box center [1034, 20] width 42 height 26
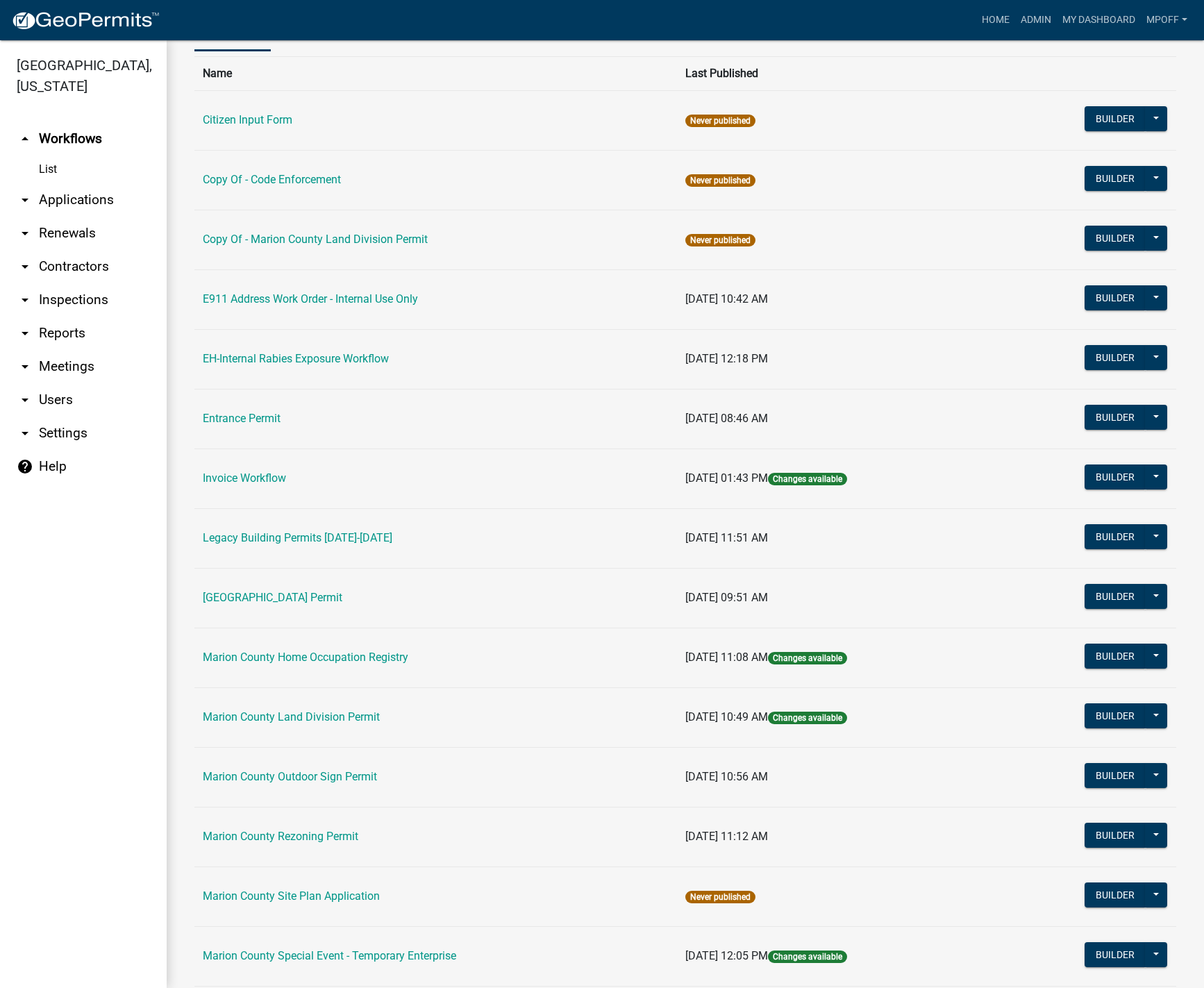
scroll to position [347, 0]
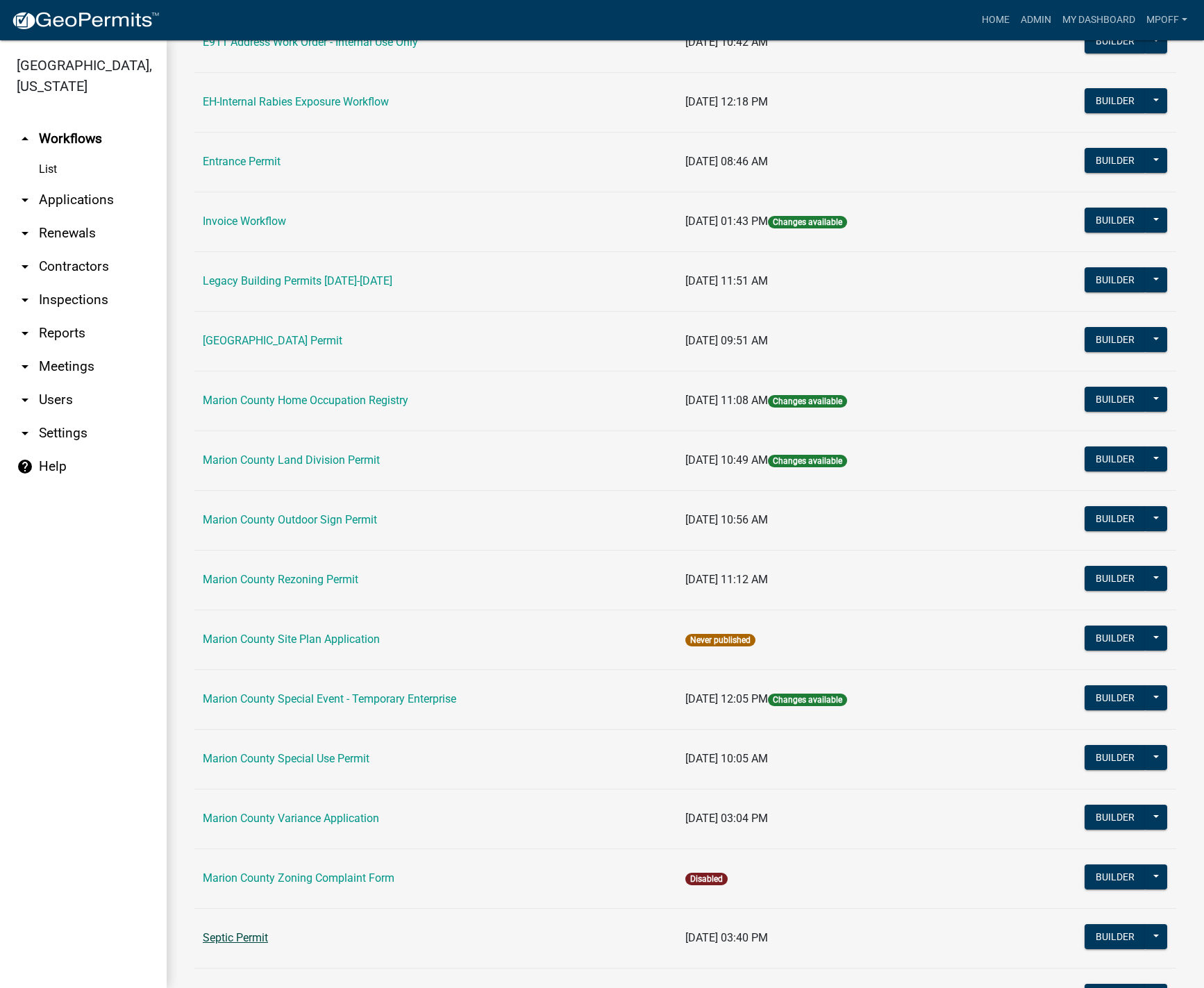
click at [230, 936] on link "Septic Permit" at bounding box center [235, 938] width 65 height 14
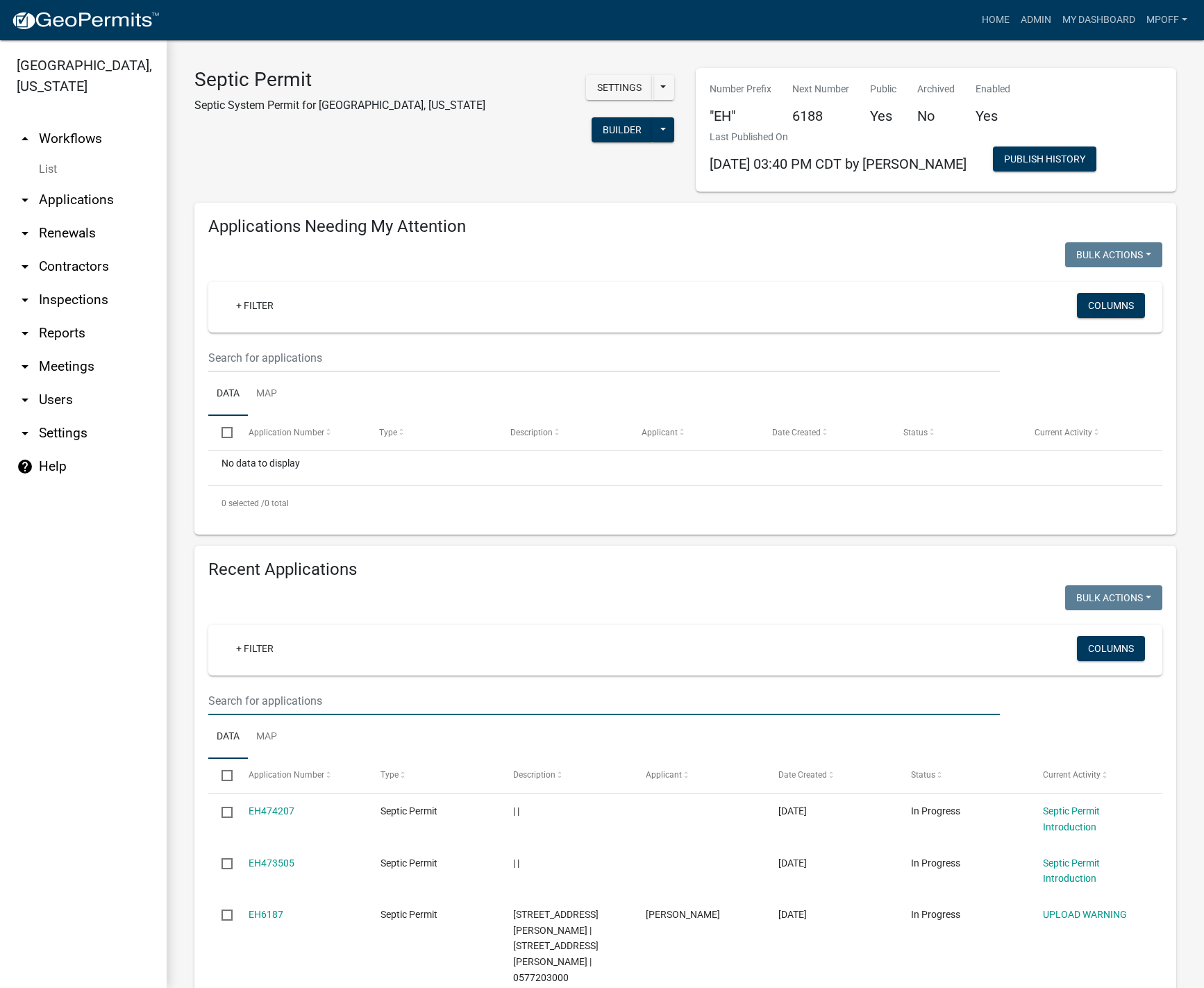
click at [252, 697] on input "text" at bounding box center [604, 701] width 792 height 29
paste input "0710503500"
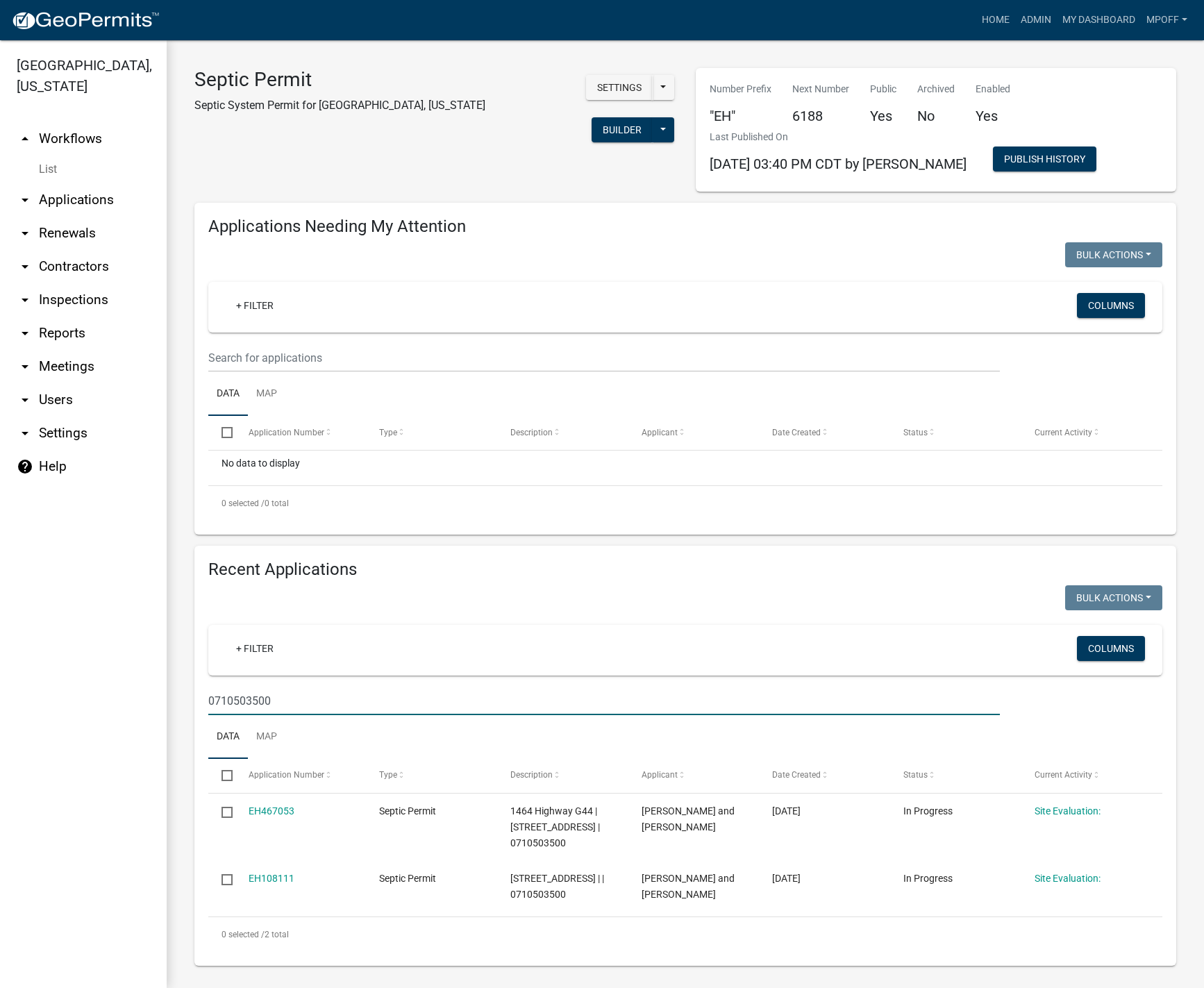
drag, startPoint x: 328, startPoint y: 708, endPoint x: 170, endPoint y: 694, distance: 158.6
click at [170, 694] on div "Septic Permit Septic System Permit for Marion County, Iowa Settings Start Appli…" at bounding box center [685, 517] width 1037 height 954
paste input "365100000"
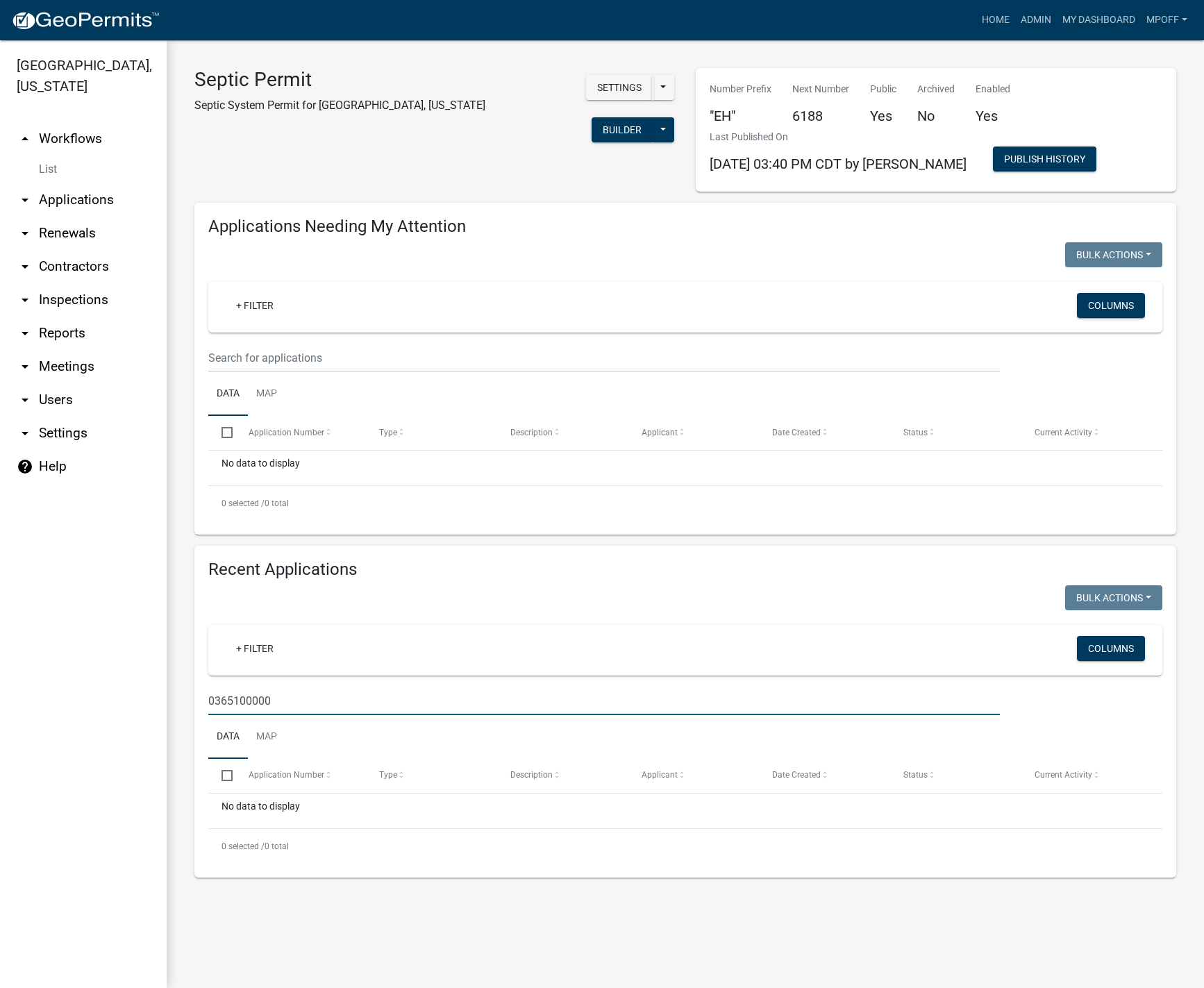
drag, startPoint x: 278, startPoint y: 704, endPoint x: 178, endPoint y: 704, distance: 100.0
click at [178, 704] on div "Septic Permit Septic System Permit for Marion County, Iowa Settings Start Appli…" at bounding box center [685, 473] width 1037 height 865
paste input "1940300500"
drag, startPoint x: 288, startPoint y: 707, endPoint x: 176, endPoint y: 690, distance: 113.3
click at [176, 690] on div "Septic Permit Septic System Permit for Marion County, Iowa Settings Start Appli…" at bounding box center [685, 473] width 1037 height 865
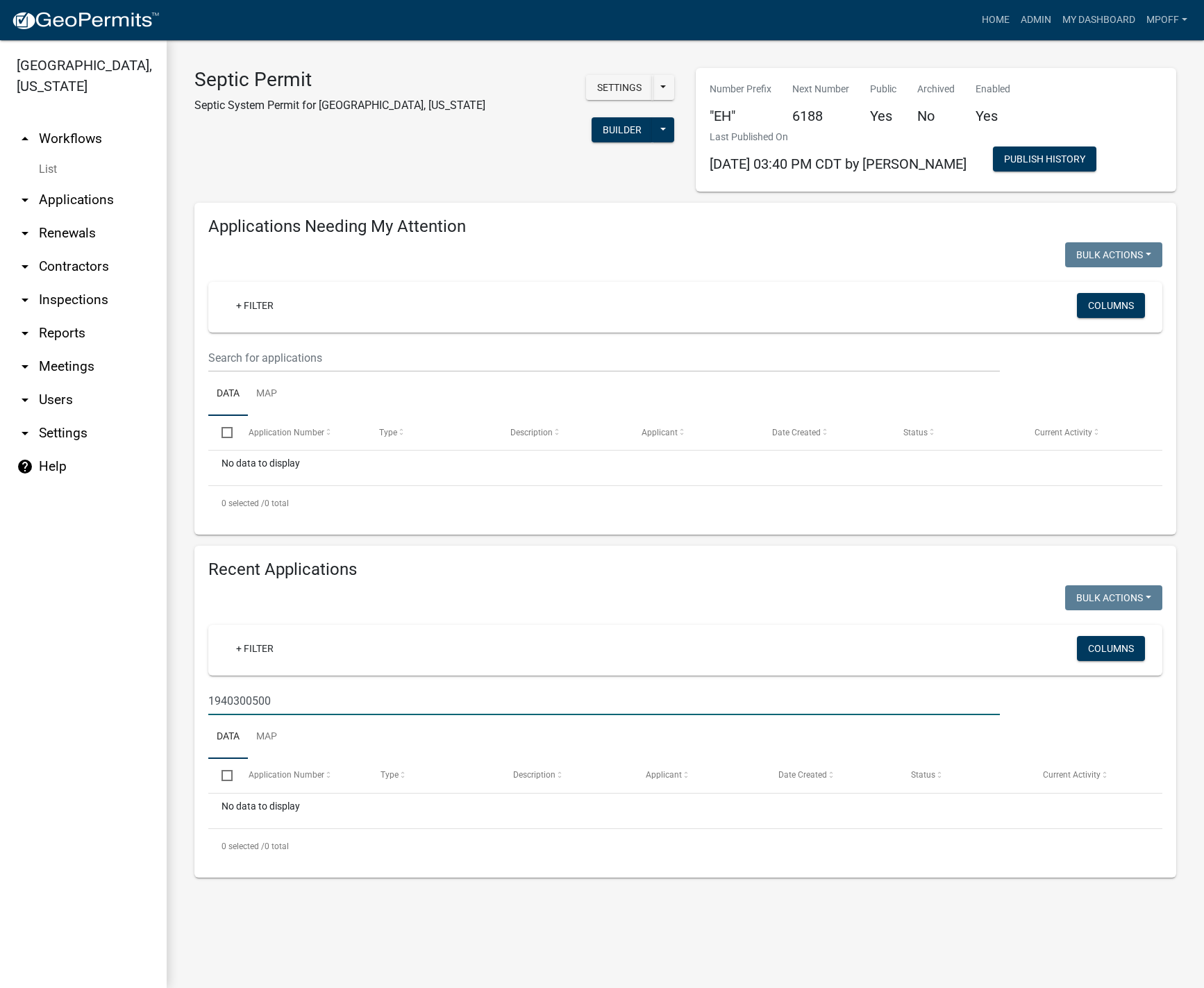
paste input "21686000"
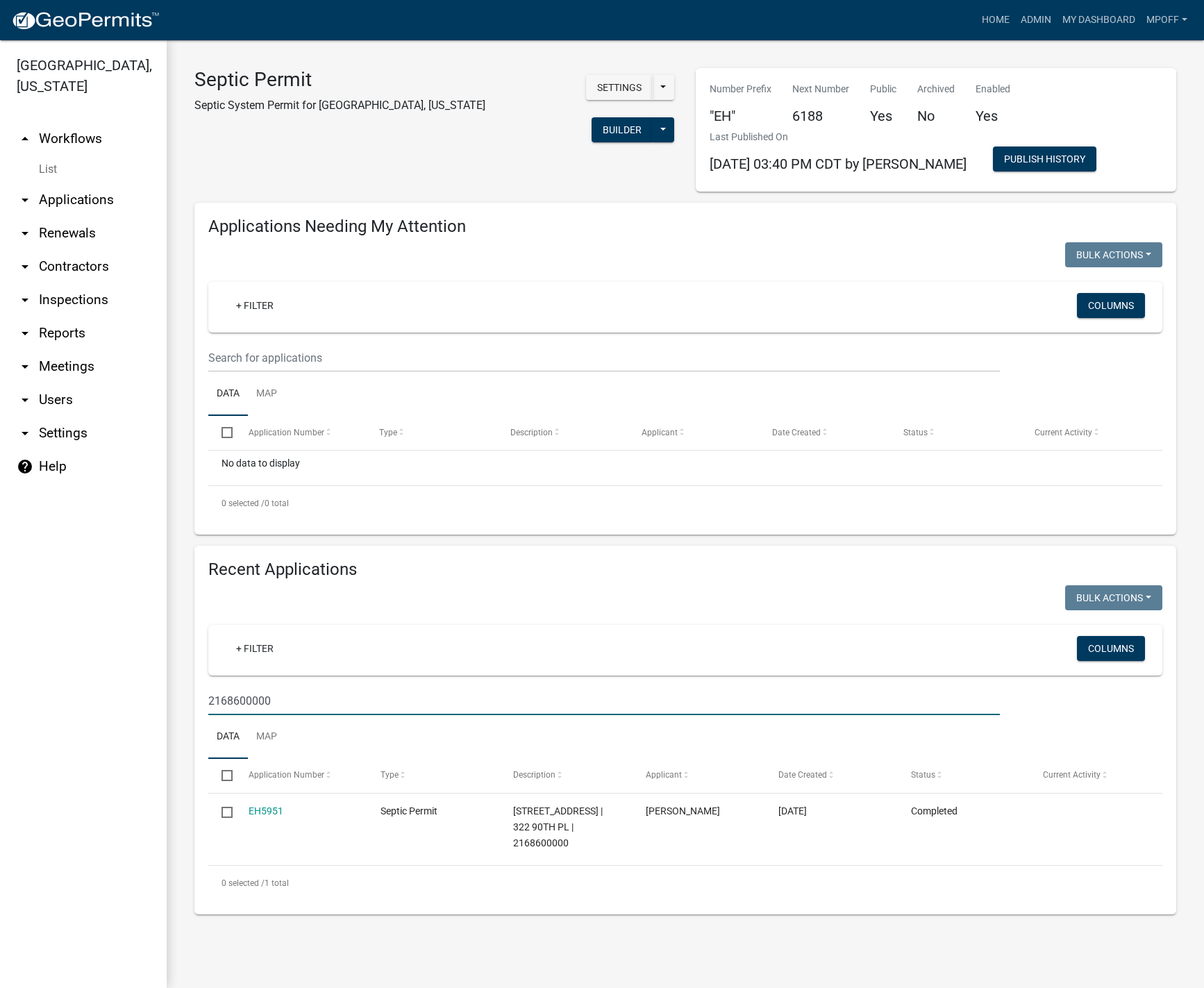
drag, startPoint x: 280, startPoint y: 700, endPoint x: 196, endPoint y: 700, distance: 84.0
click at [196, 700] on div "Recent Applications Bulk Actions Void Expire Lock Withdraw + Filter Columns 216…" at bounding box center [685, 730] width 982 height 369
paste input "19169015"
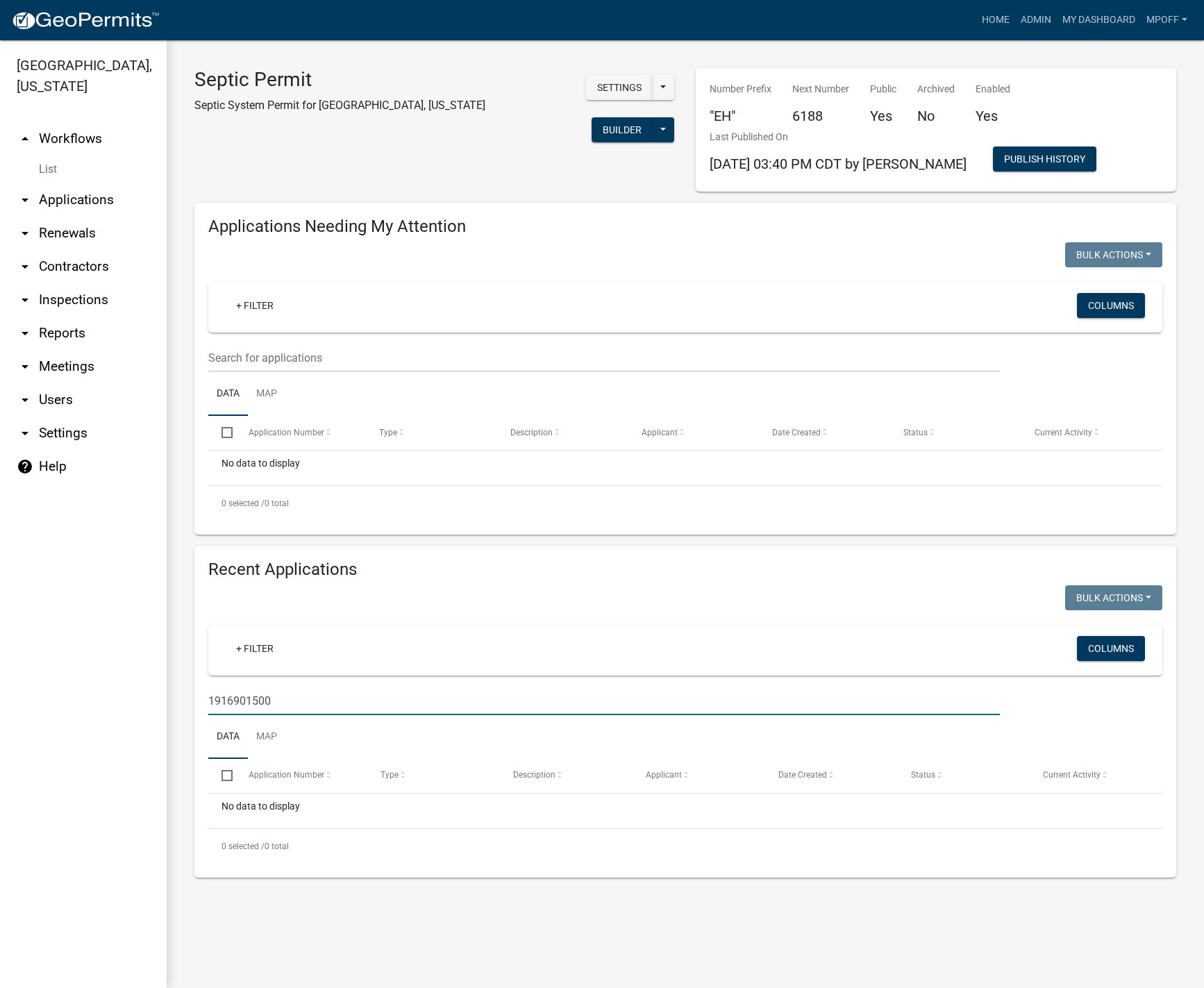
drag, startPoint x: 284, startPoint y: 704, endPoint x: 188, endPoint y: 697, distance: 96.3
click at [188, 697] on div "Recent Applications Bulk Actions Void Expire Lock Withdraw + Filter Columns 191…" at bounding box center [685, 712] width 1003 height 332
paste input "0765900"
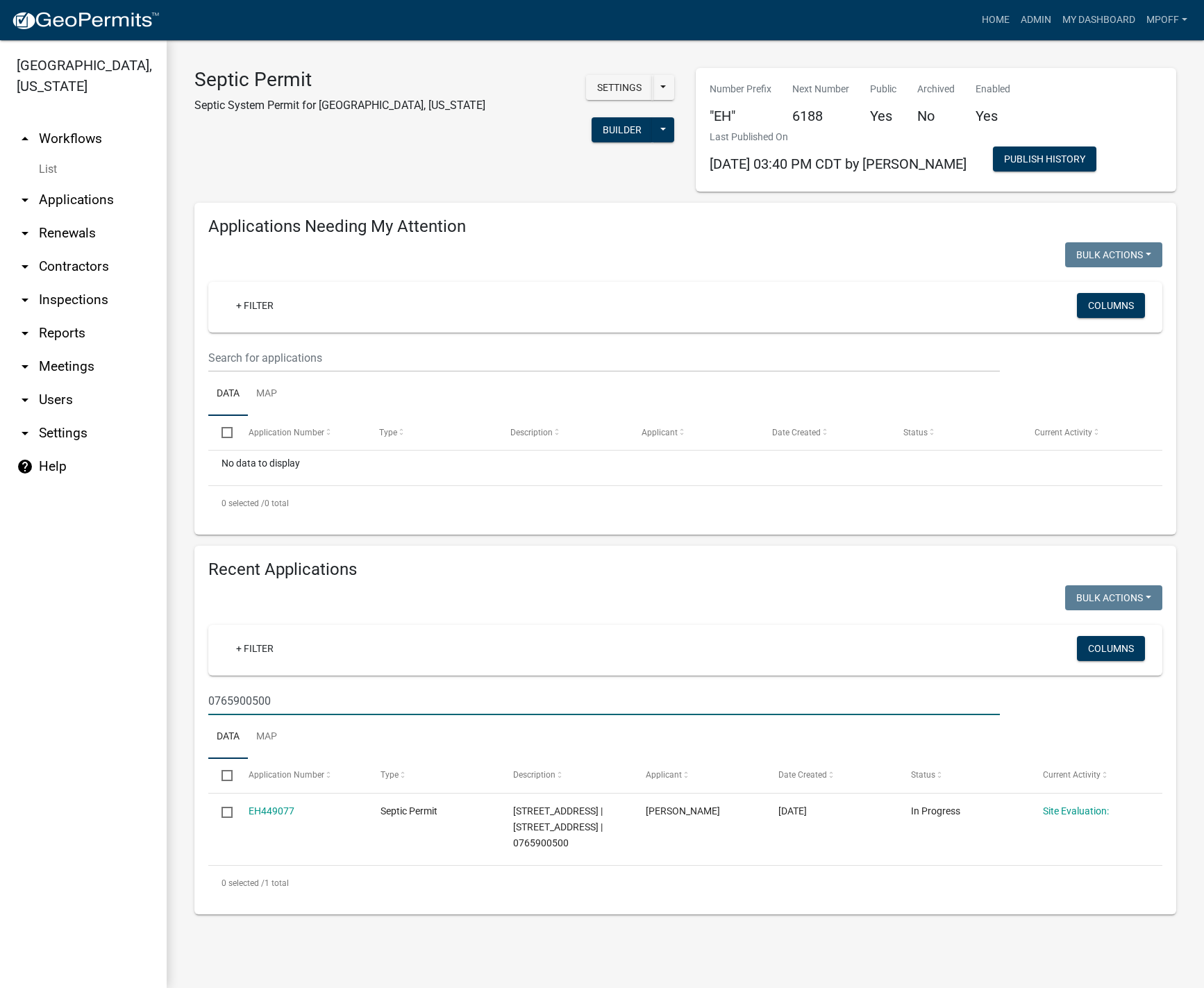
drag, startPoint x: 294, startPoint y: 704, endPoint x: 117, endPoint y: 693, distance: 177.3
click at [117, 693] on div "Marion County, Iowa arrow_drop_up Workflows List arrow_drop_down Applications S…" at bounding box center [602, 515] width 1204 height 948
paste input "19670010"
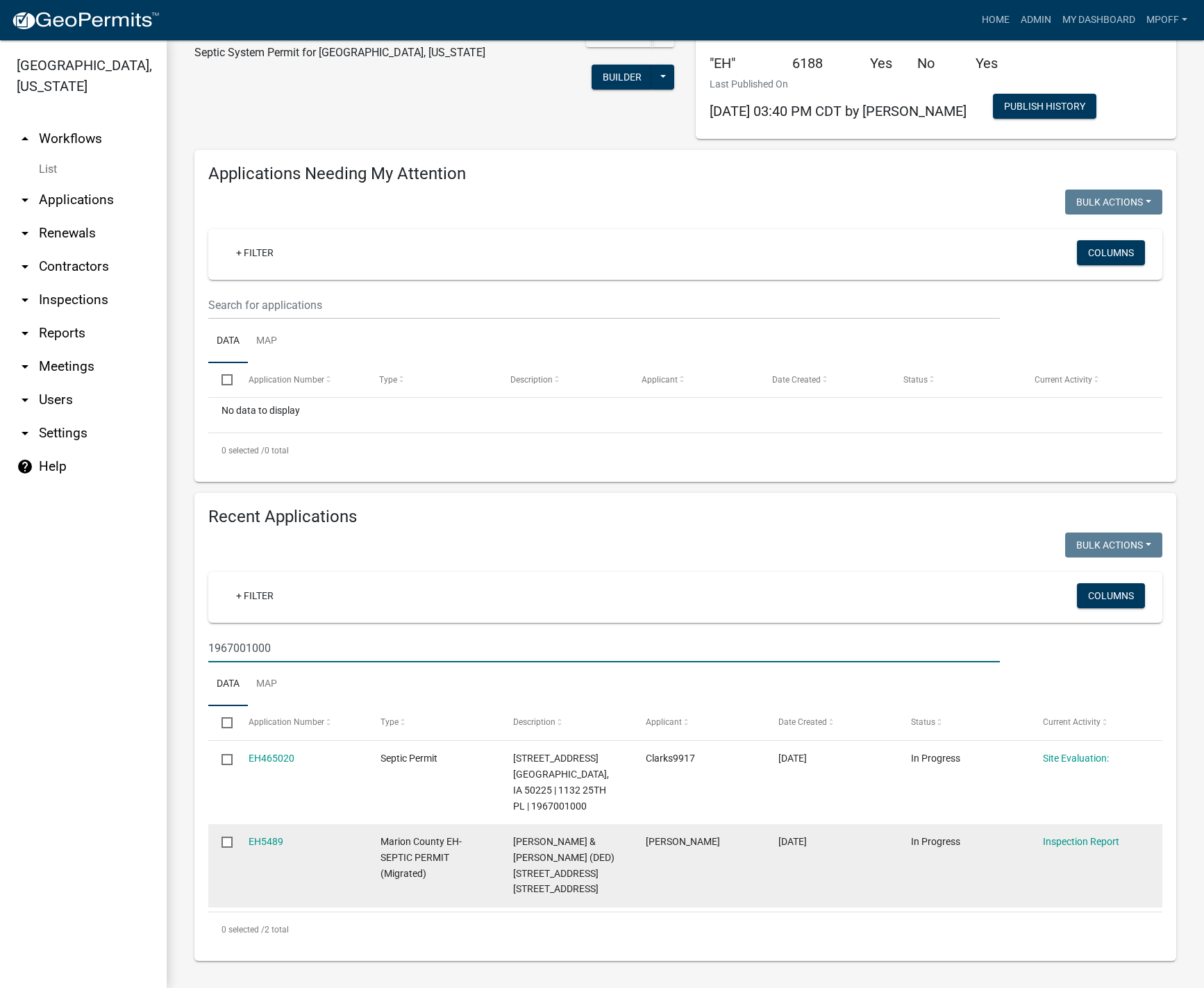
scroll to position [85, 0]
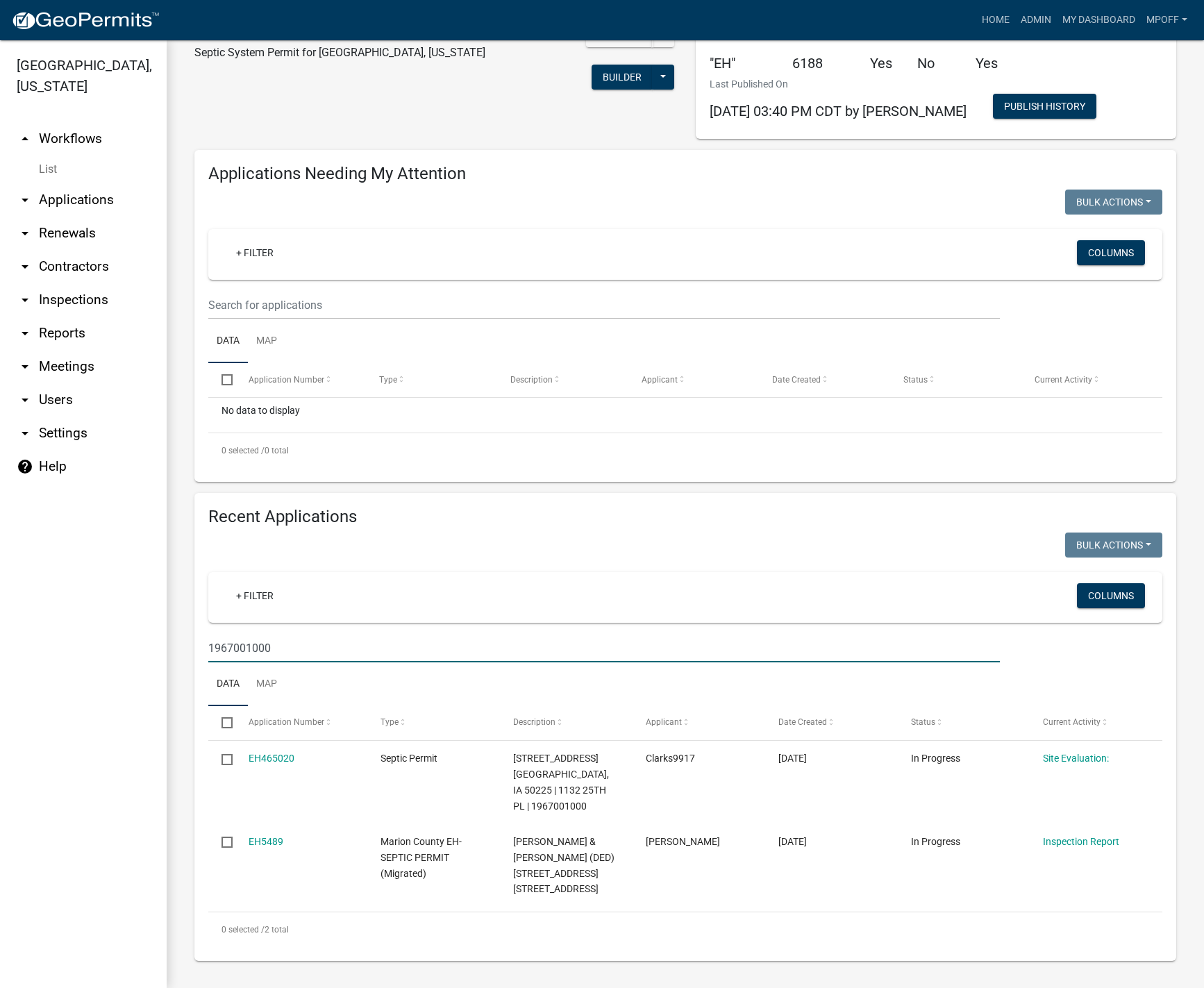
drag, startPoint x: 290, startPoint y: 616, endPoint x: 190, endPoint y: 608, distance: 100.3
click at [190, 608] on div "Recent Applications Bulk Actions Void Expire Lock Withdraw + Filter Columns 196…" at bounding box center [685, 727] width 1003 height 467
paste input "2218300"
type input "2218300000"
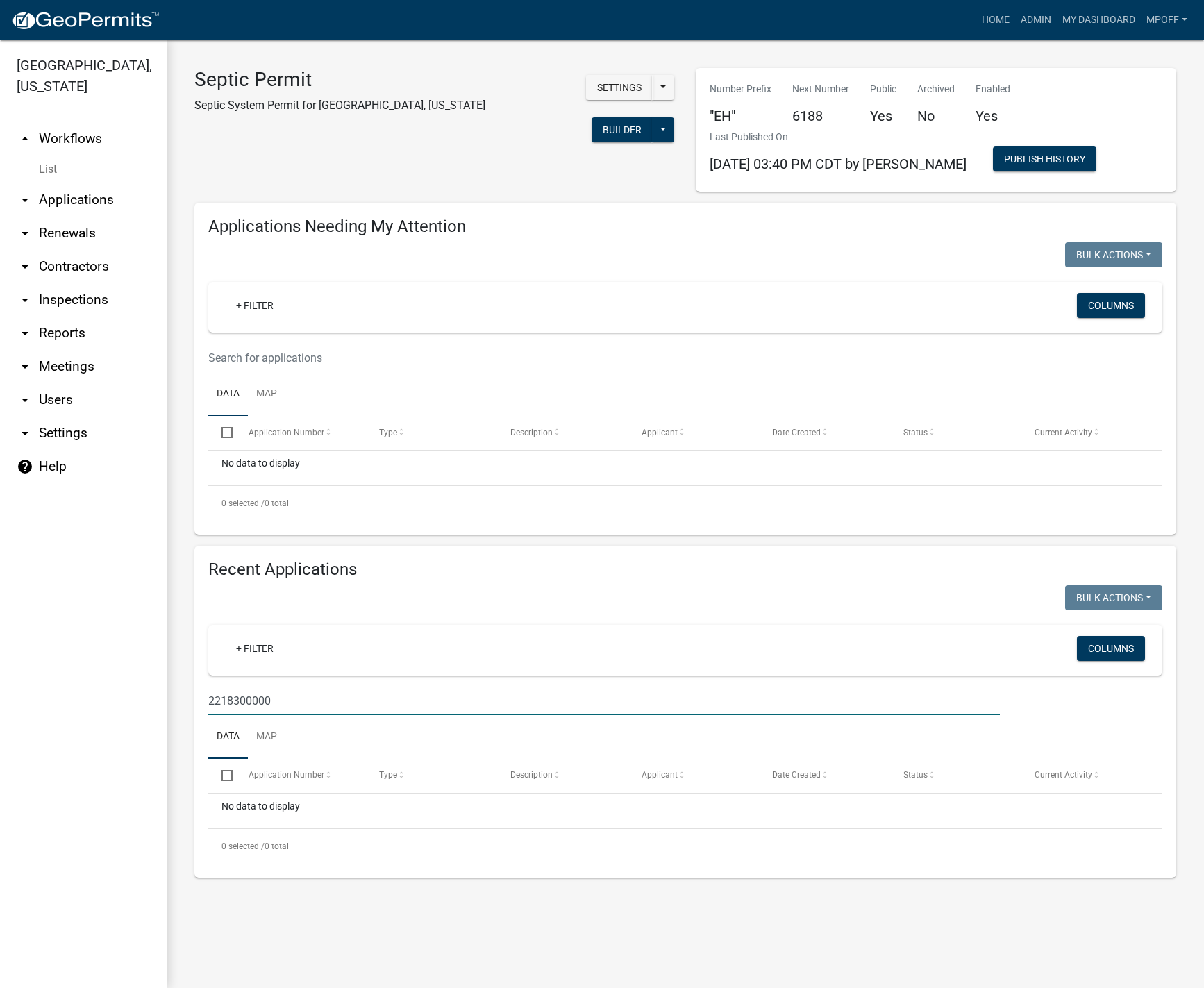
scroll to position [0, 0]
